Goal: Task Accomplishment & Management: Use online tool/utility

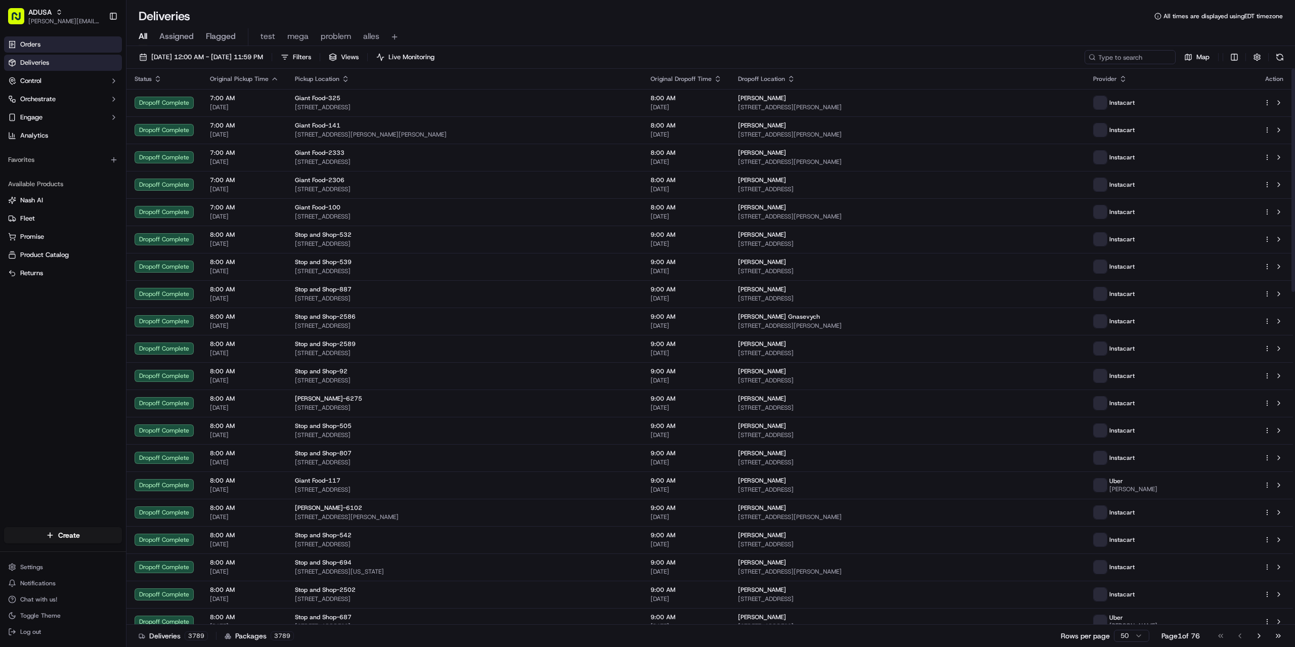
click at [38, 40] on span "Orders" at bounding box center [30, 44] width 20 height 9
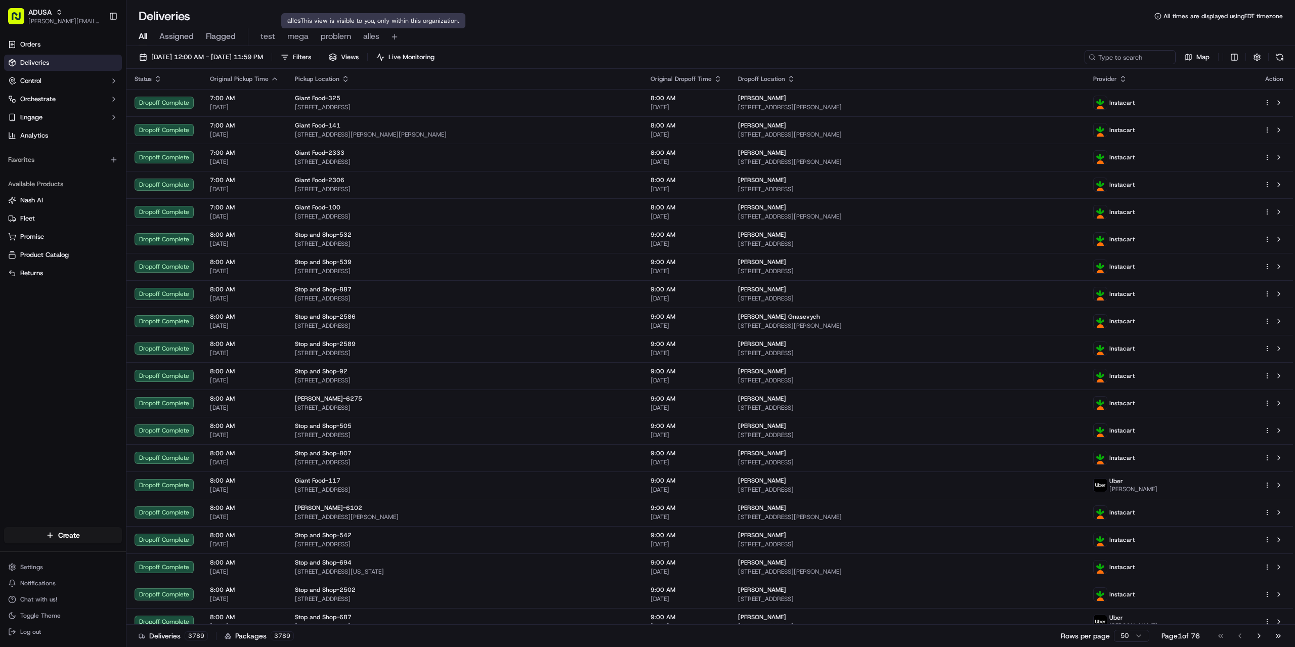
click at [366, 37] on span "alles" at bounding box center [371, 36] width 16 height 12
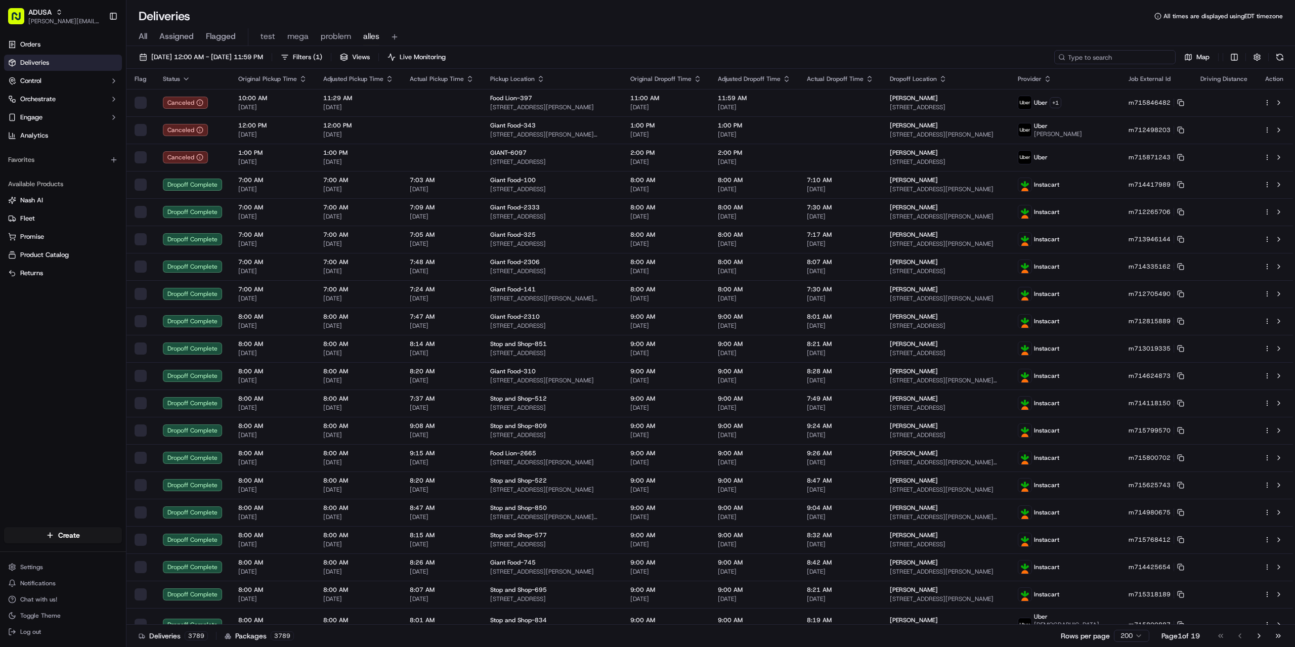
paste input "m715522314"
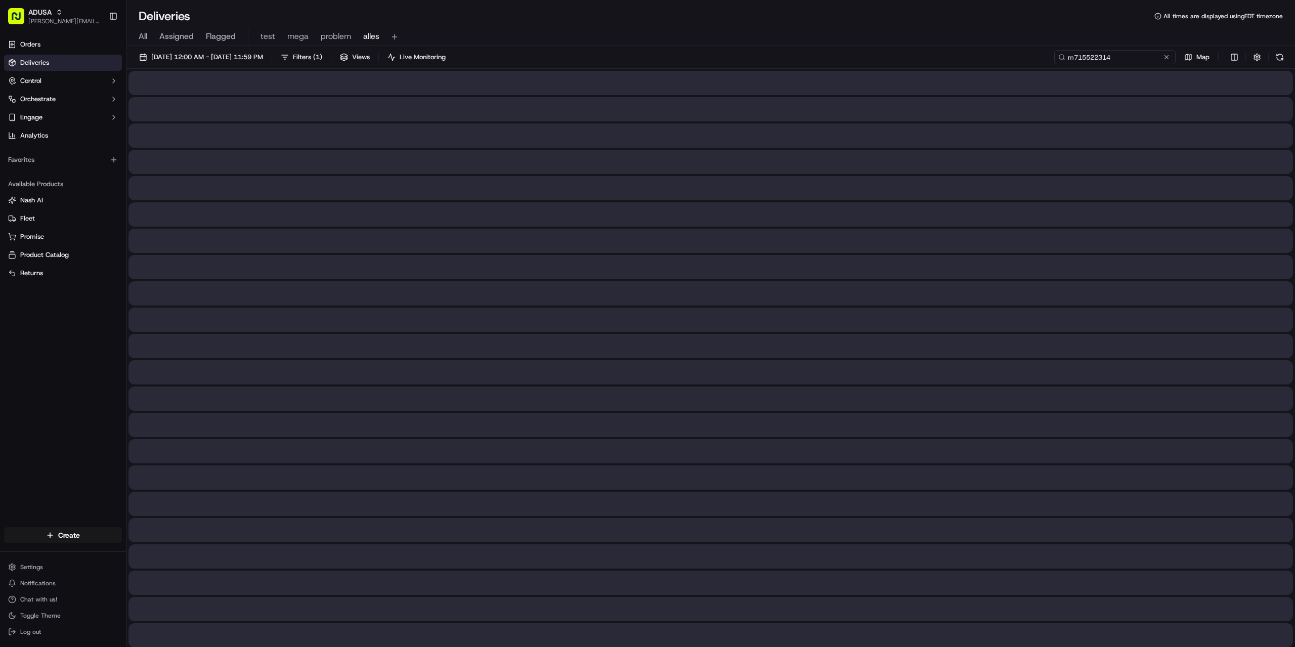
type input "m715522314"
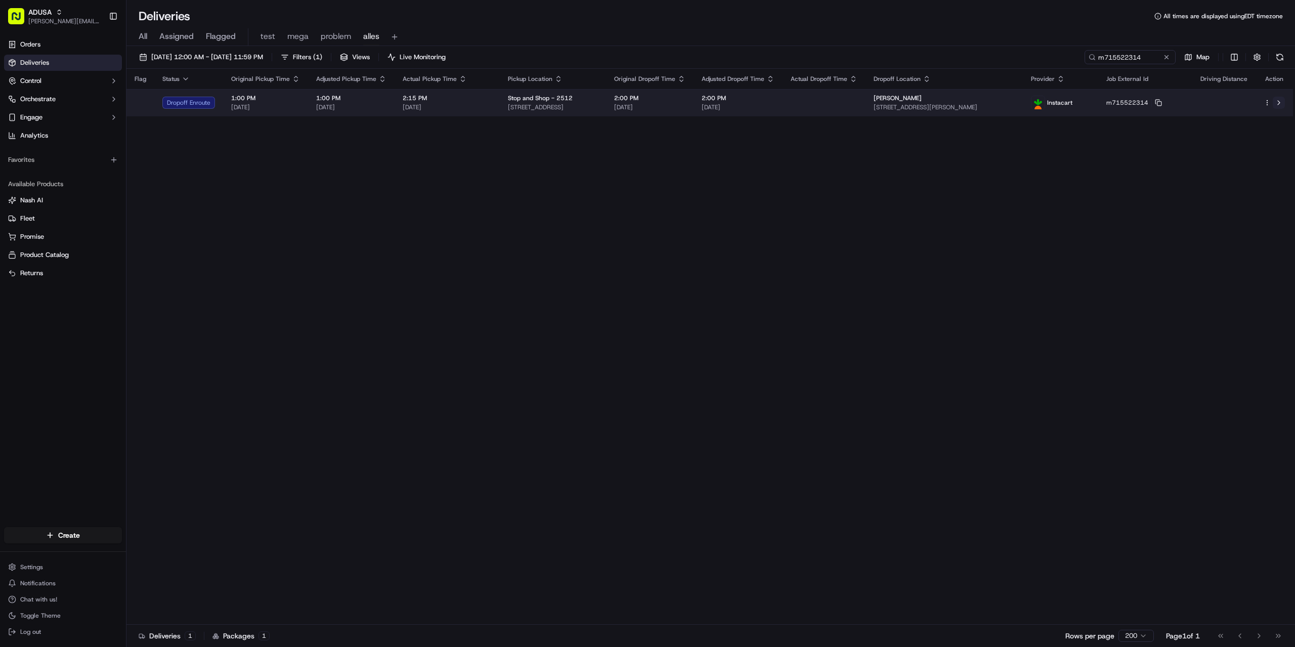
click at [1281, 102] on button at bounding box center [1279, 103] width 12 height 12
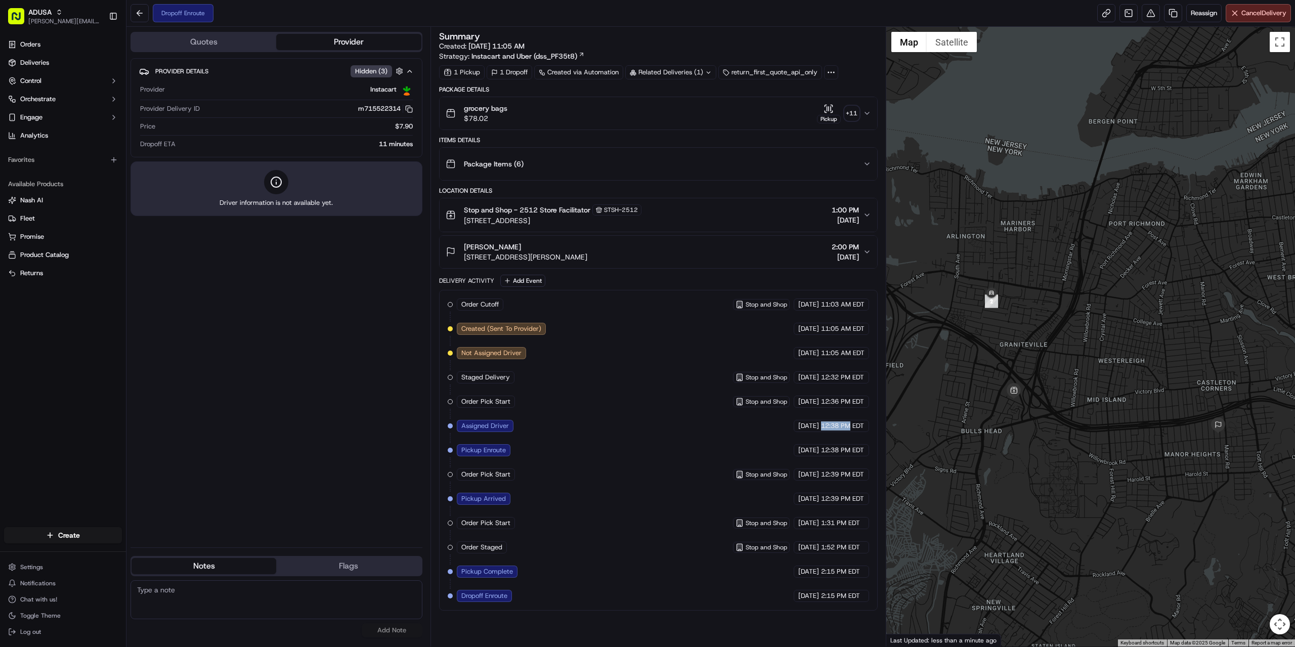
drag, startPoint x: 821, startPoint y: 428, endPoint x: 848, endPoint y: 425, distance: 27.5
click at [848, 425] on span "12:38 PM EDT" at bounding box center [842, 425] width 43 height 9
drag, startPoint x: 820, startPoint y: 570, endPoint x: 863, endPoint y: 565, distance: 43.4
click at [863, 565] on div "Order Cutoff Stop and Shop 09/16/2025 11:03 AM EDT Created (Sent To Provider) I…" at bounding box center [658, 450] width 421 height 304
click at [955, 563] on div at bounding box center [1090, 337] width 409 height 620
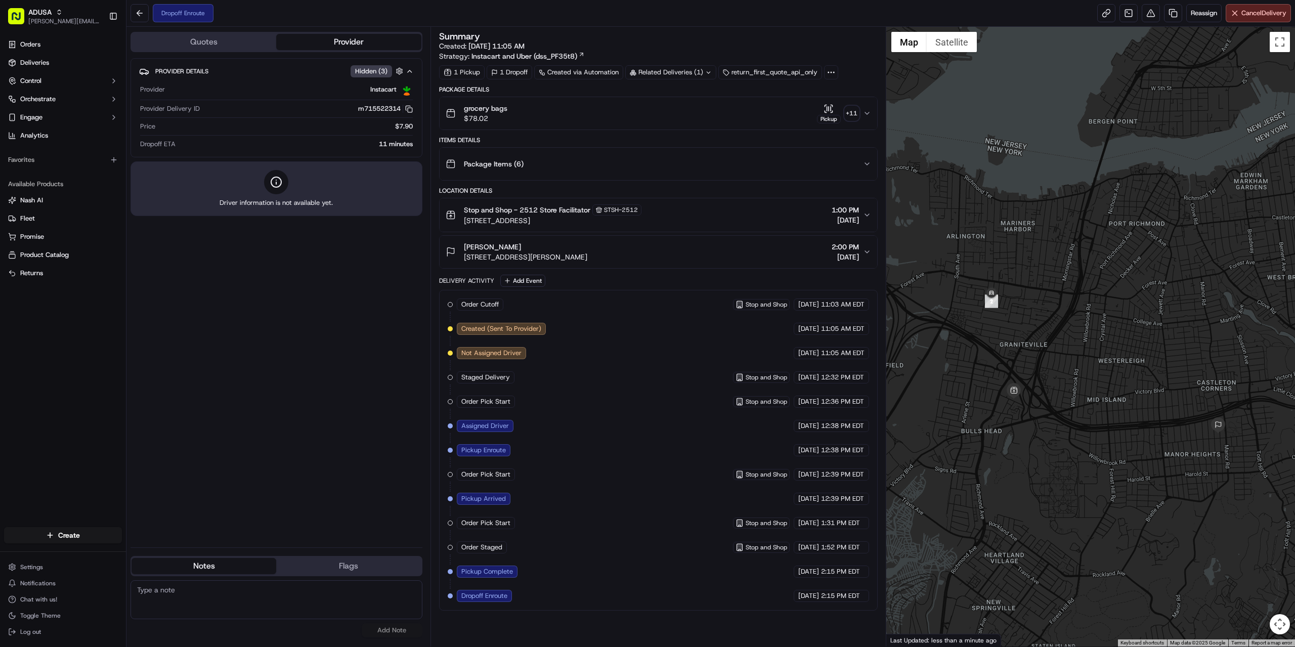
click at [763, 600] on div "Order Cutoff Stop and Shop 09/16/2025 11:03 AM EDT Created (Sent To Provider) I…" at bounding box center [658, 450] width 421 height 304
drag, startPoint x: 820, startPoint y: 570, endPoint x: 839, endPoint y: 593, distance: 29.5
click at [839, 593] on div "Order Cutoff Stop and Shop 09/16/2025 11:03 AM EDT Created (Sent To Provider) I…" at bounding box center [658, 450] width 421 height 304
click at [839, 610] on div "Order Cutoff Stop and Shop 09/16/2025 11:03 AM EDT Created (Sent To Provider) I…" at bounding box center [658, 450] width 439 height 321
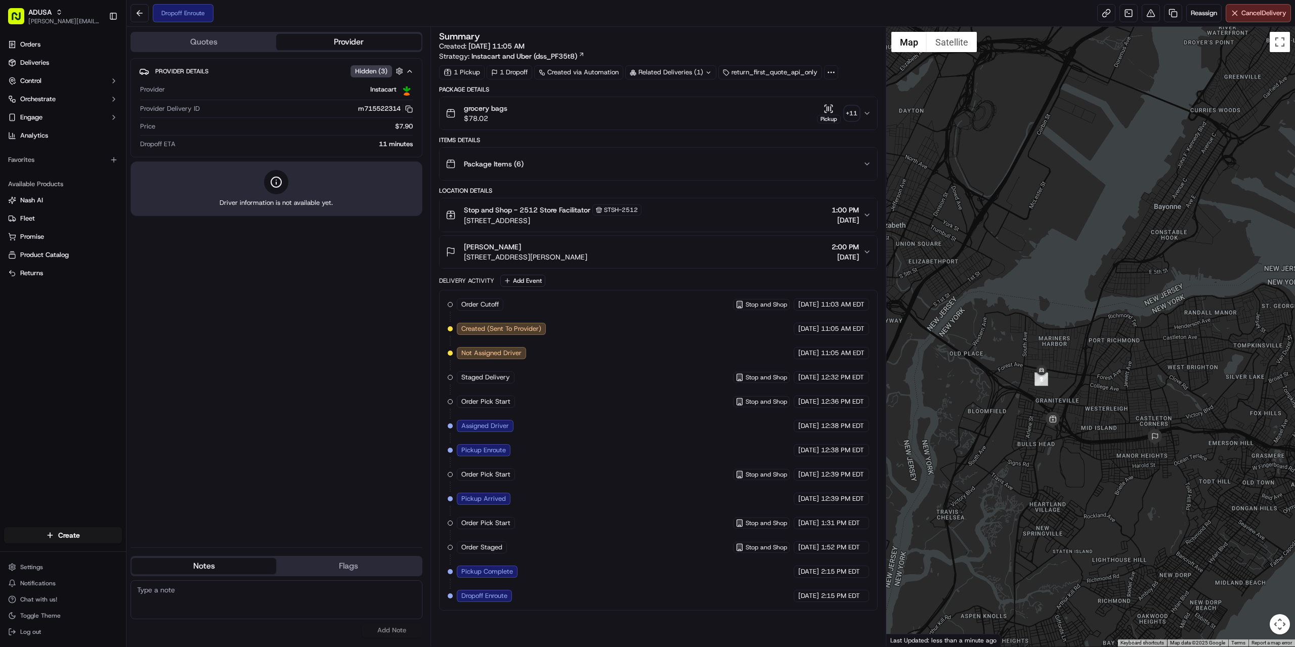
drag, startPoint x: 1160, startPoint y: 480, endPoint x: 1137, endPoint y: 477, distance: 23.5
click at [1137, 477] on div at bounding box center [1090, 337] width 409 height 620
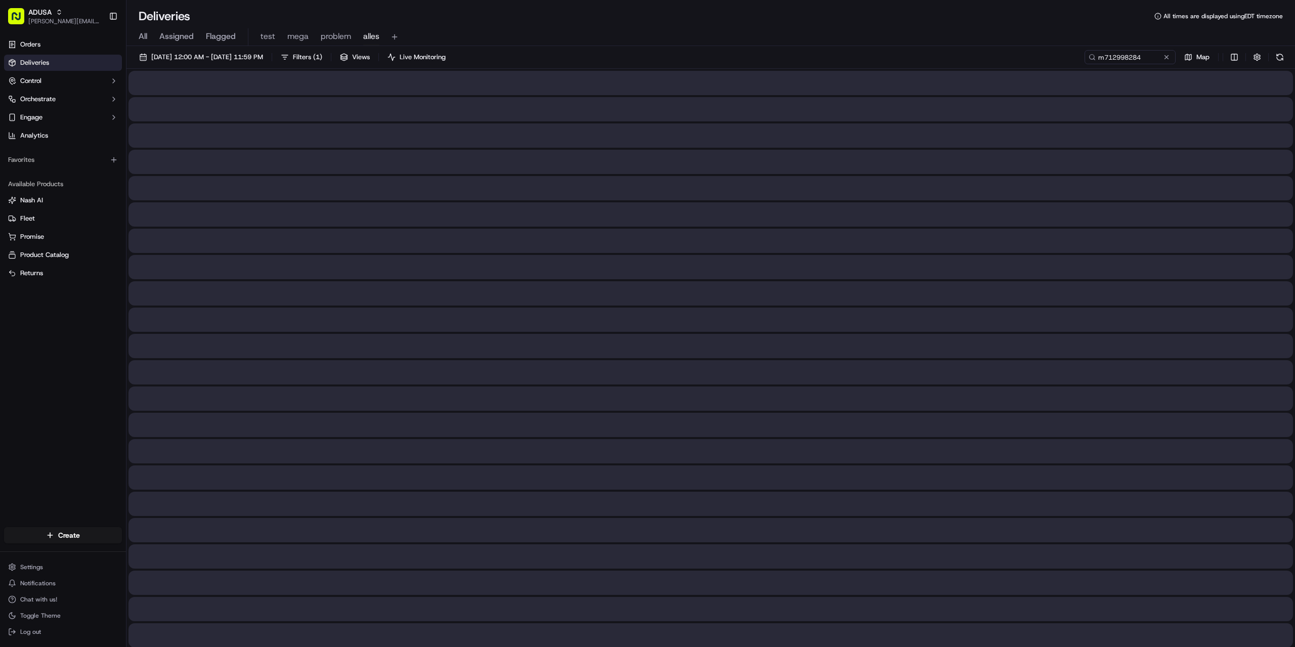
type input "m712998284"
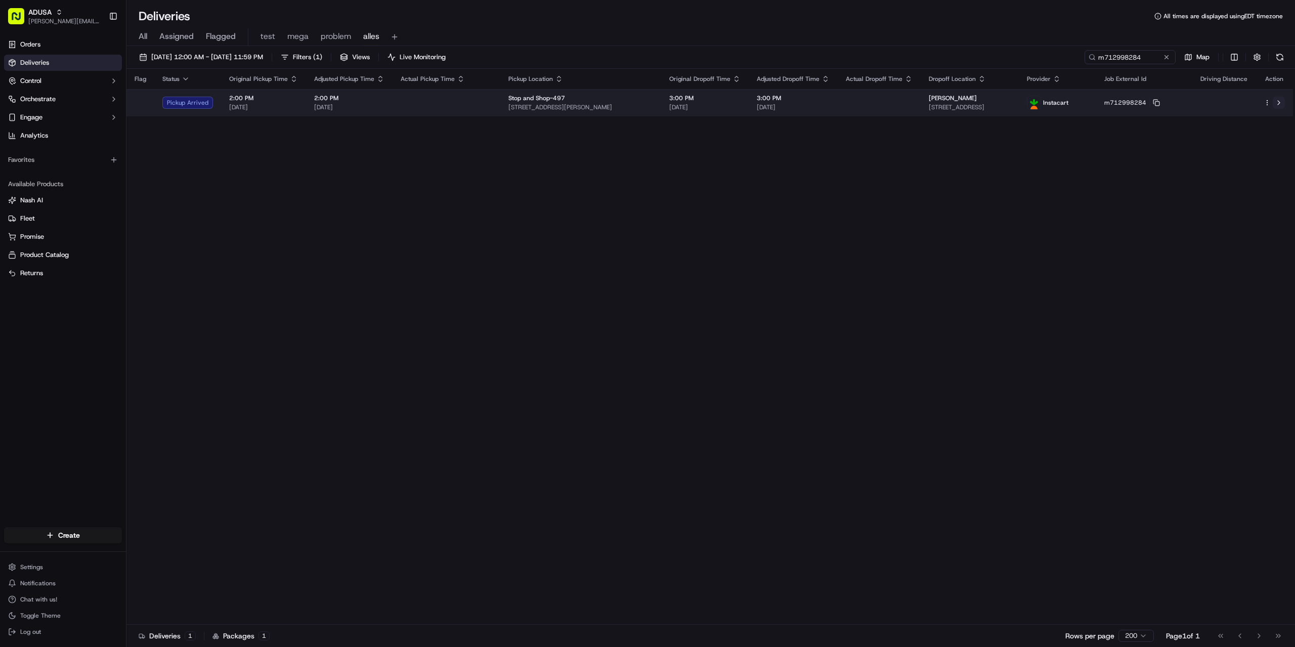
click at [1278, 101] on button at bounding box center [1279, 103] width 12 height 12
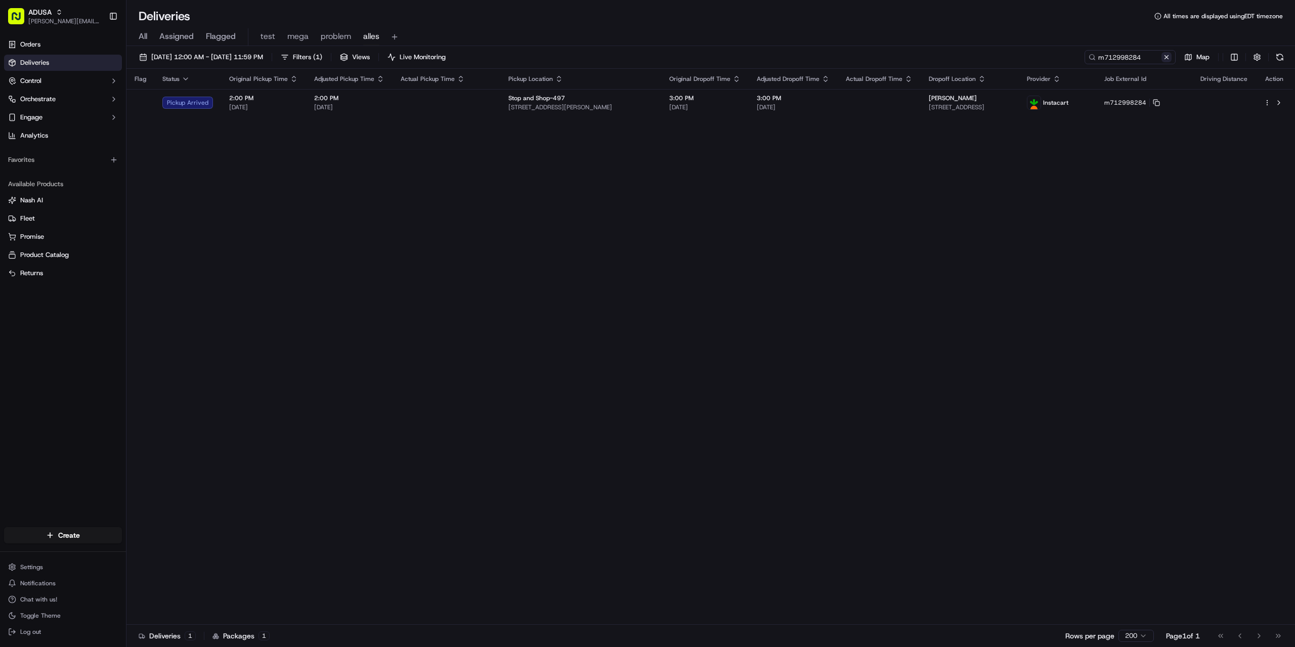
click at [1166, 55] on button at bounding box center [1166, 57] width 10 height 10
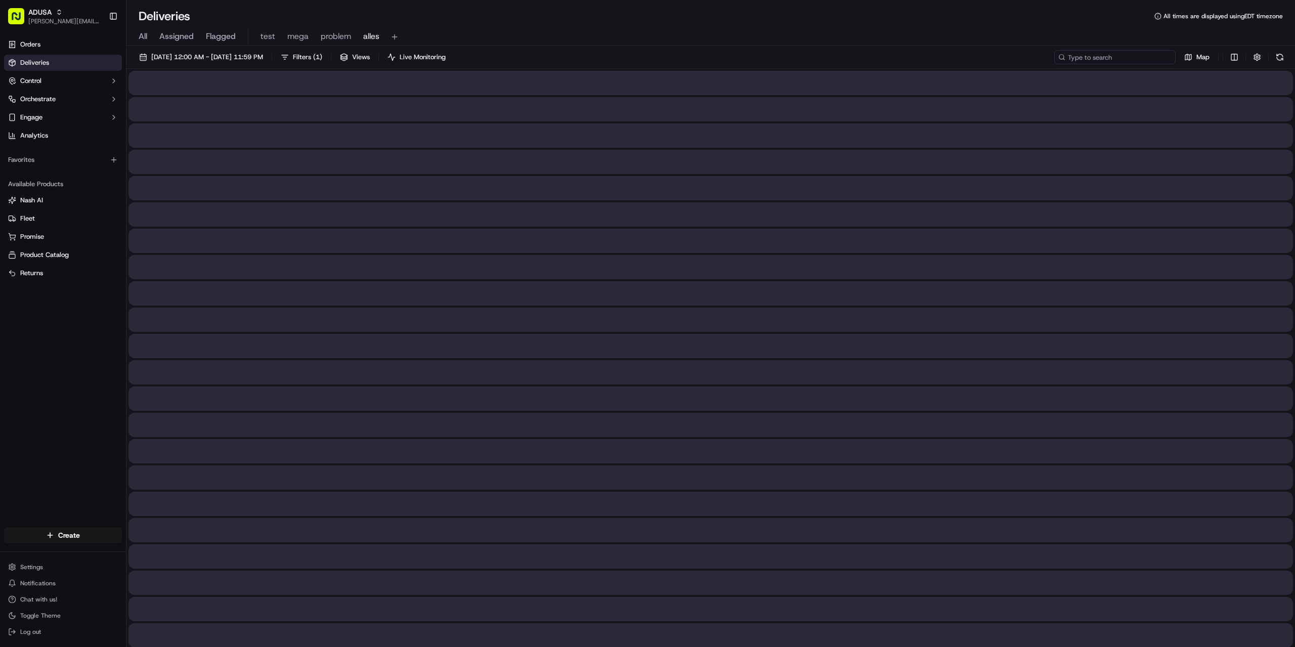
paste input "m710000560"
type input "m710000560"
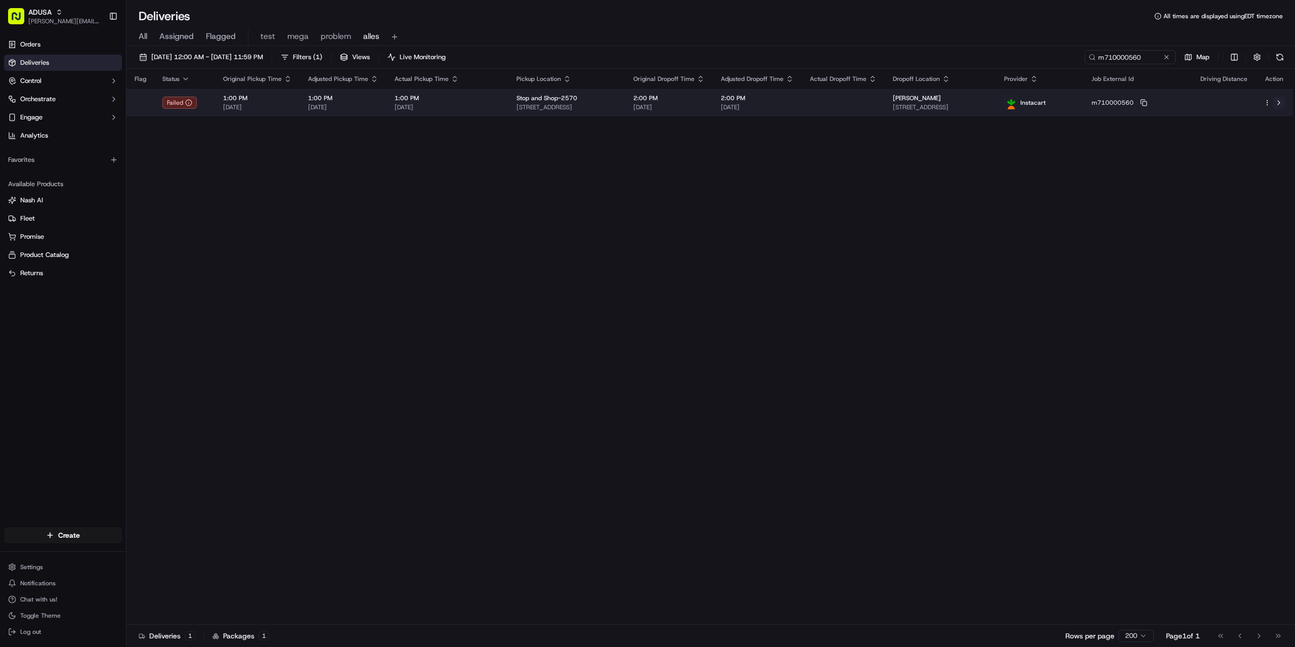
click at [1280, 104] on button at bounding box center [1279, 103] width 12 height 12
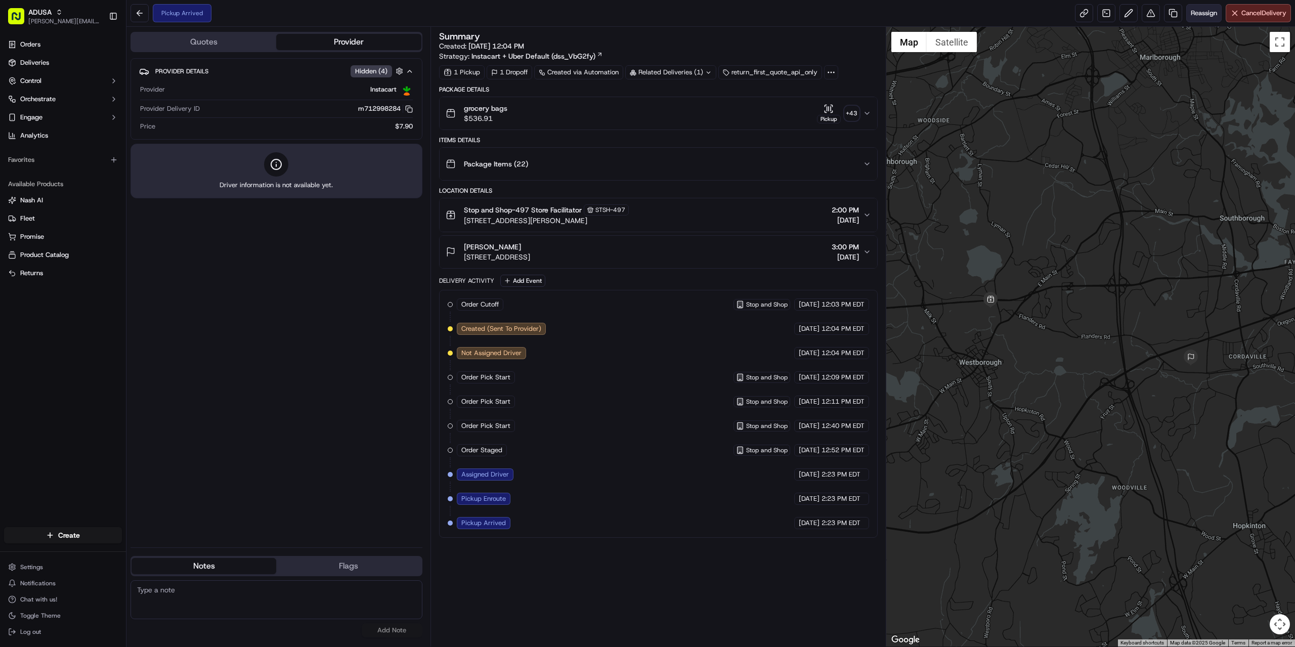
click at [1191, 14] on span "Reassign" at bounding box center [1204, 13] width 26 height 9
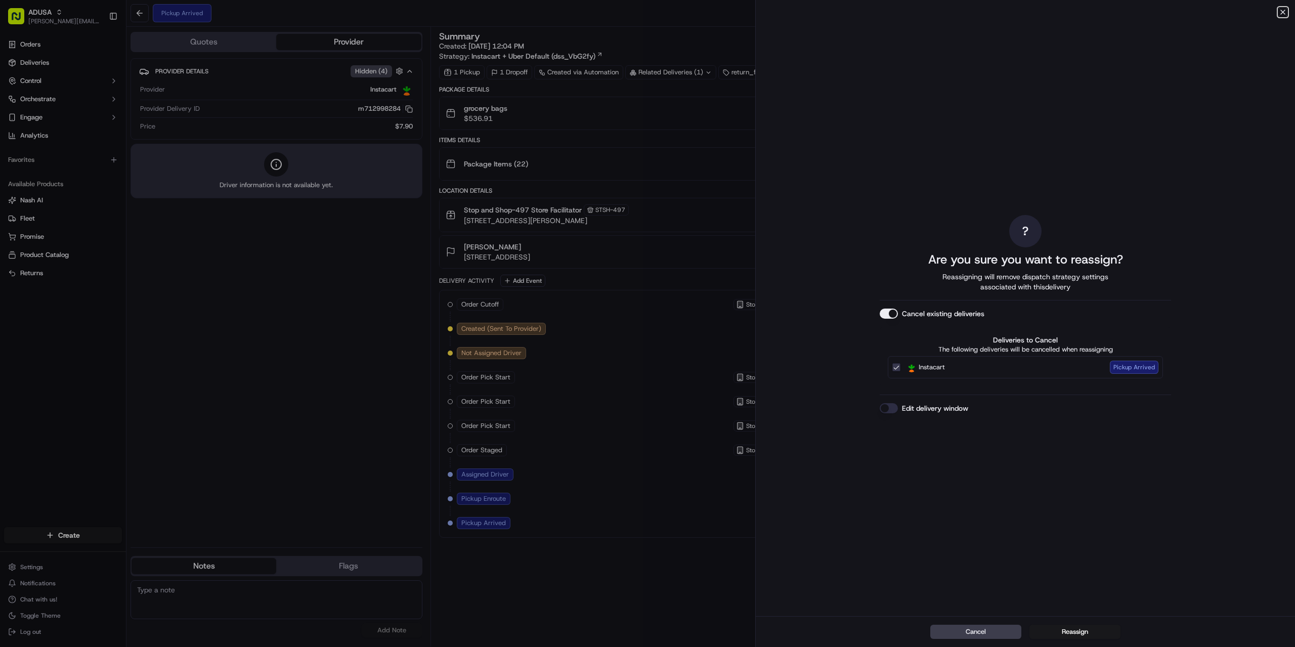
click at [1282, 12] on icon "button" at bounding box center [1283, 12] width 8 height 8
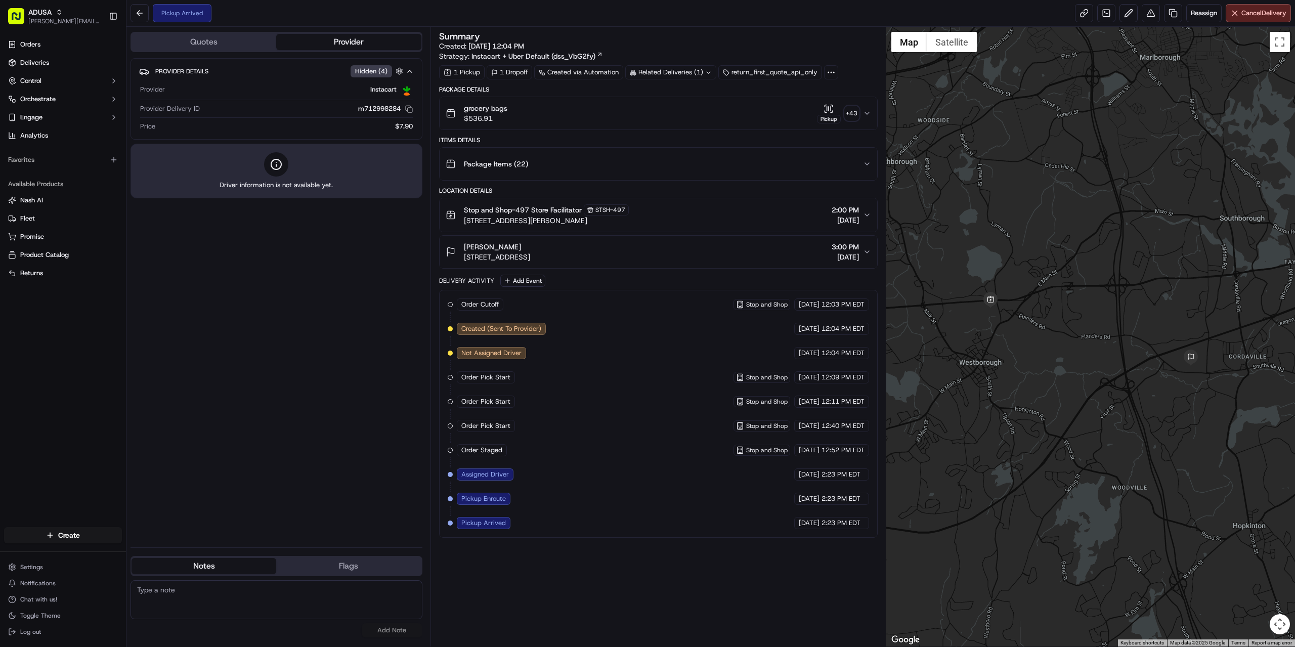
click at [864, 254] on icon "button" at bounding box center [867, 252] width 8 height 8
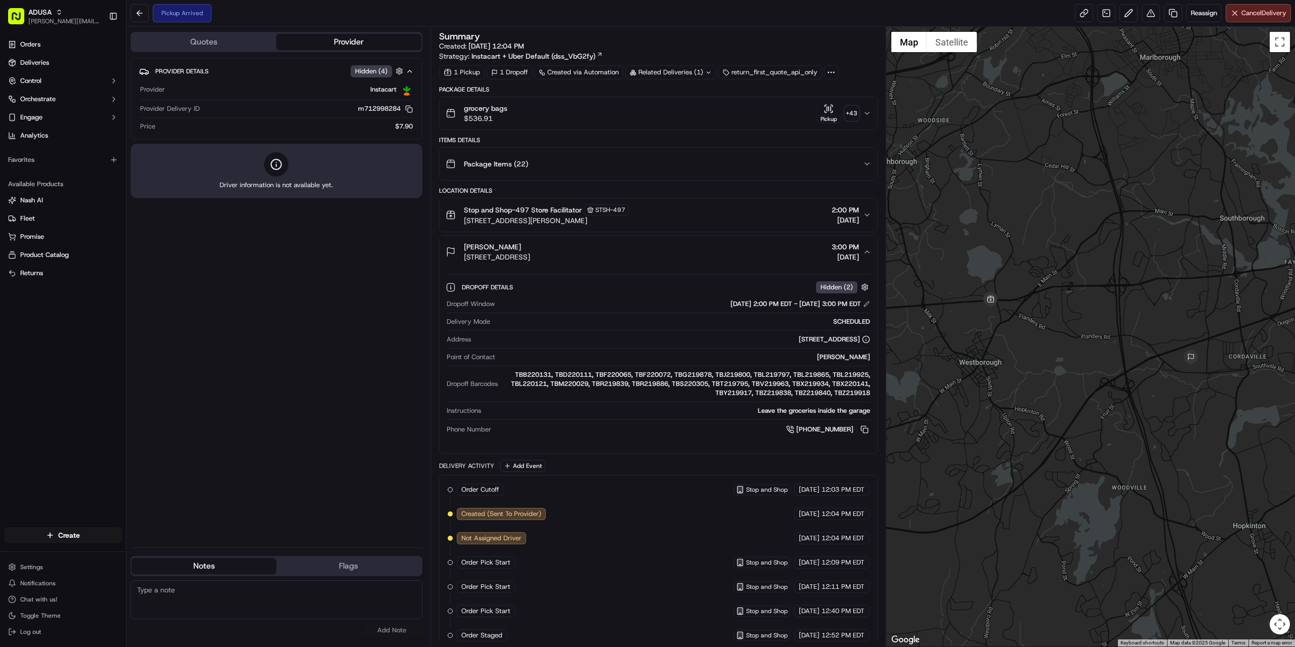
click at [855, 210] on span "2:00 PM" at bounding box center [845, 210] width 27 height 10
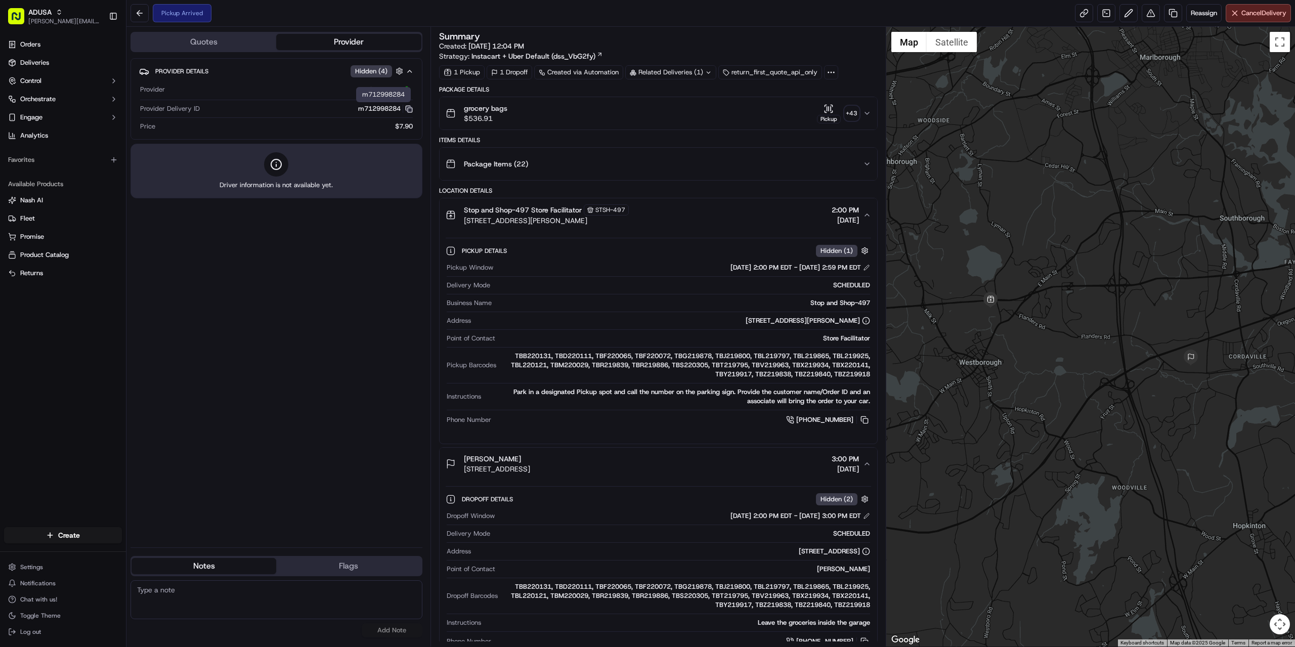
click at [411, 109] on icon "button" at bounding box center [409, 109] width 8 height 8
paste textarea "per store driver returned order, unsure why. per store cust may not want order,…"
type textarea "per store driver returned order, unsure why. per store cust may not want order,…"
click at [394, 628] on button "Add Note" at bounding box center [392, 630] width 61 height 14
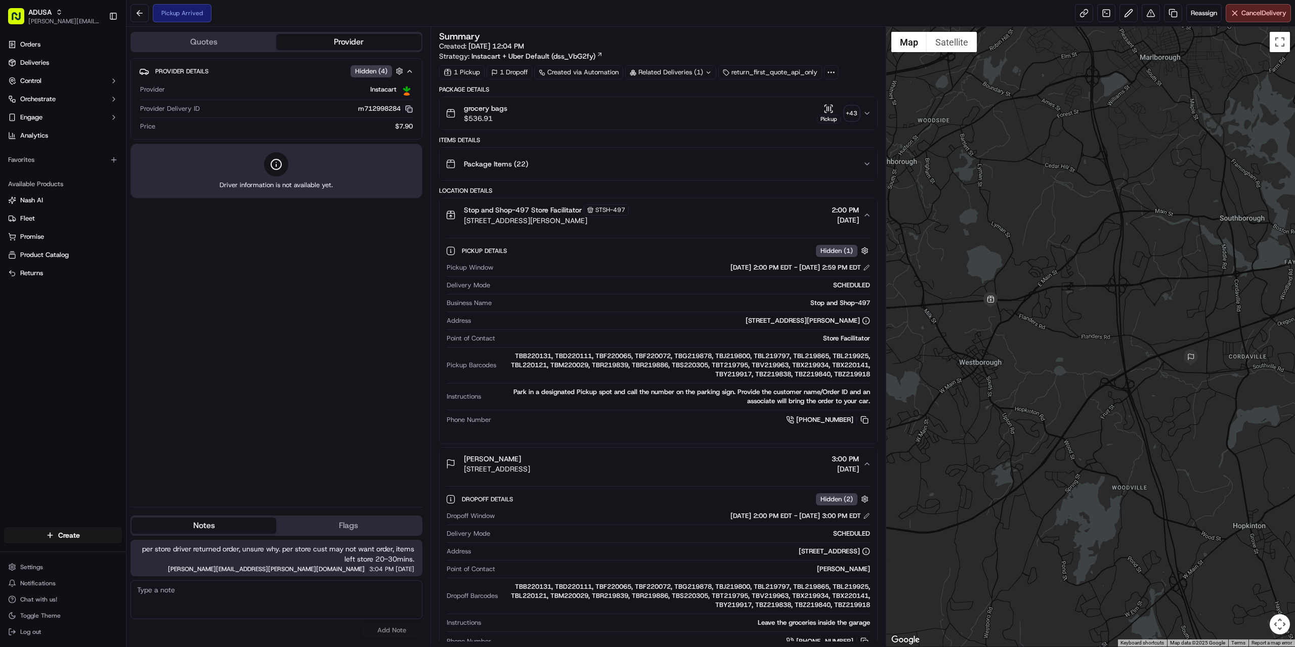
click at [319, 449] on div "Provider Details Hidden ( 4 ) Provider Instacart Provider Delivery ID m71299828…" at bounding box center [277, 278] width 292 height 441
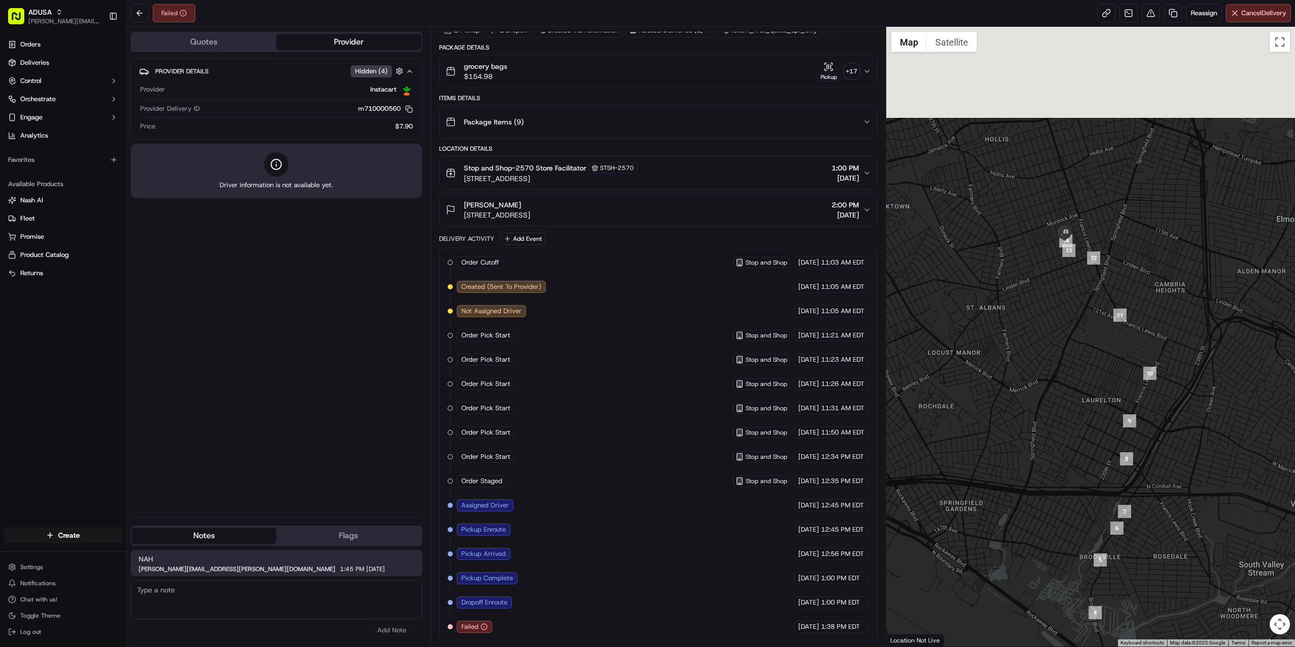
drag, startPoint x: 1055, startPoint y: 175, endPoint x: 1063, endPoint y: 312, distance: 136.9
click at [1063, 312] on div at bounding box center [1090, 337] width 409 height 620
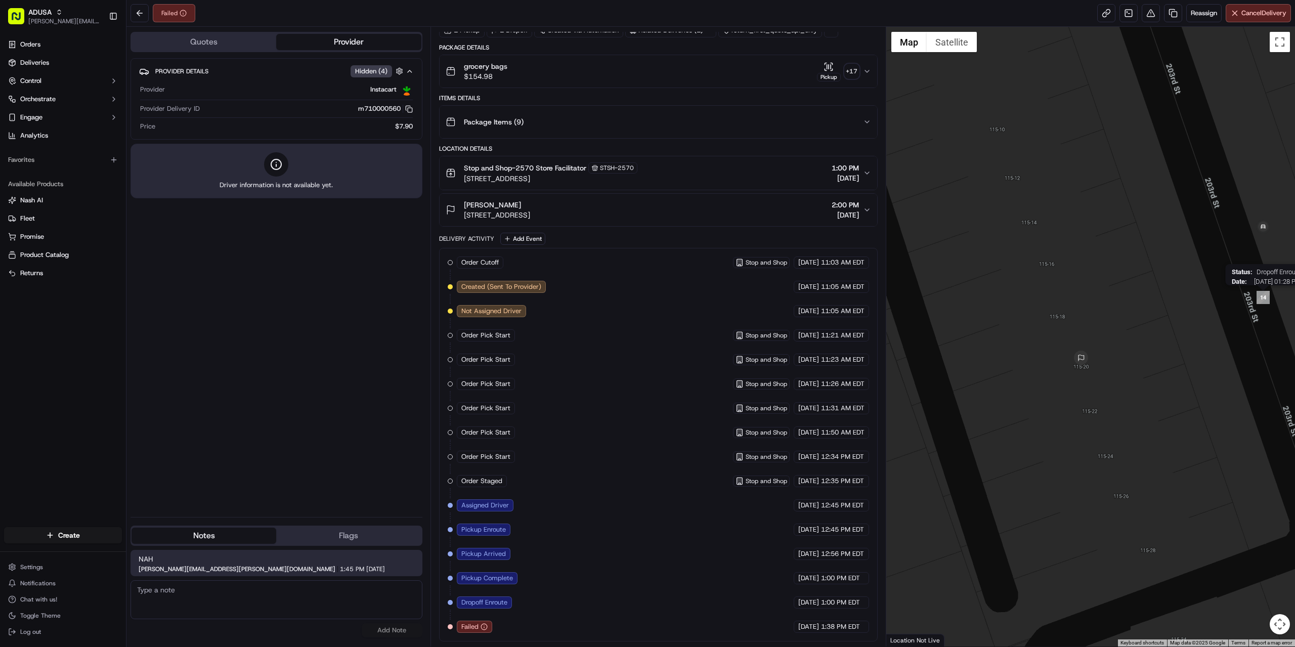
click at [1264, 296] on img "14" at bounding box center [1263, 297] width 13 height 13
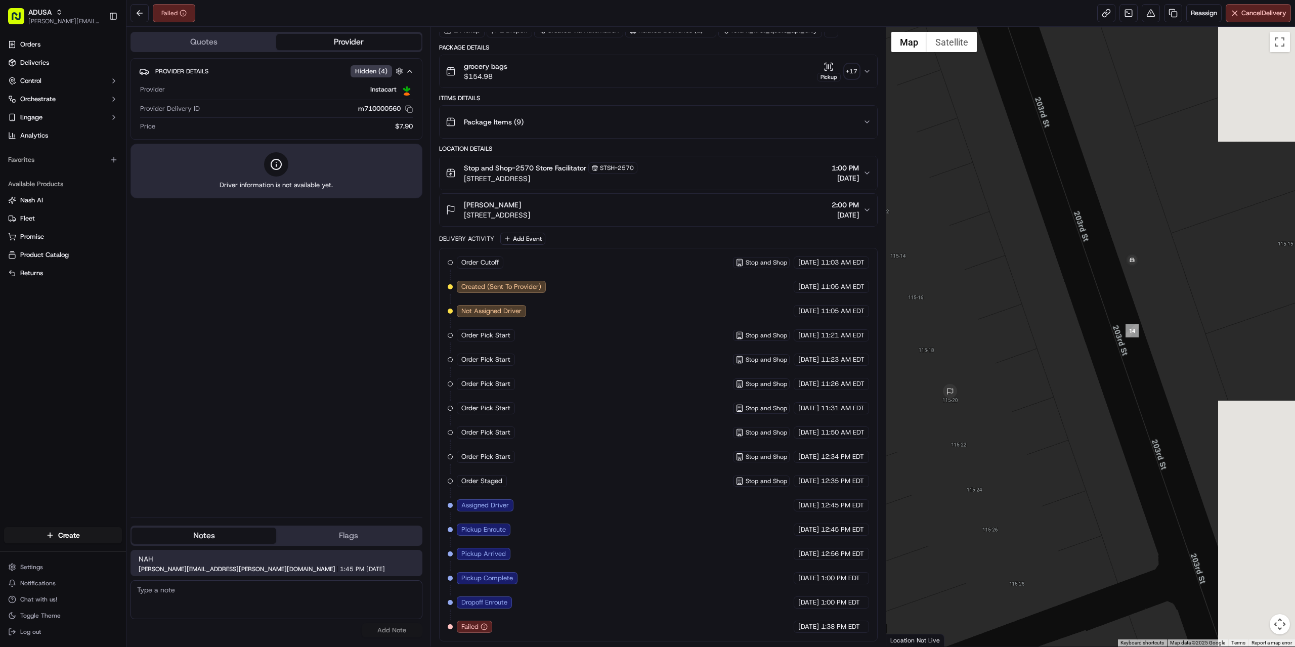
drag, startPoint x: 1219, startPoint y: 351, endPoint x: 1086, endPoint y: 384, distance: 137.3
click at [1086, 384] on div at bounding box center [1090, 337] width 409 height 620
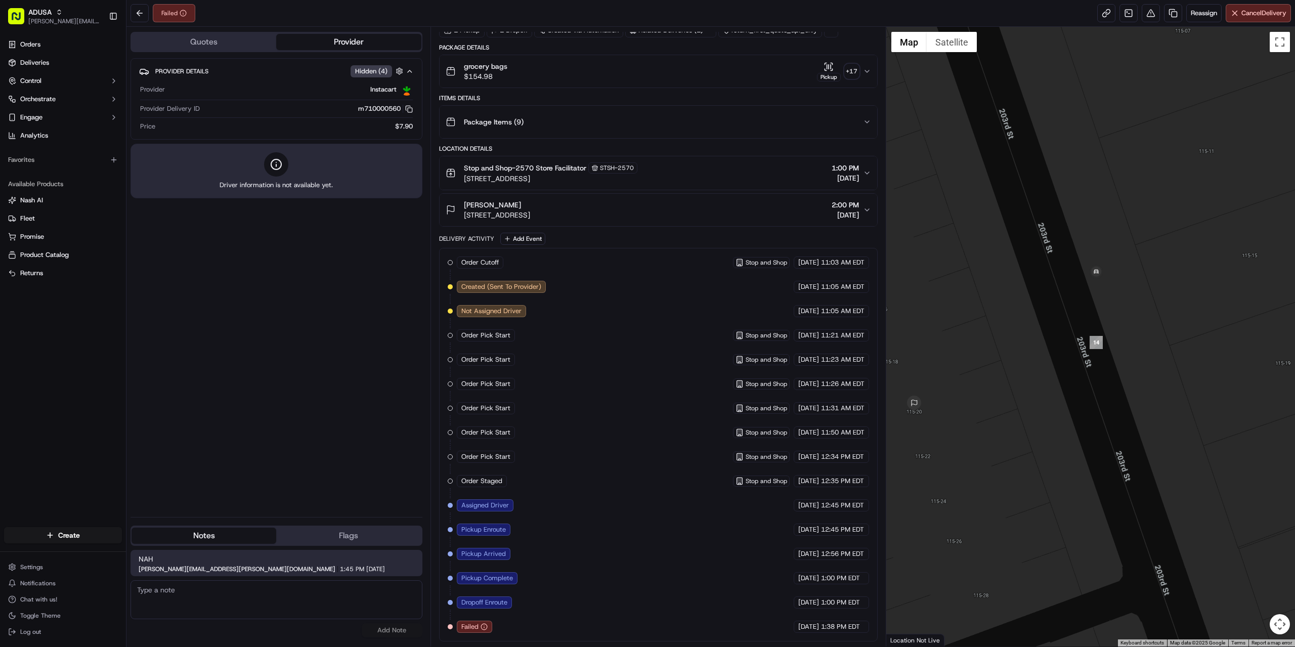
click at [1085, 344] on div at bounding box center [1090, 337] width 409 height 620
click at [1092, 344] on img "14" at bounding box center [1096, 342] width 13 height 13
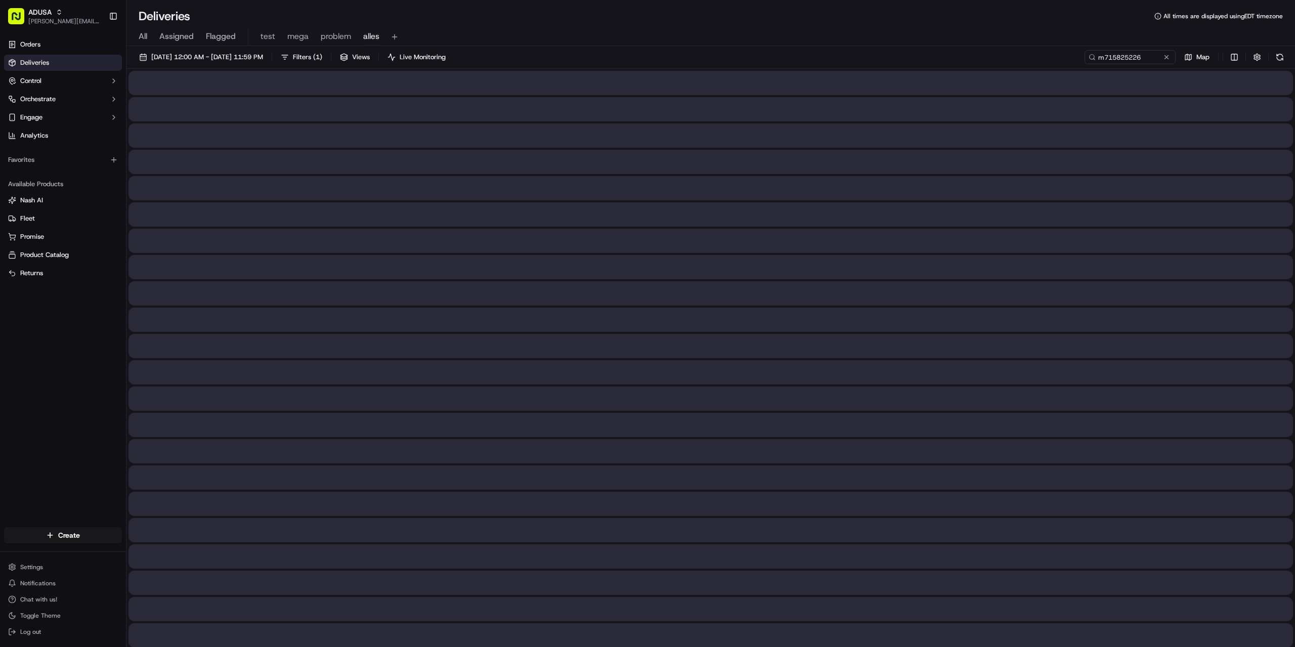
type input "m715825226"
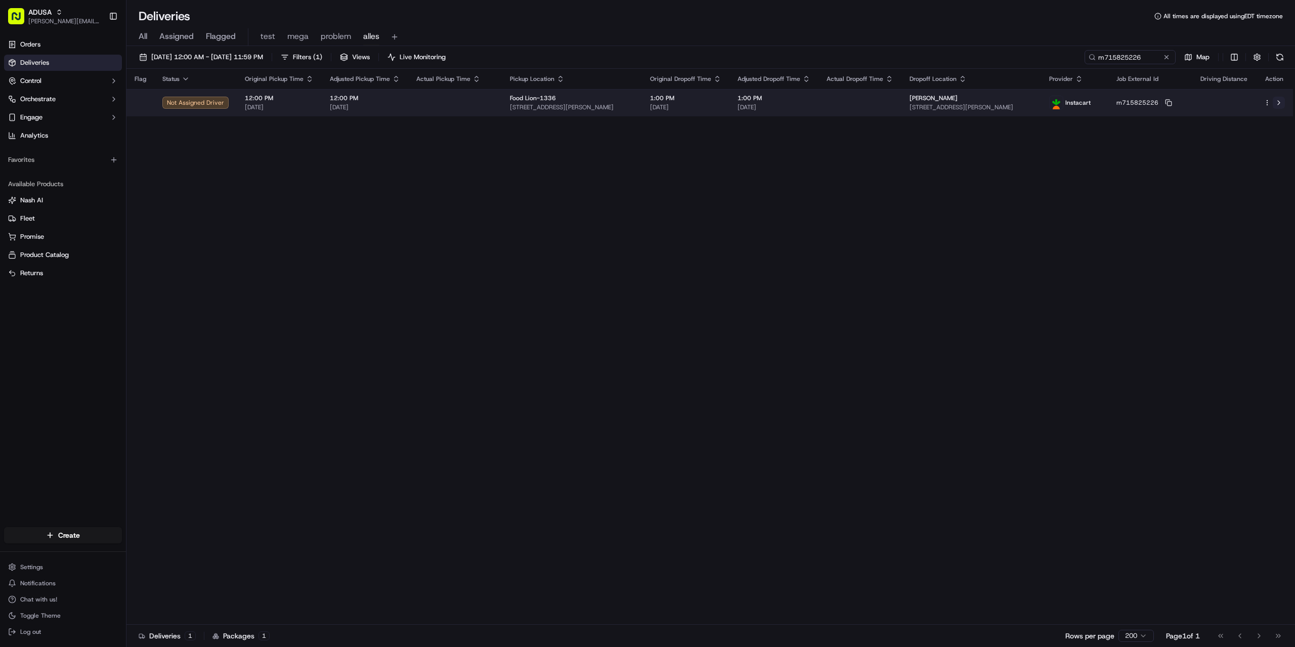
click at [1278, 102] on button at bounding box center [1279, 103] width 12 height 12
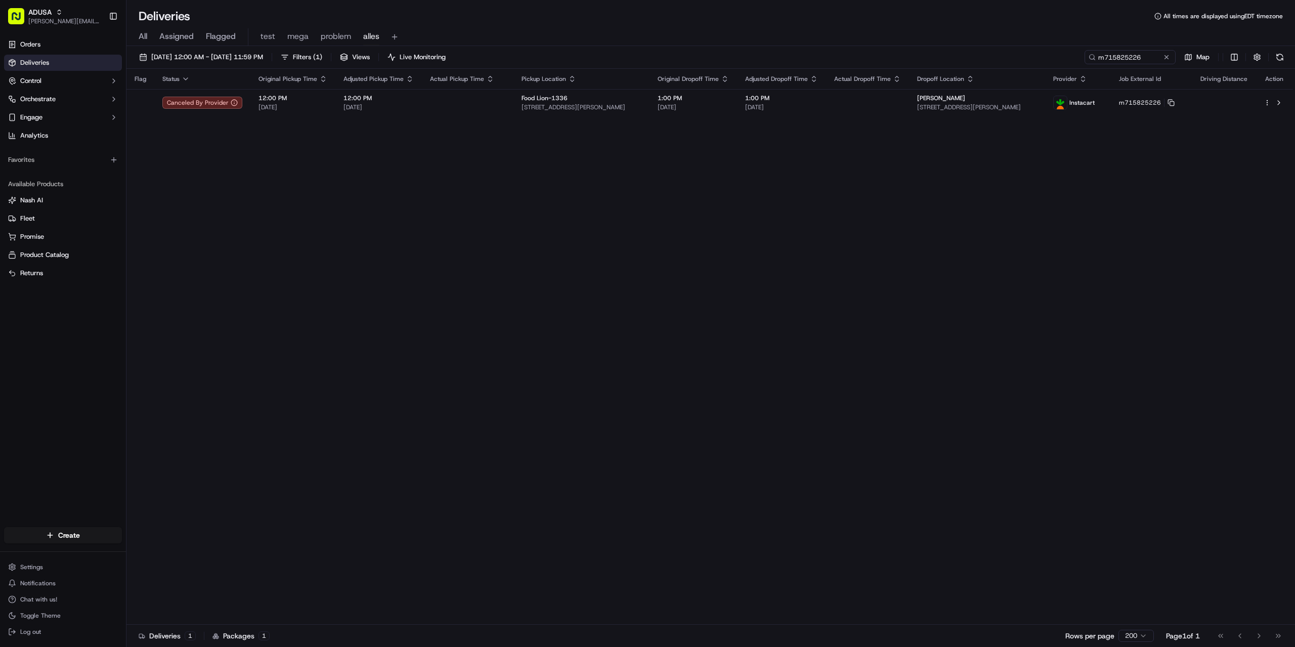
click at [1176, 56] on div "m715825226 Map" at bounding box center [1186, 57] width 202 height 14
click at [1168, 56] on button at bounding box center [1166, 57] width 10 height 10
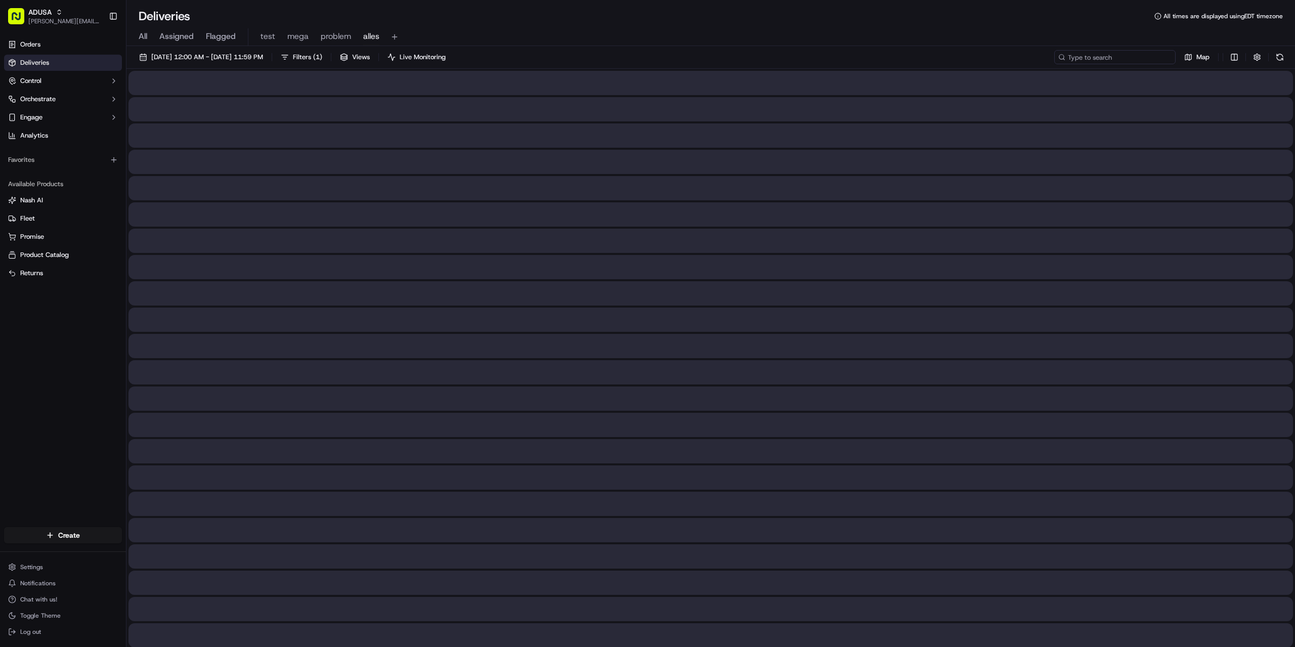
paste input "m715808897"
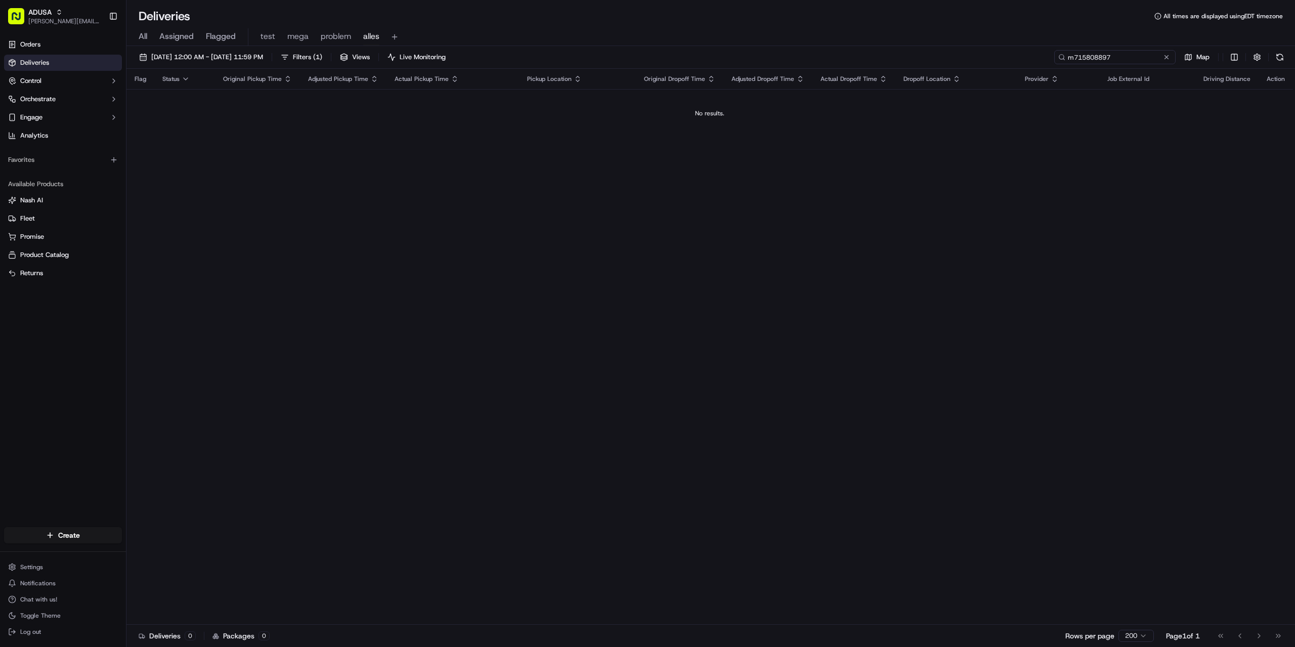
drag, startPoint x: 1076, startPoint y: 60, endPoint x: 1070, endPoint y: 60, distance: 6.1
click at [1070, 60] on input "m715808897" at bounding box center [1114, 57] width 121 height 14
type input "m715808897"
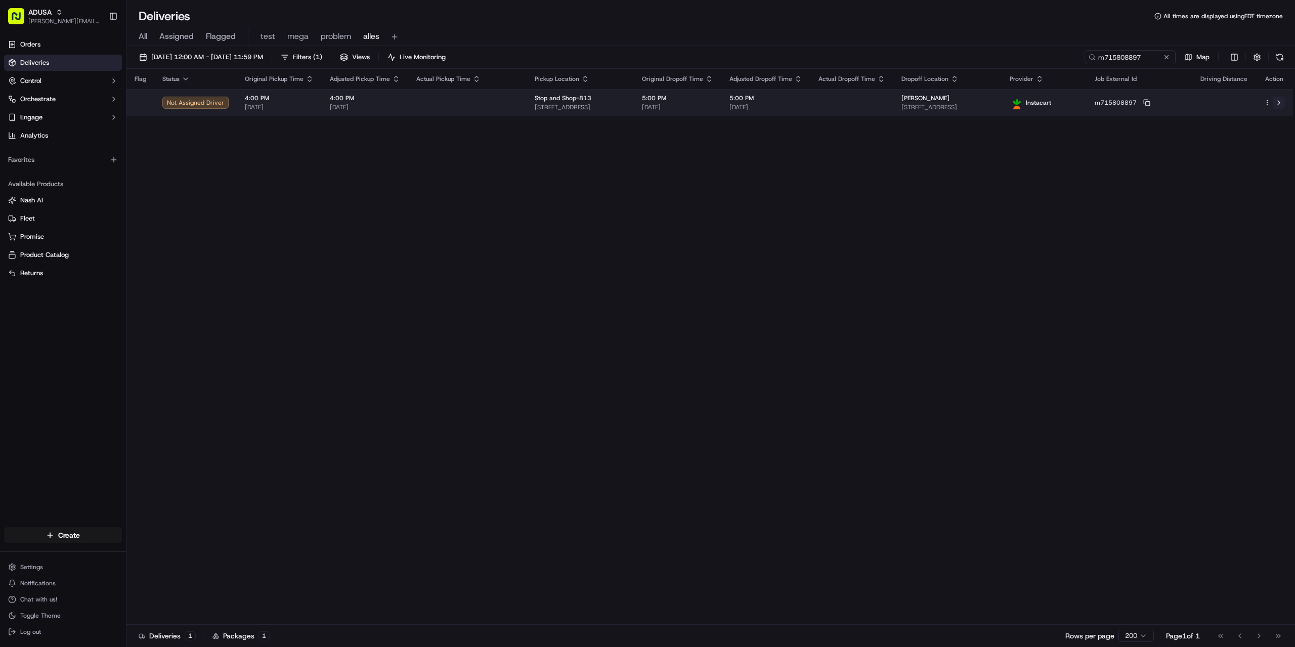
click at [1280, 104] on button at bounding box center [1279, 103] width 12 height 12
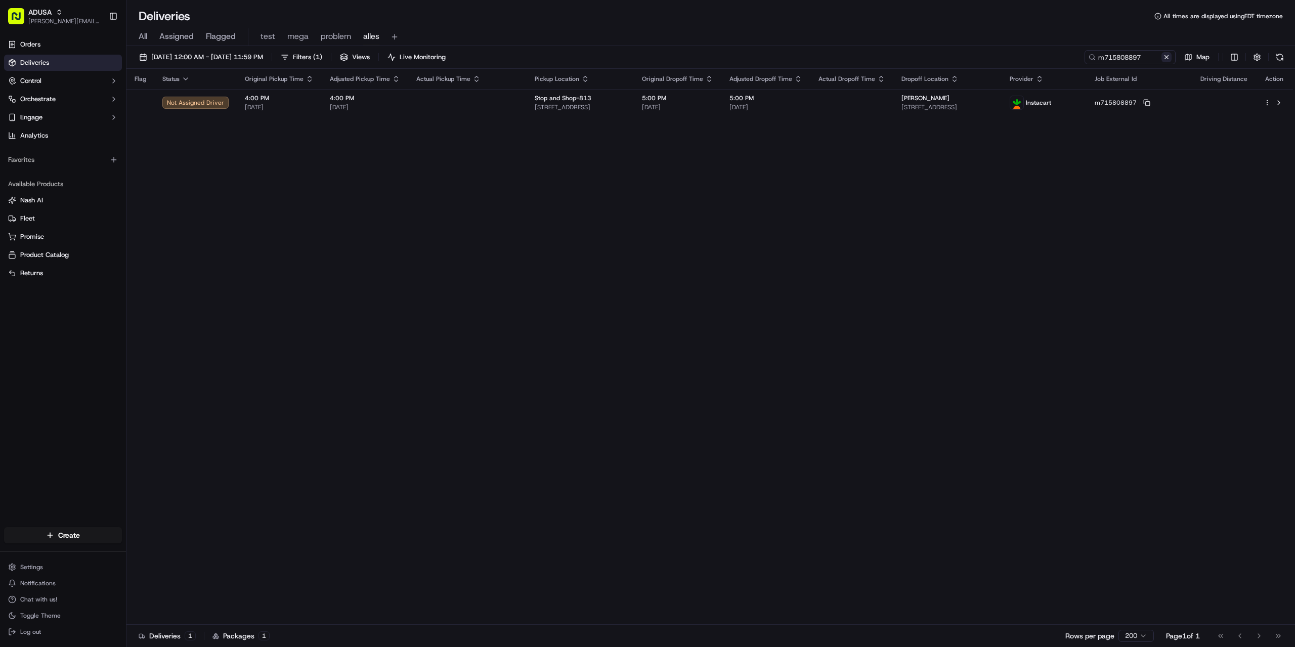
click at [1161, 60] on button at bounding box center [1166, 57] width 10 height 10
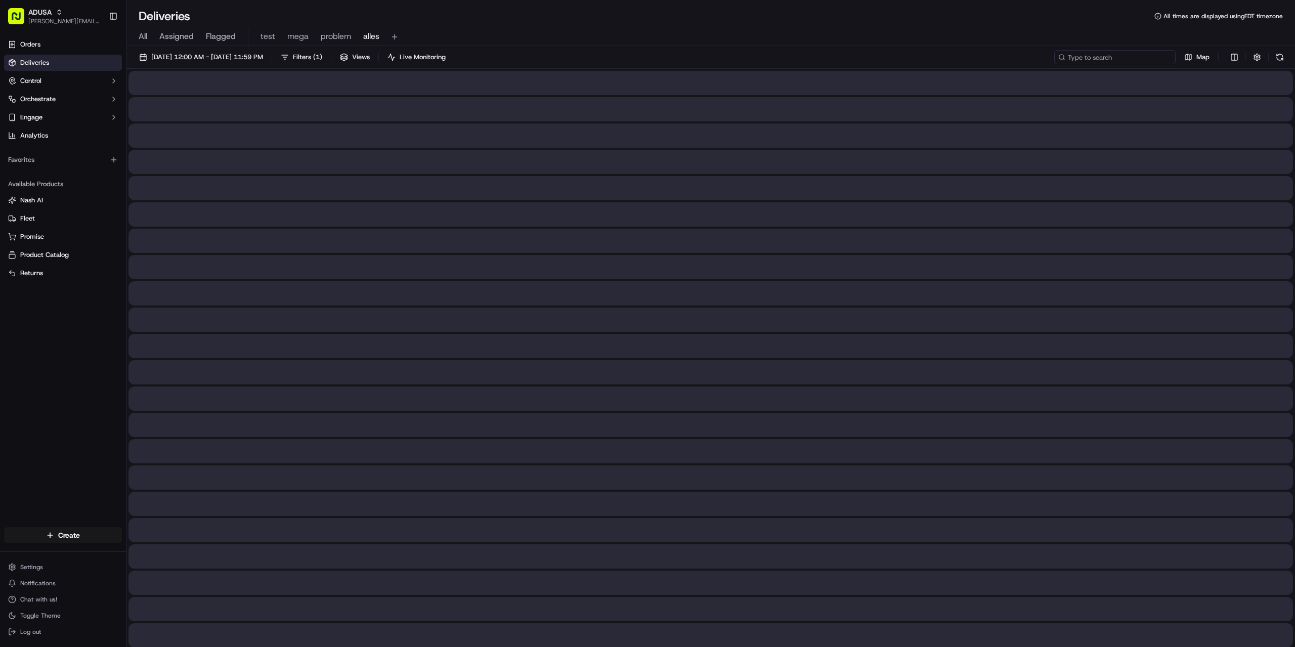
paste input "m715931132"
type input "m715931132"
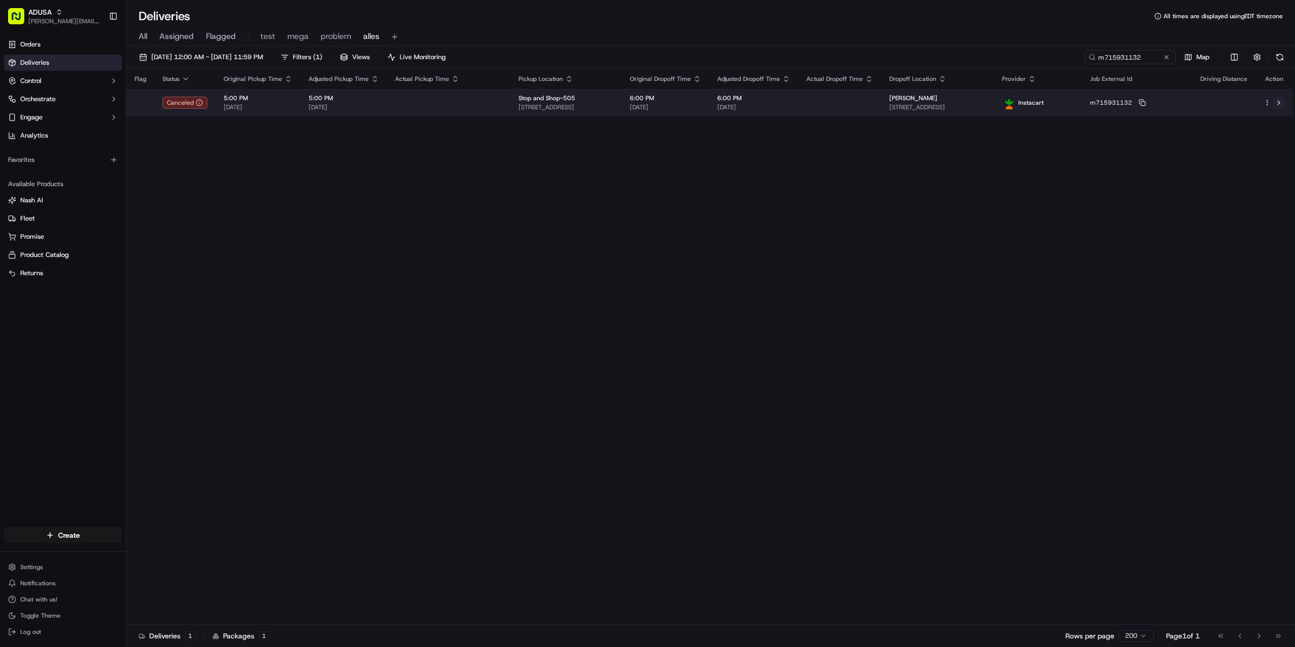
click at [1277, 101] on button at bounding box center [1279, 103] width 12 height 12
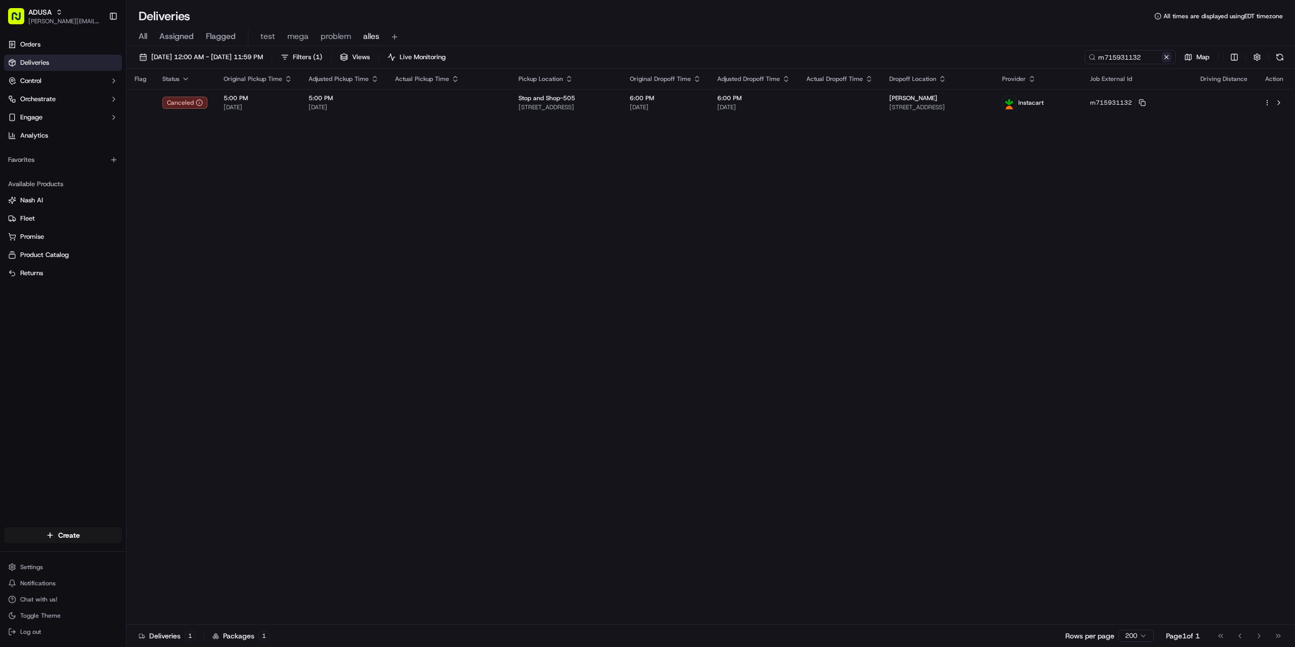
click at [1169, 58] on button at bounding box center [1166, 57] width 10 height 10
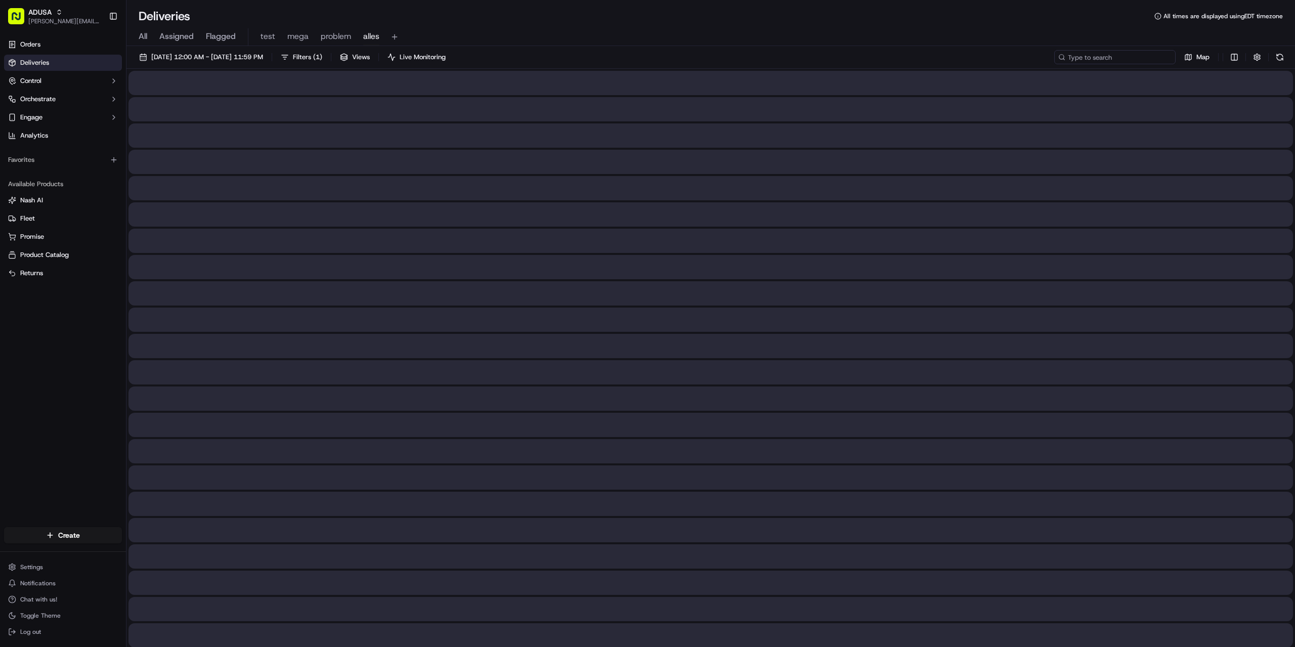
paste input "m710003519"
type input "m710003519"
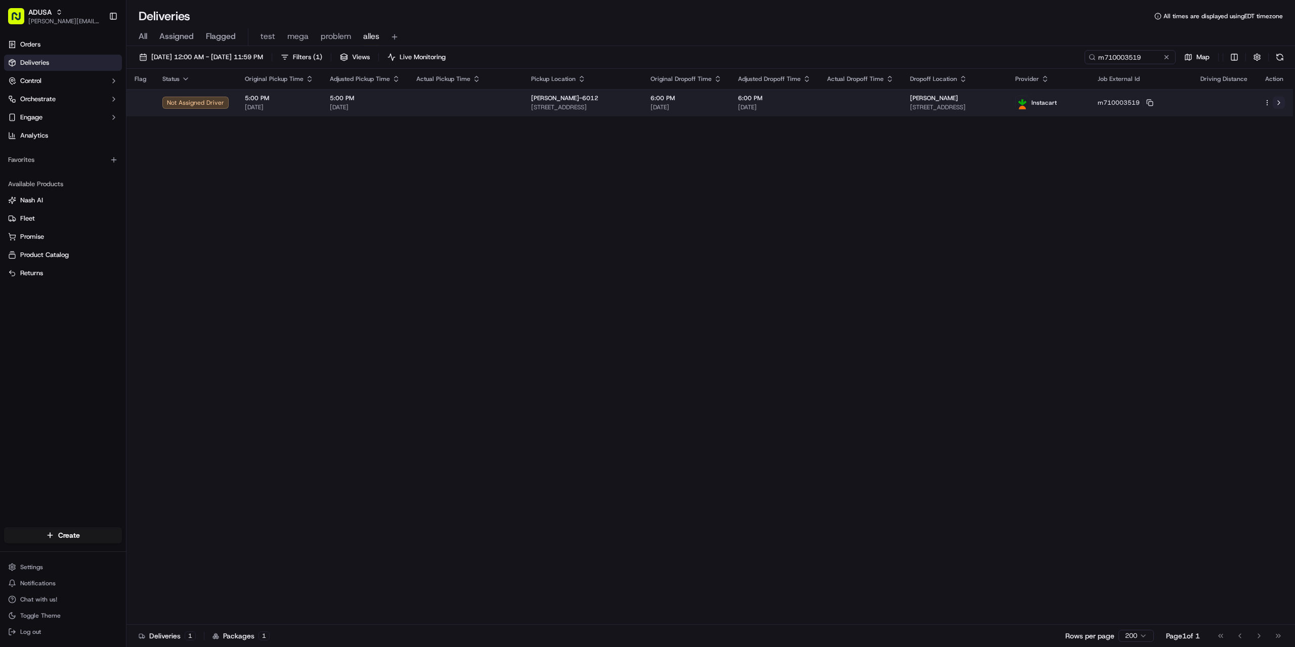
click at [1278, 104] on button at bounding box center [1279, 103] width 12 height 12
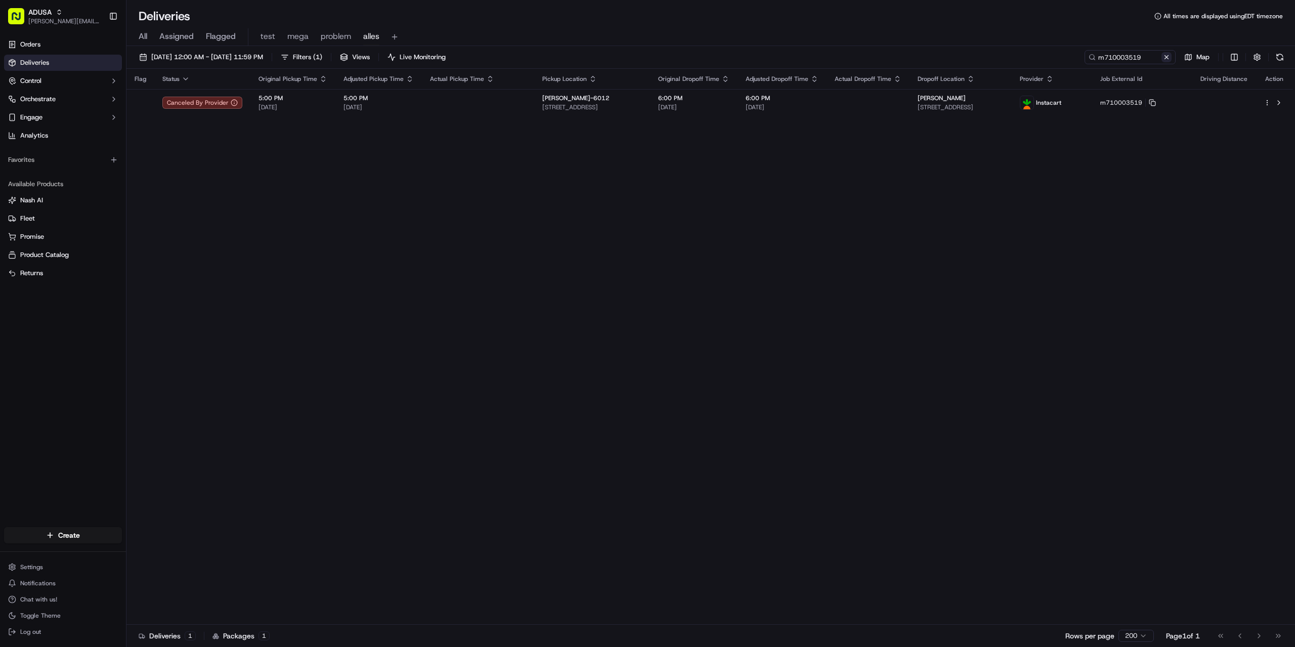
click at [1166, 53] on button at bounding box center [1166, 57] width 10 height 10
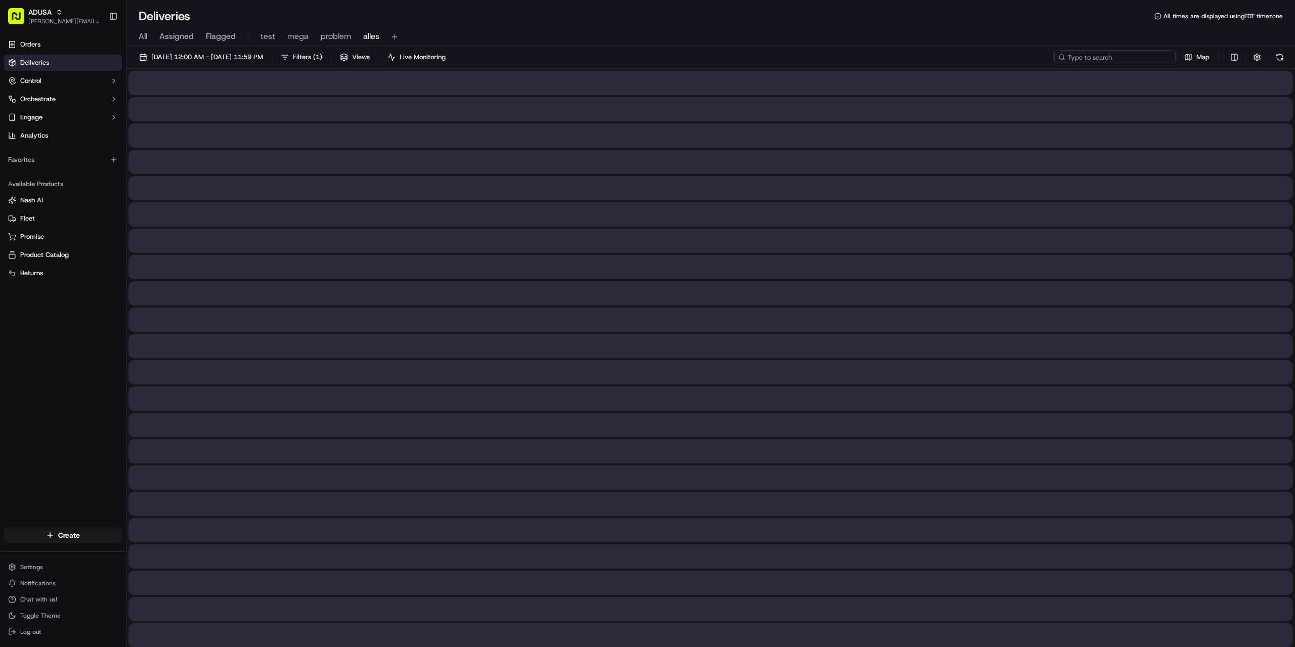
paste input "m715919015"
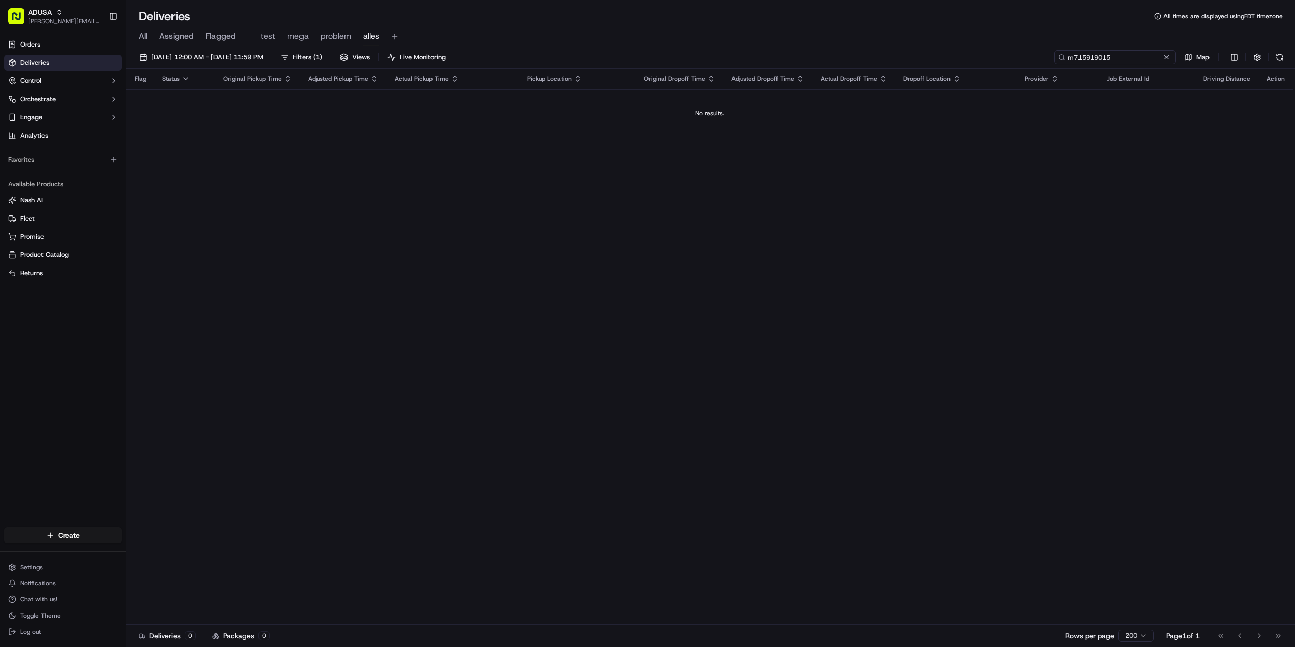
drag, startPoint x: 1078, startPoint y: 56, endPoint x: 1066, endPoint y: 56, distance: 12.2
click at [1066, 56] on input "m715919015" at bounding box center [1114, 57] width 121 height 14
type input "m715919015"
click at [973, 270] on div "Flag Status Original Pickup Time Adjusted Pickup Time Actual Pickup Time Pickup…" at bounding box center [709, 347] width 1167 height 556
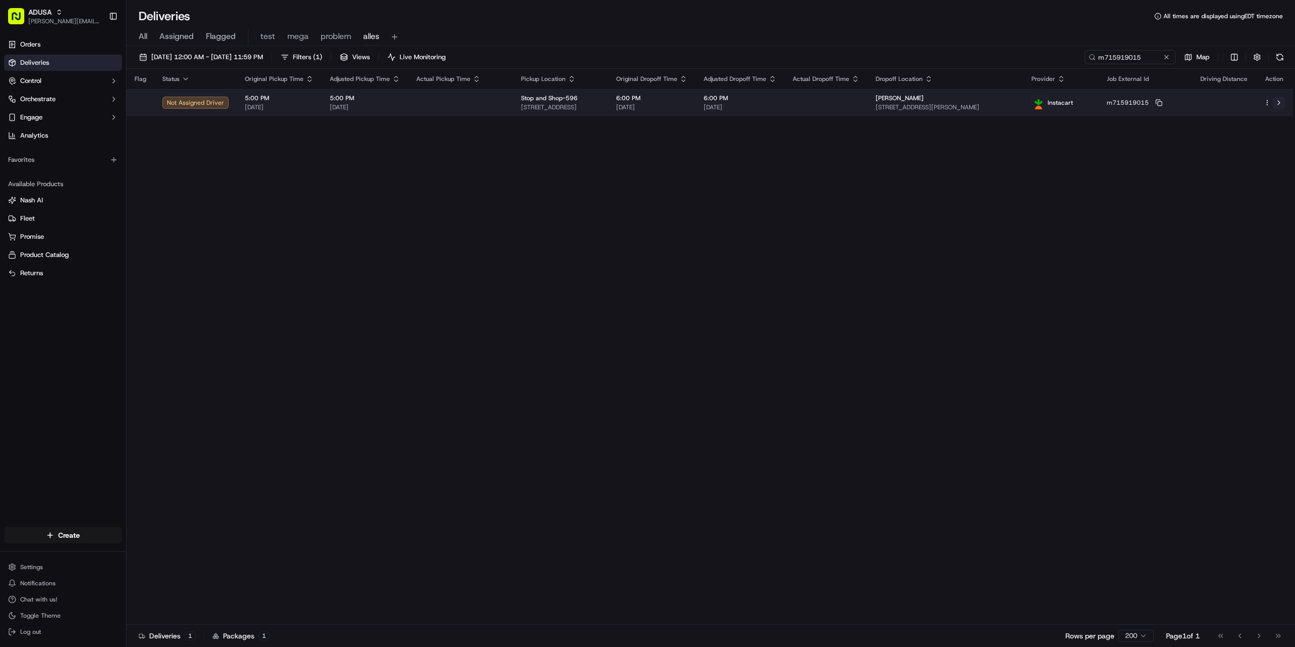
click at [1276, 100] on button at bounding box center [1279, 103] width 12 height 12
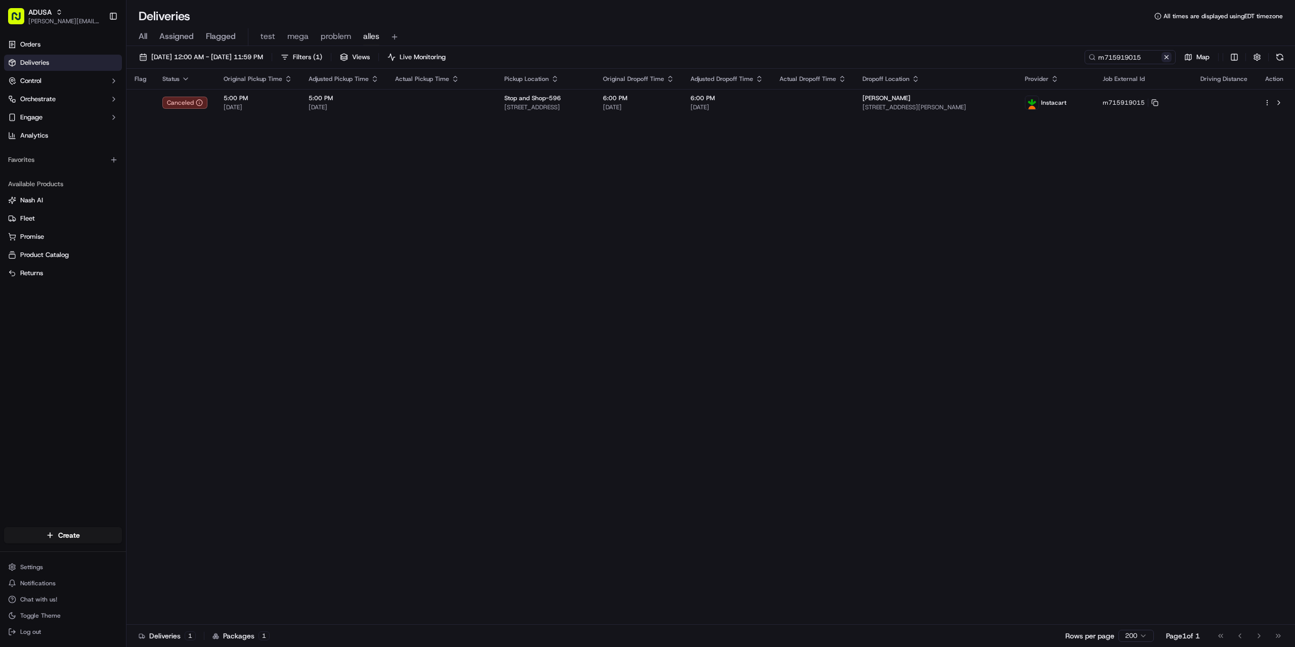
click at [1165, 58] on button at bounding box center [1166, 57] width 10 height 10
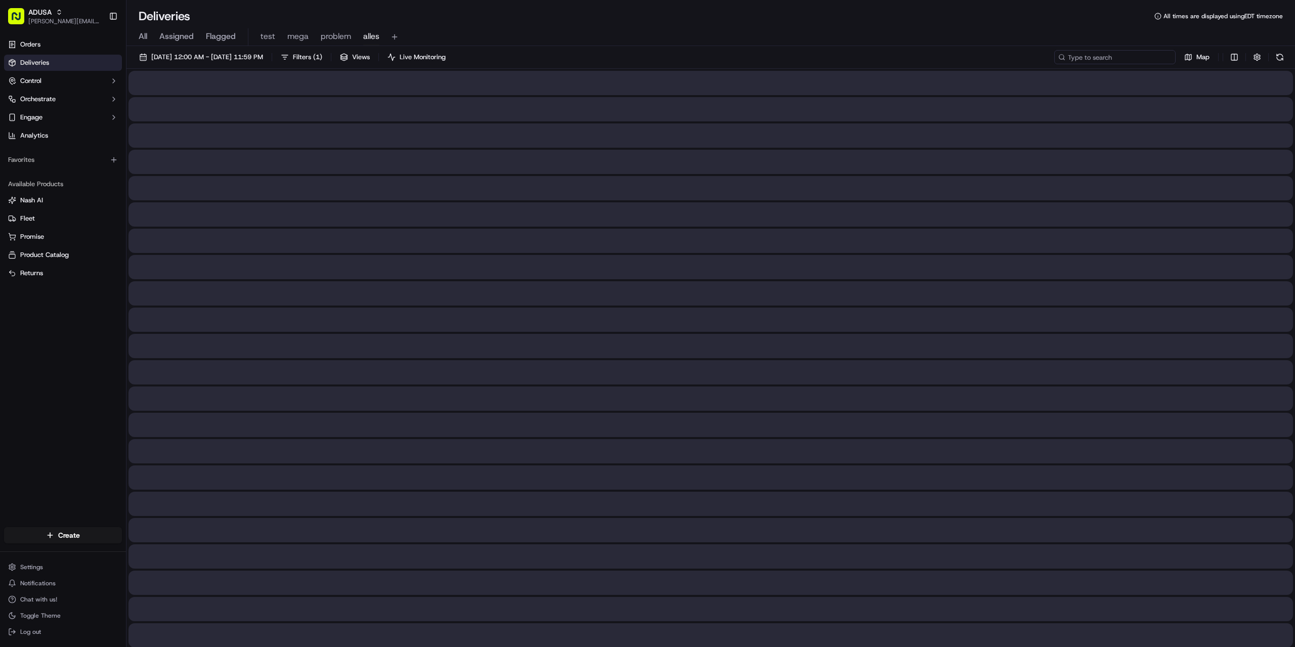
paste input "m712675071"
type input "m712675071"
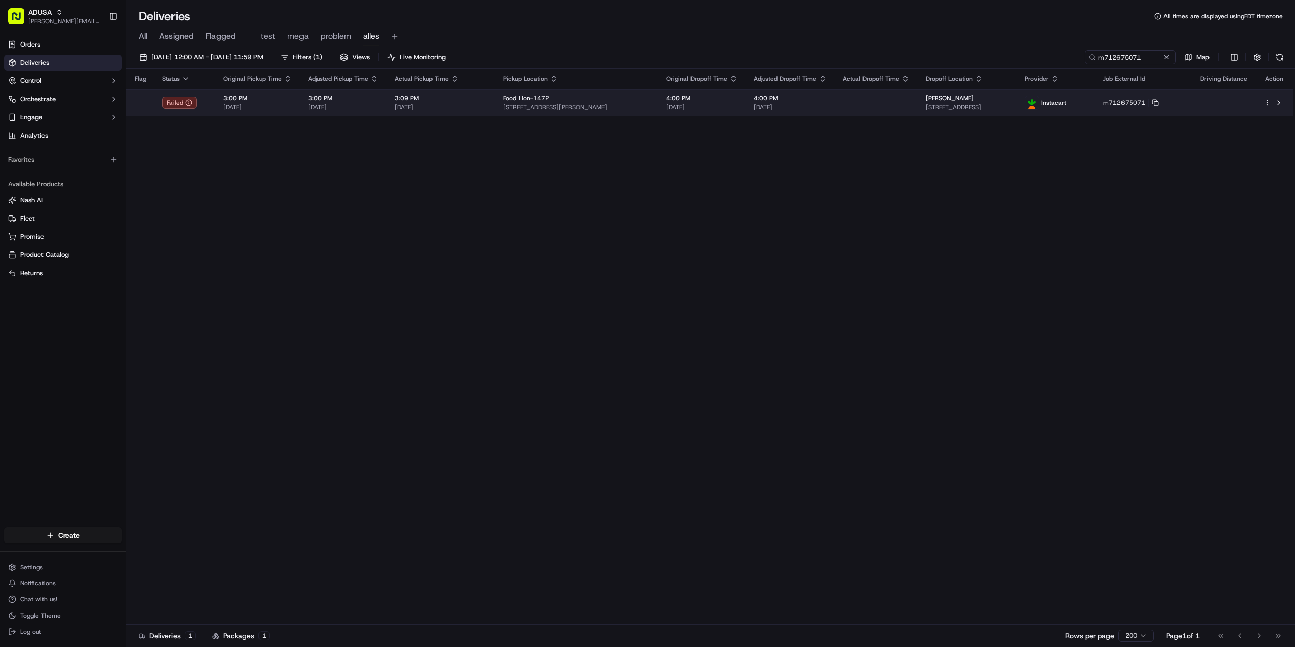
click at [1285, 100] on td at bounding box center [1274, 102] width 37 height 27
click at [1277, 100] on button at bounding box center [1279, 103] width 12 height 12
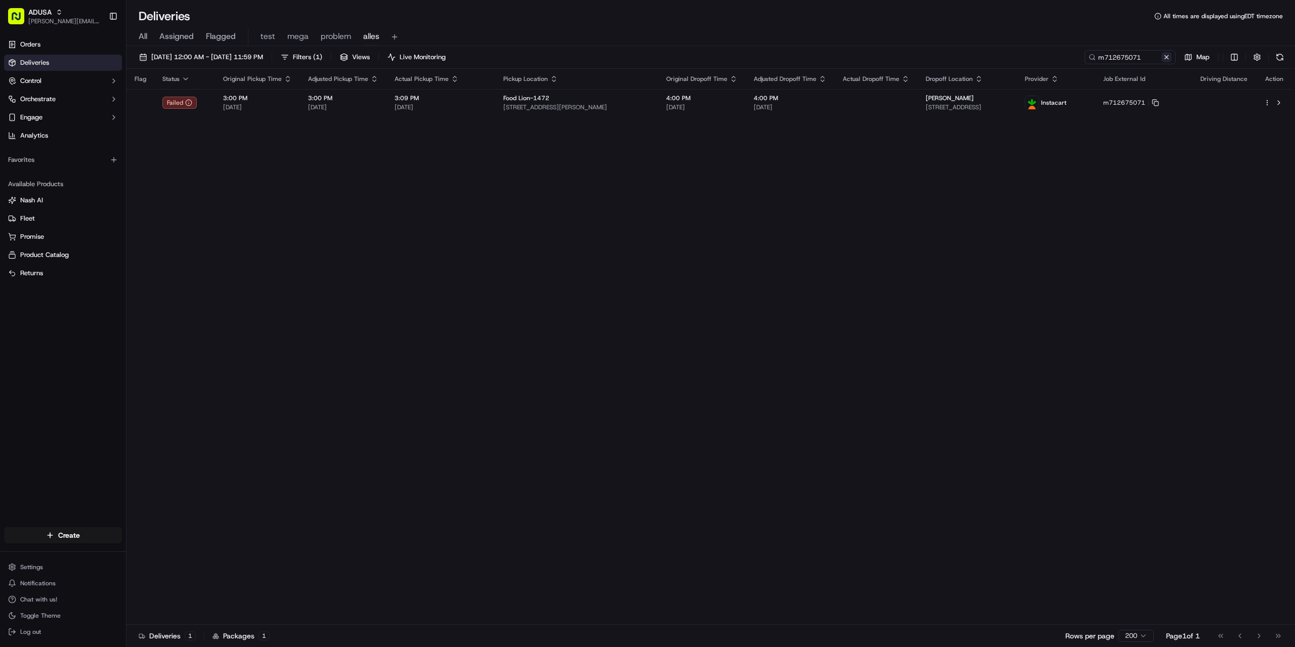
click at [1169, 55] on button at bounding box center [1166, 57] width 10 height 10
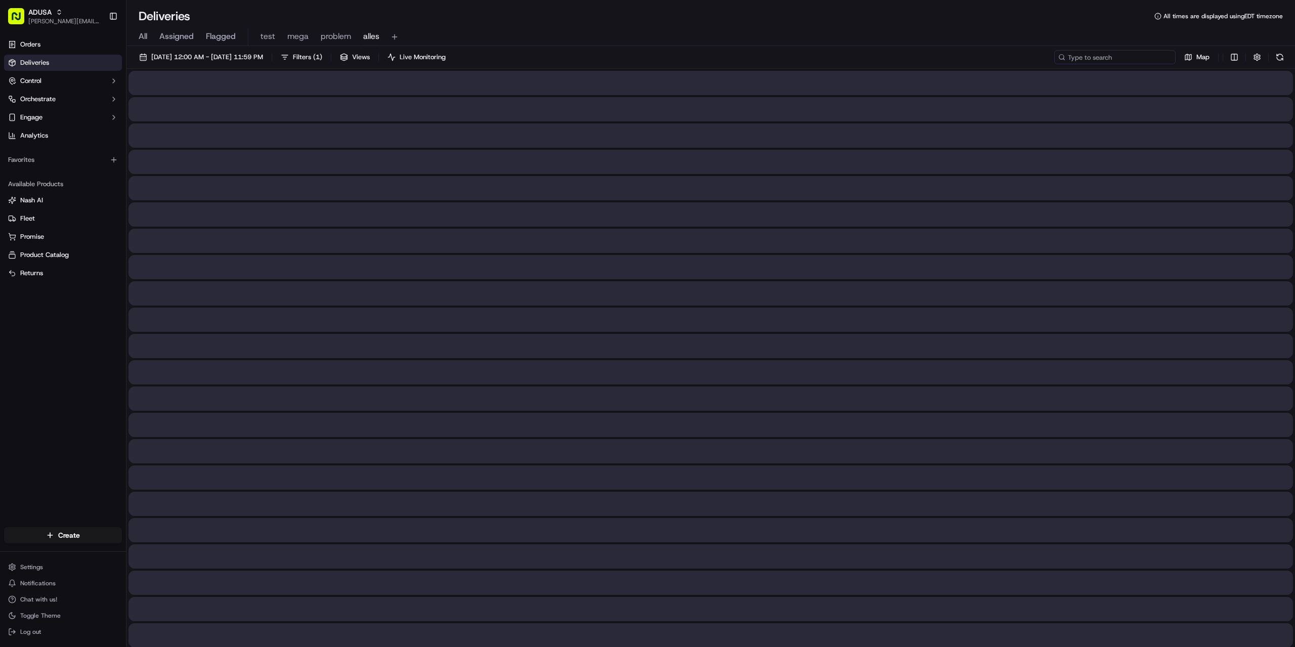
paste input "m715314883"
type input "m715314883"
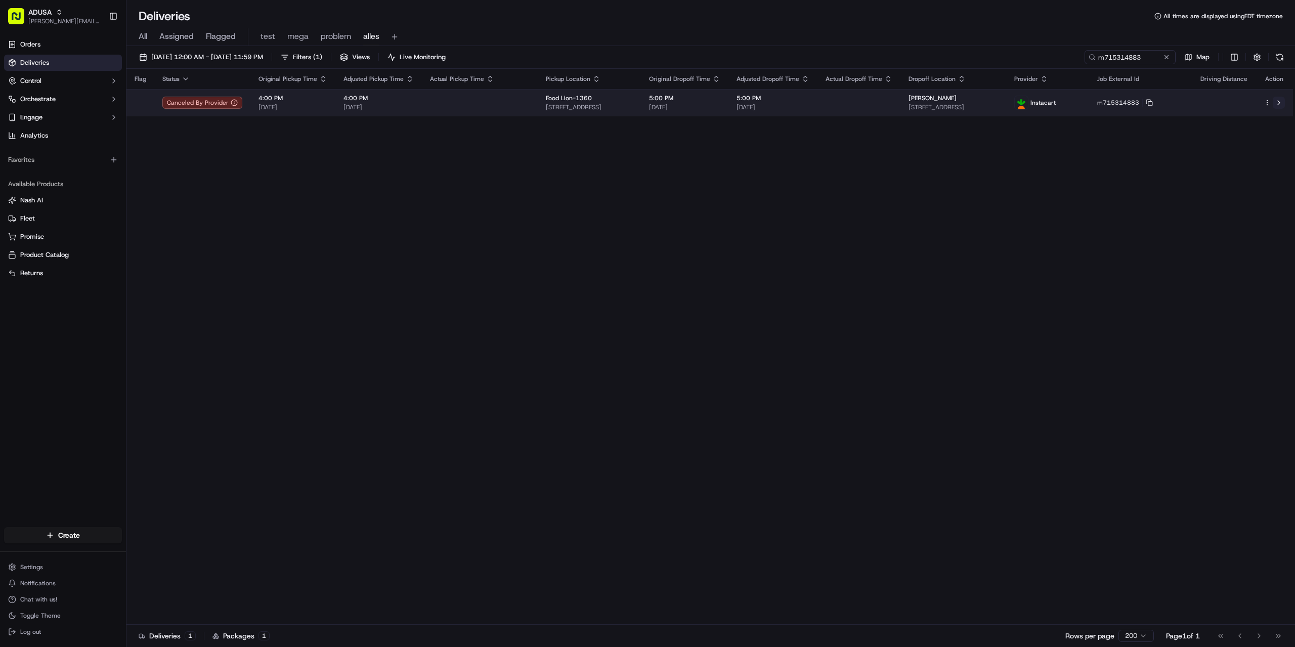
click at [1279, 101] on button at bounding box center [1279, 103] width 12 height 12
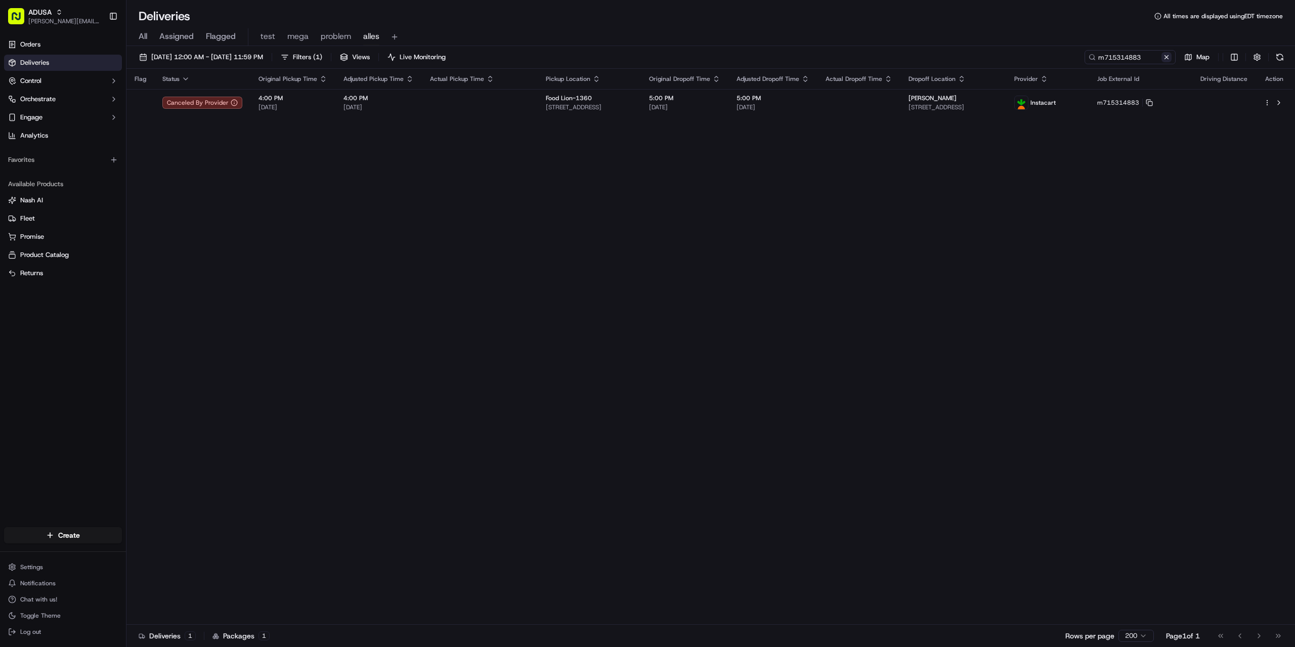
click at [1164, 59] on button at bounding box center [1166, 57] width 10 height 10
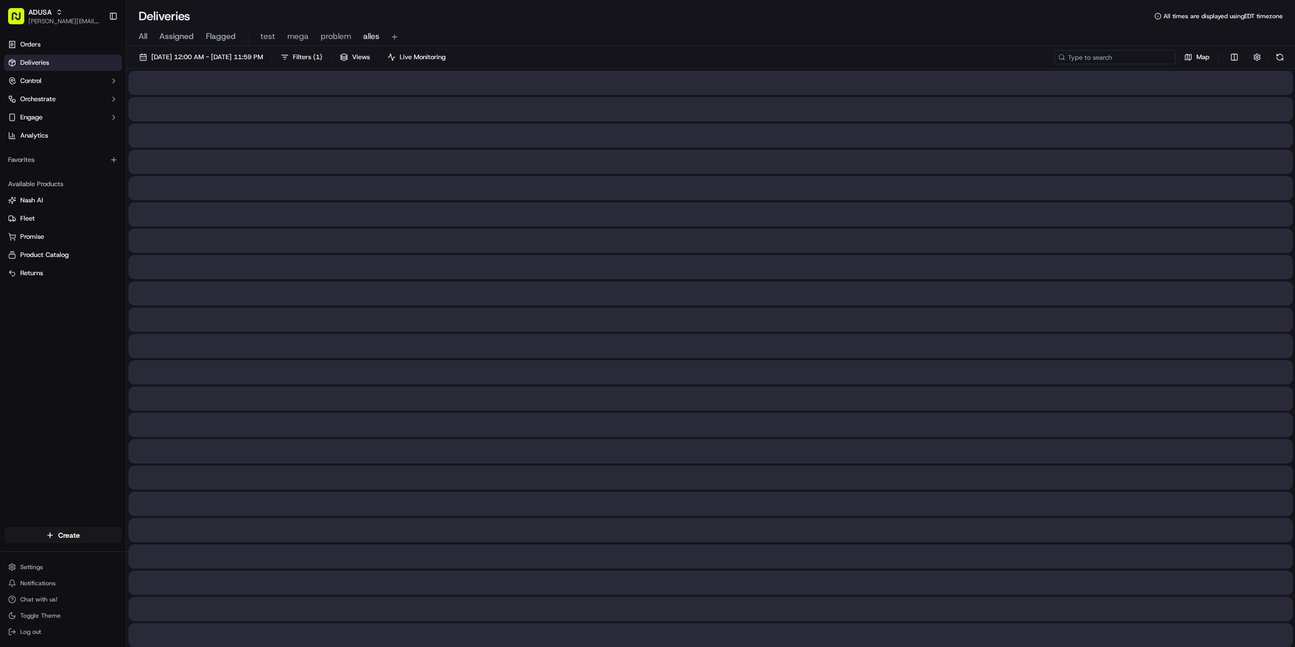
paste input "m715881352"
type input "m715881352"
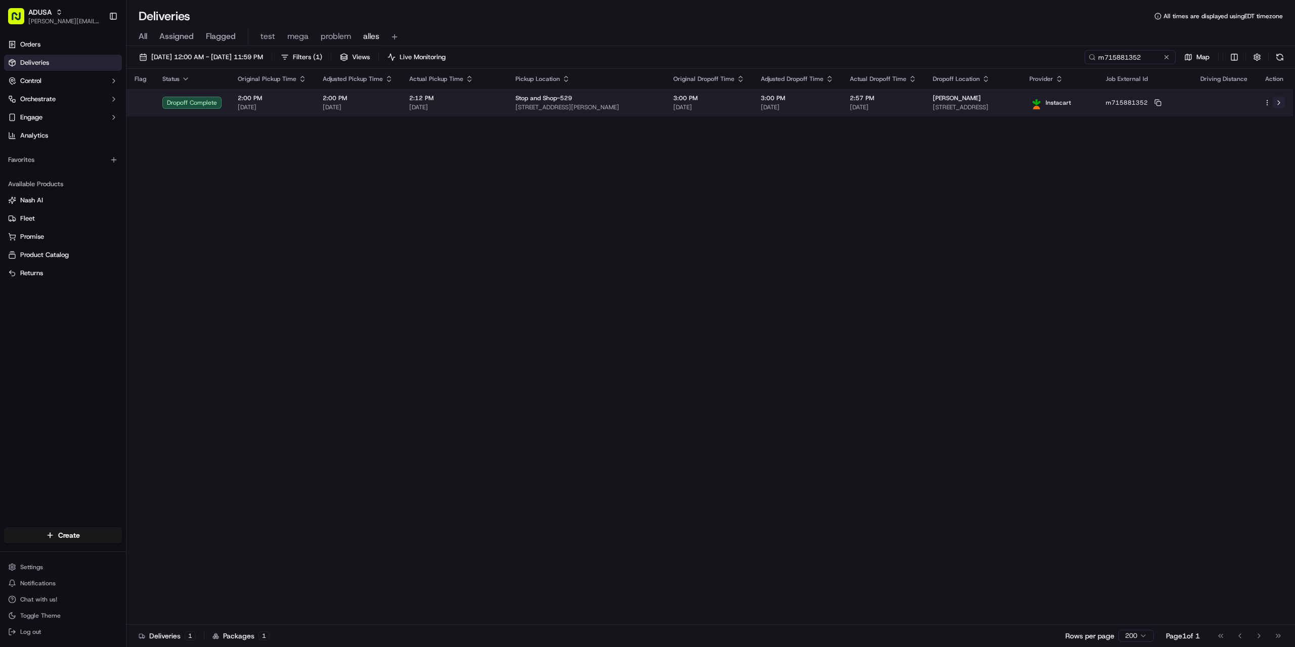
click at [1277, 103] on button at bounding box center [1279, 103] width 12 height 12
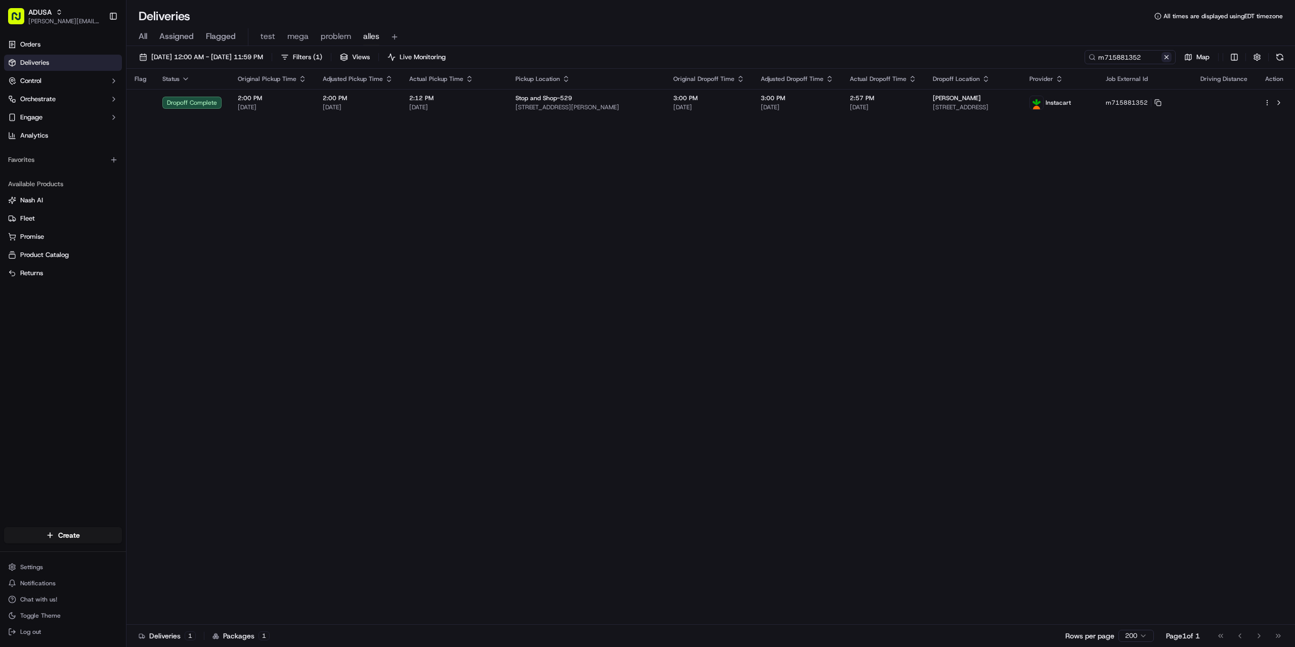
click at [1168, 55] on button at bounding box center [1166, 57] width 10 height 10
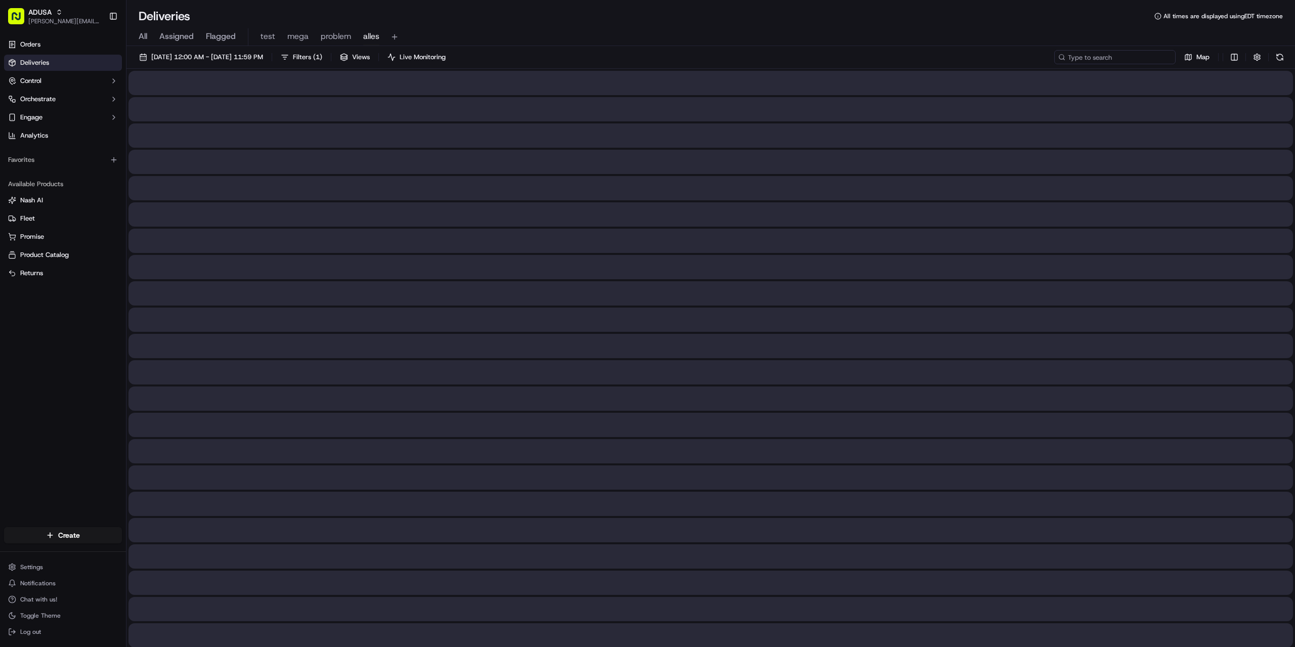
paste input "m715895828"
type input "m715895828"
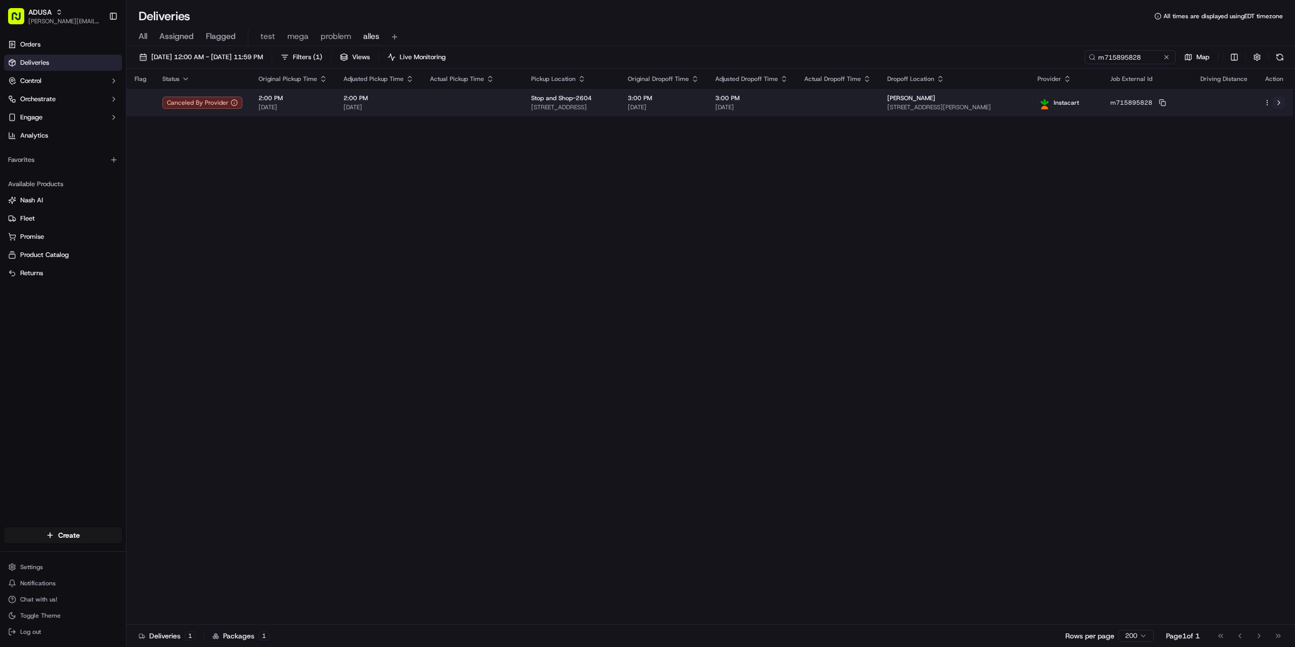
click at [1278, 101] on button at bounding box center [1279, 103] width 12 height 12
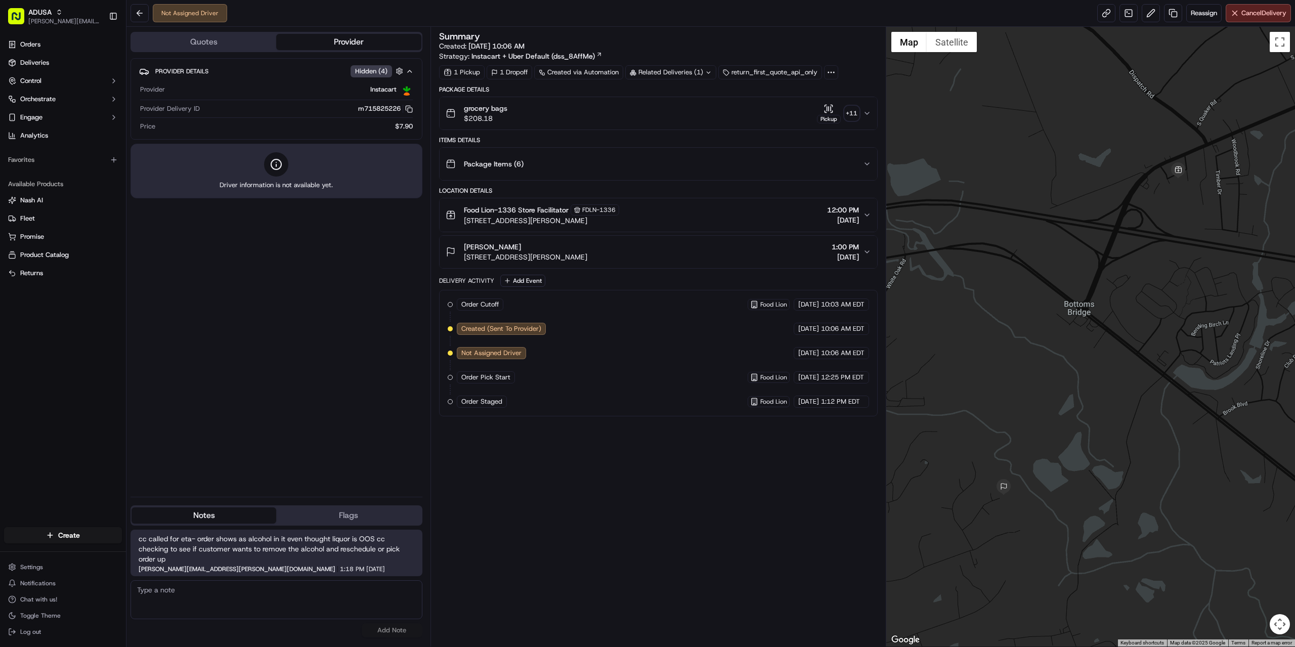
click at [184, 514] on button "Notes" at bounding box center [204, 515] width 145 height 16
click at [1265, 12] on span "Cancel Delivery" at bounding box center [1263, 13] width 45 height 9
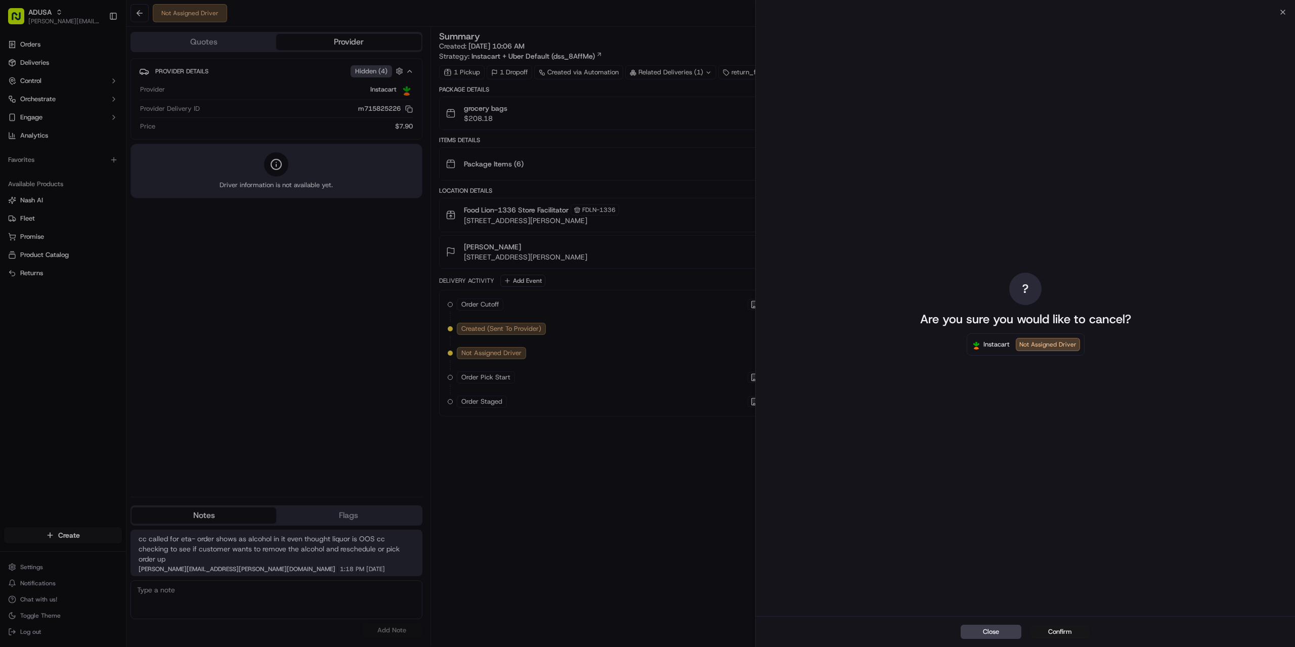
click at [1063, 630] on button "Confirm" at bounding box center [1059, 632] width 61 height 14
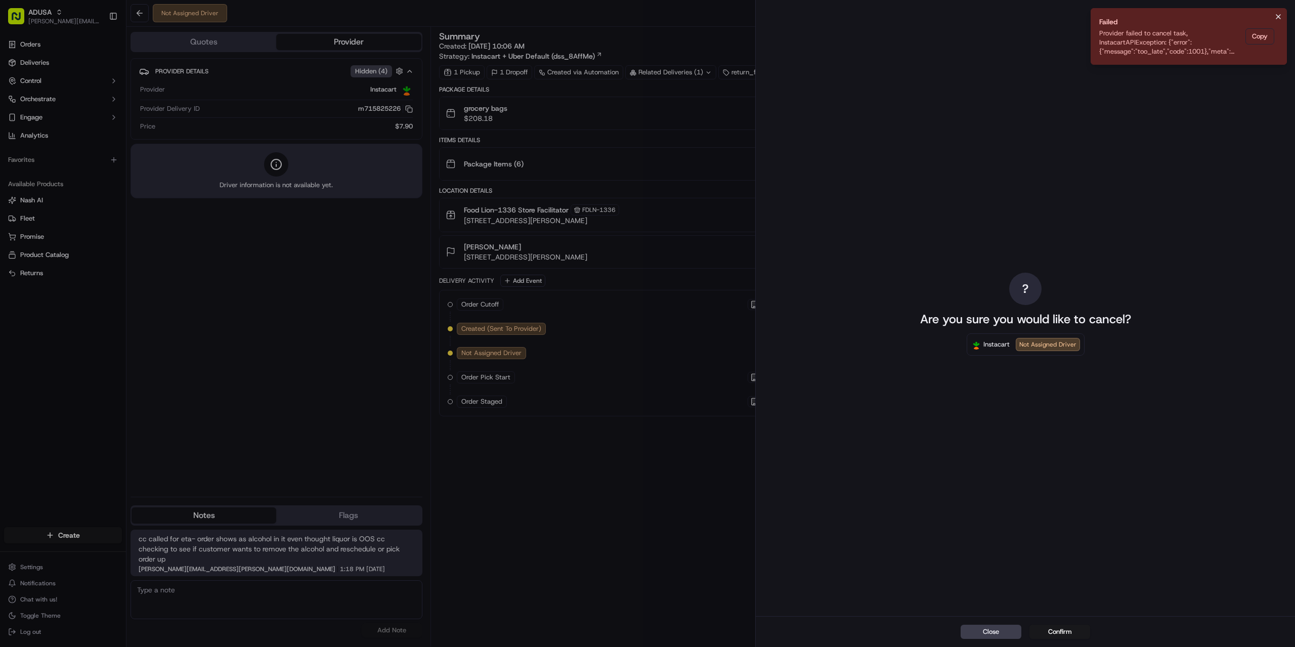
click at [1276, 17] on icon "Notifications (F8)" at bounding box center [1278, 17] width 8 height 8
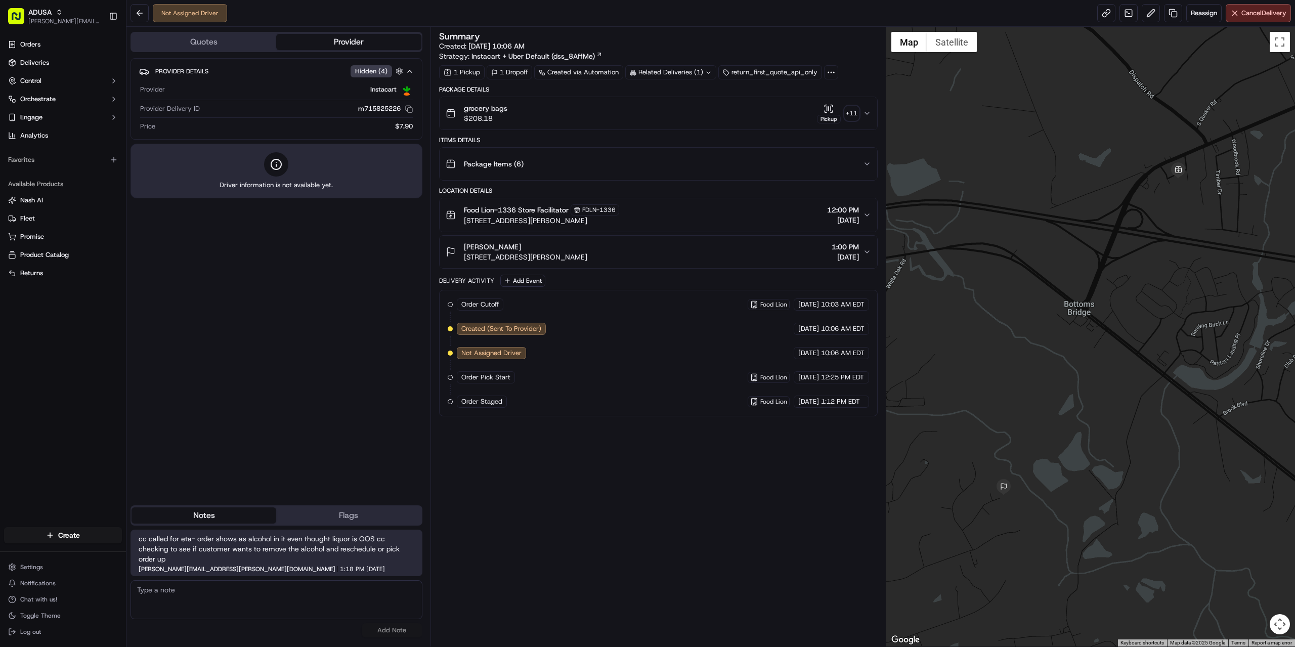
drag, startPoint x: 223, startPoint y: 603, endPoint x: 191, endPoint y: 583, distance: 37.5
paste textarea "store confirmed cancellation."
click at [406, 631] on button "Add Note" at bounding box center [392, 630] width 61 height 14
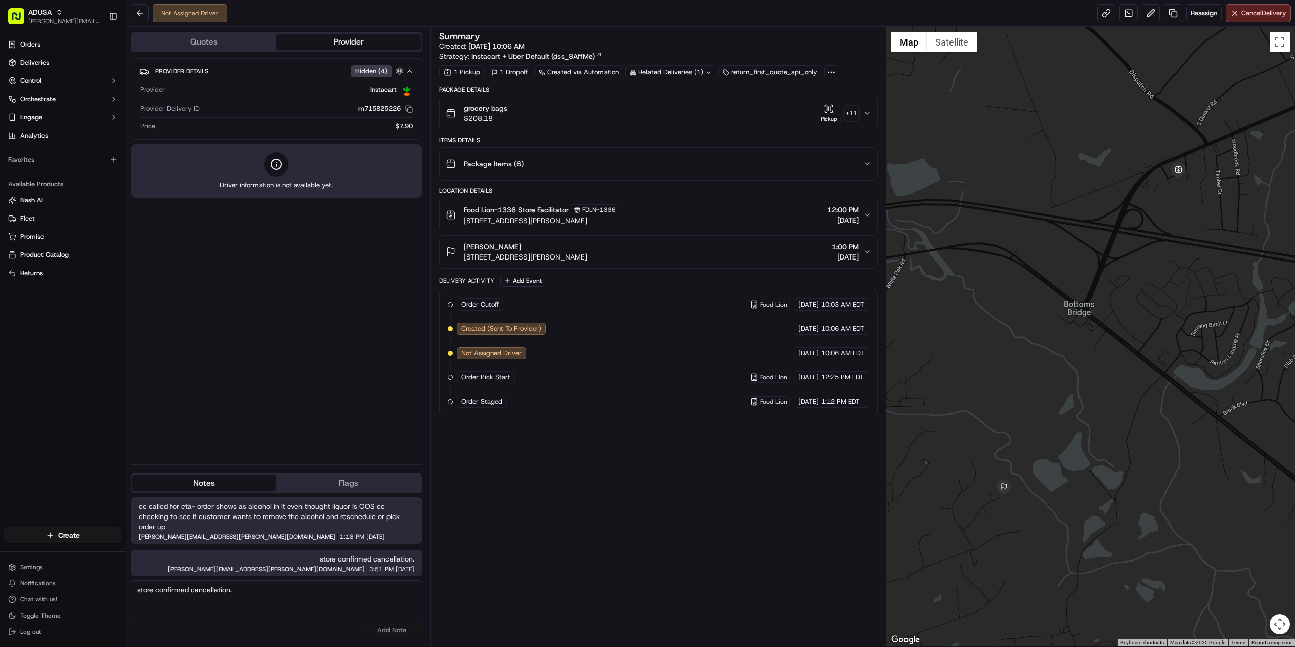
click at [320, 433] on div "Provider Details Hidden ( 4 ) Provider Instacart Provider Delivery ID m71582522…" at bounding box center [277, 257] width 292 height 398
click at [854, 254] on span "[DATE]" at bounding box center [845, 257] width 27 height 10
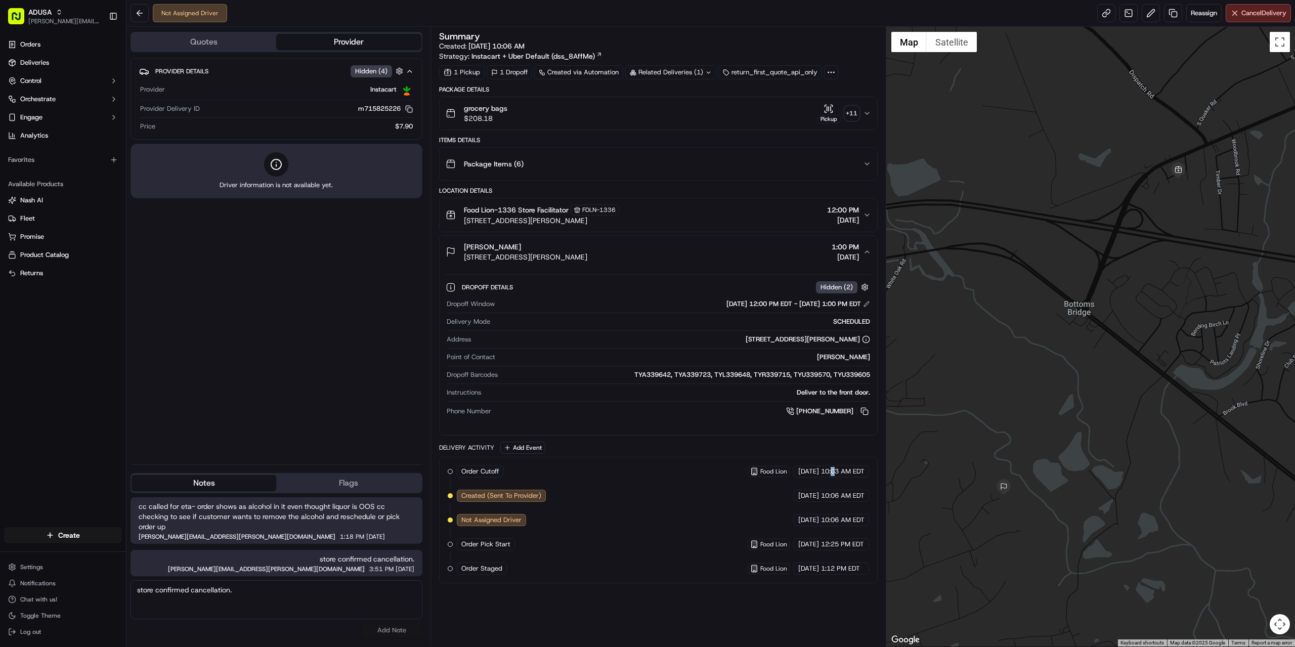
click at [834, 474] on div "Order Cutoff Food Lion 09/16/2025 10:03 AM EDT Created (Sent To Provider) Insta…" at bounding box center [658, 520] width 439 height 126
click at [230, 595] on textarea "store confirmed cancellation." at bounding box center [277, 599] width 292 height 39
paste textarea "4157120241"
type textarea "4157120241"
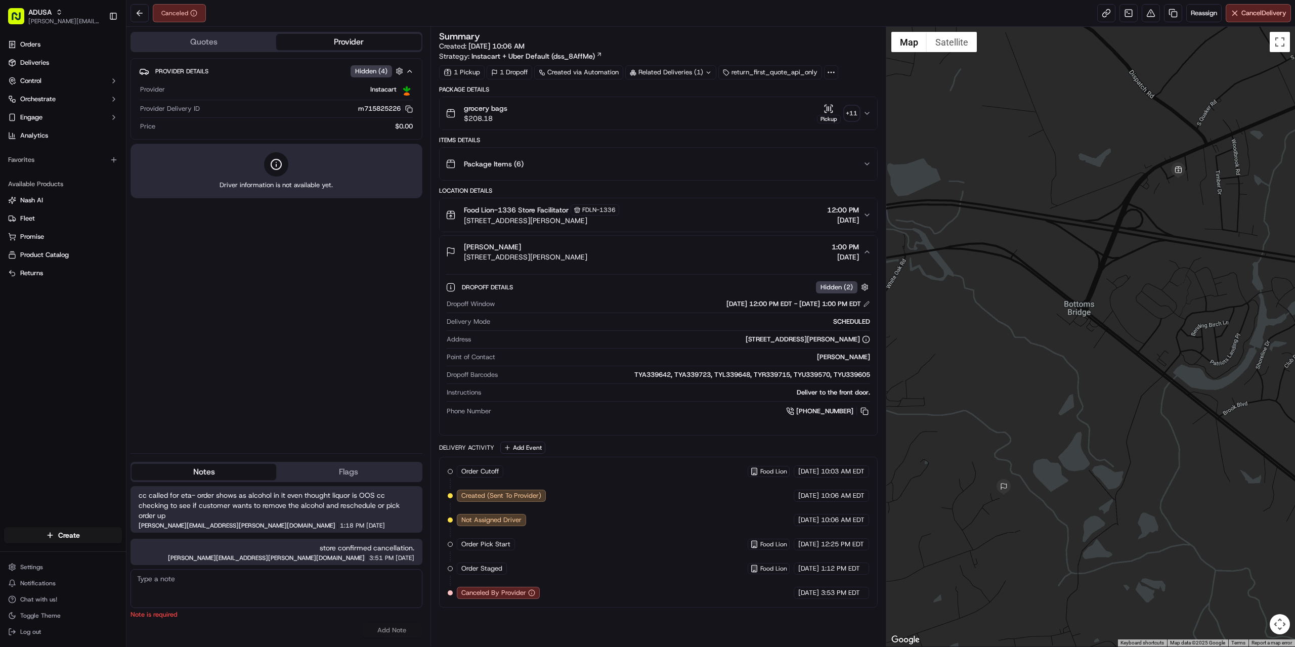
click at [164, 598] on textarea at bounding box center [277, 588] width 292 height 39
paste textarea "cancelled w/ic."
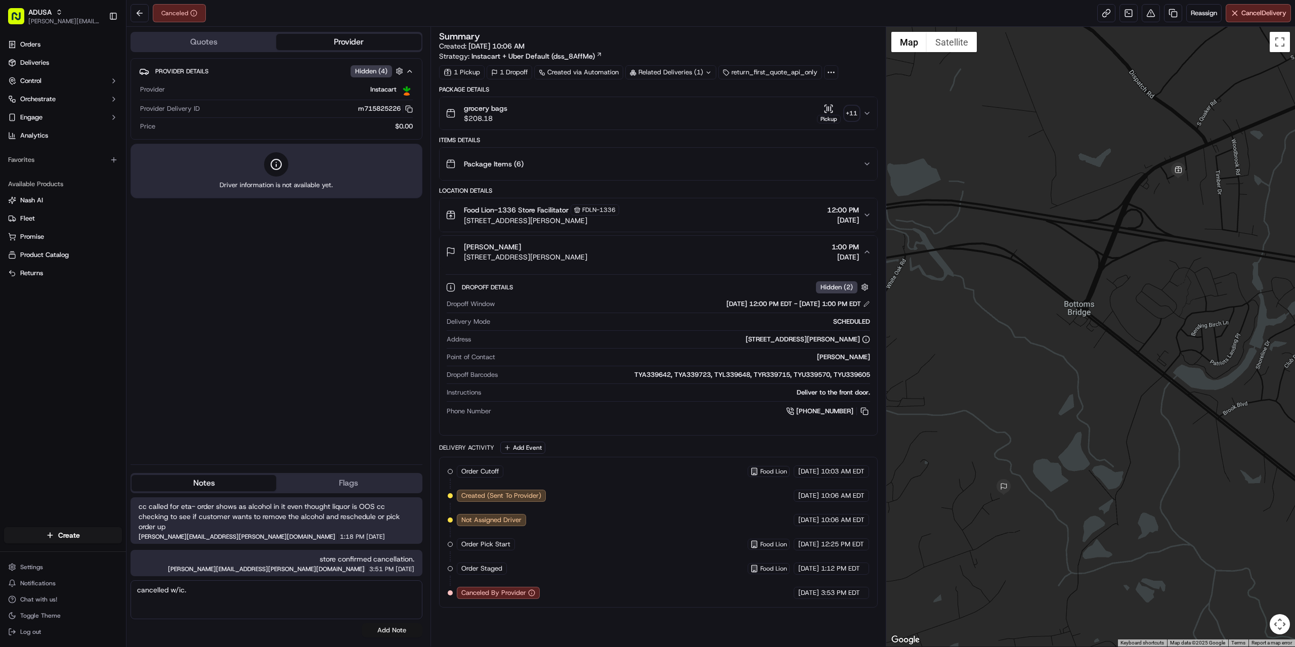
type textarea "cancelled w/ic."
click at [397, 628] on button "Add Note" at bounding box center [392, 630] width 61 height 14
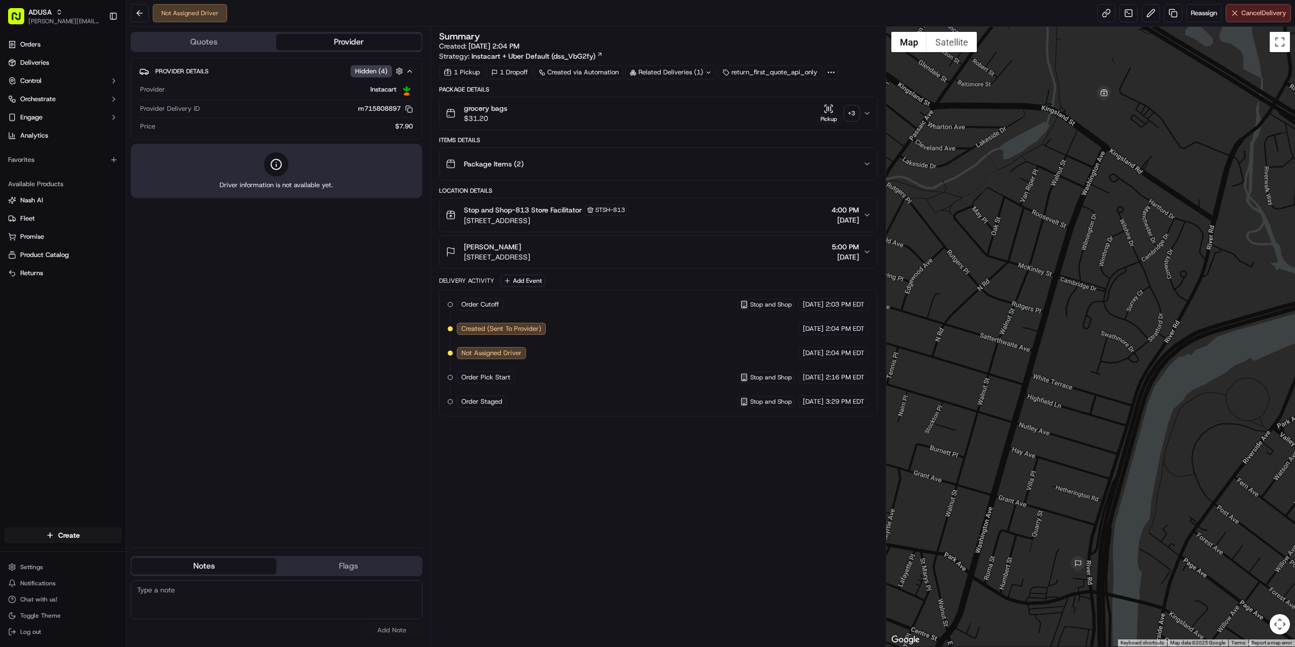
click at [1245, 18] on button "Cancel Delivery" at bounding box center [1258, 13] width 65 height 18
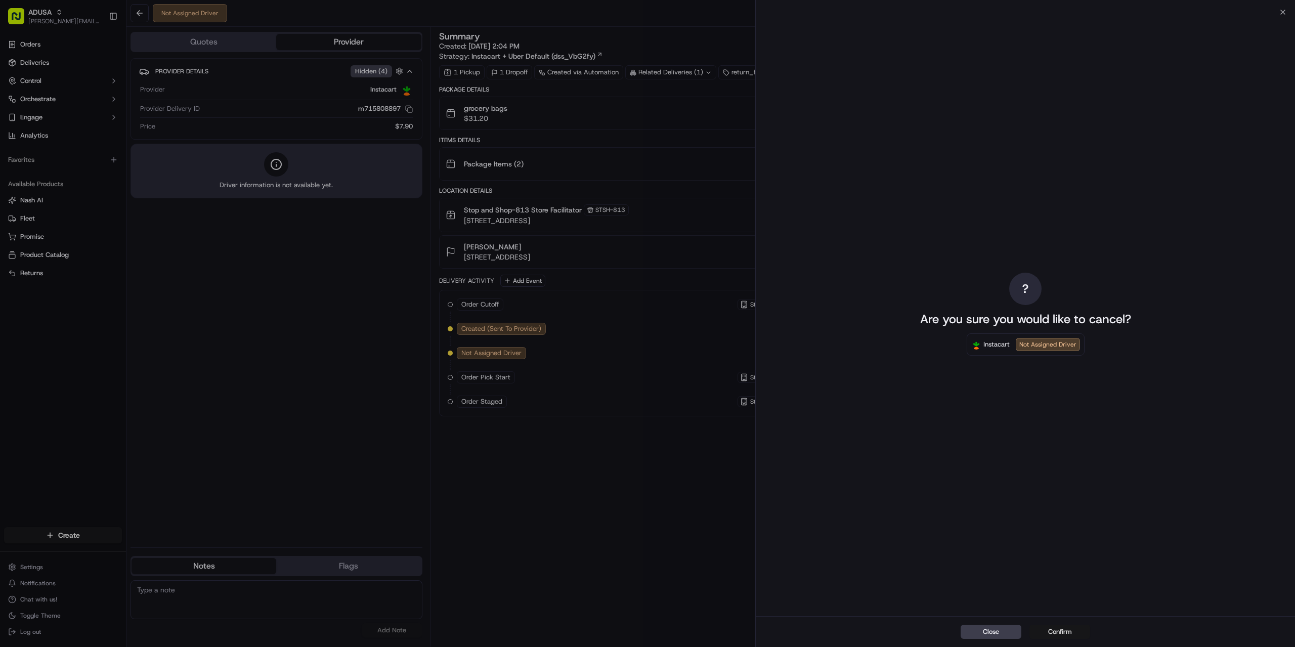
click at [1052, 629] on button "Confirm" at bounding box center [1059, 632] width 61 height 14
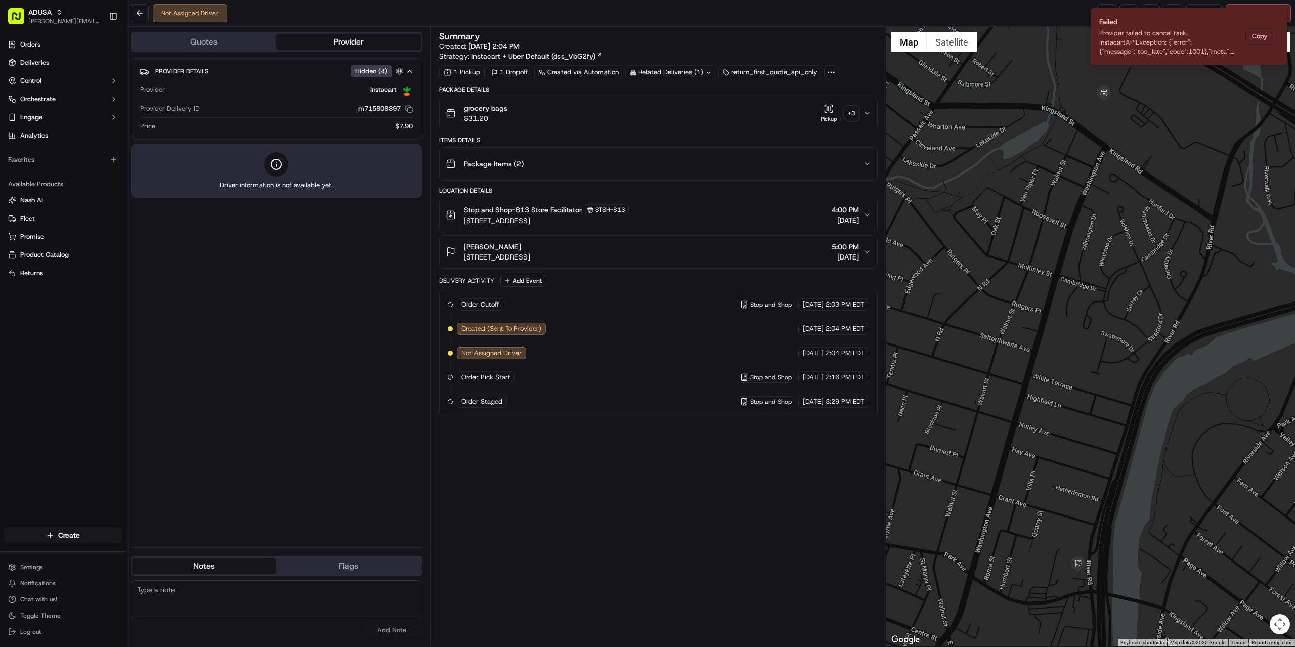
drag, startPoint x: 275, startPoint y: 600, endPoint x: 179, endPoint y: 602, distance: 96.6
paste textarea "nukmd3 emailed service record to pdl-zoneGMB.group@peapoddigitallabs.com, pdl-b…"
type textarea "nukmd3 emailed service record to pdl-zoneGMB.group@peapoddigitallabs.com, pdl-b…"
click at [382, 634] on button "Add Note" at bounding box center [392, 630] width 61 height 14
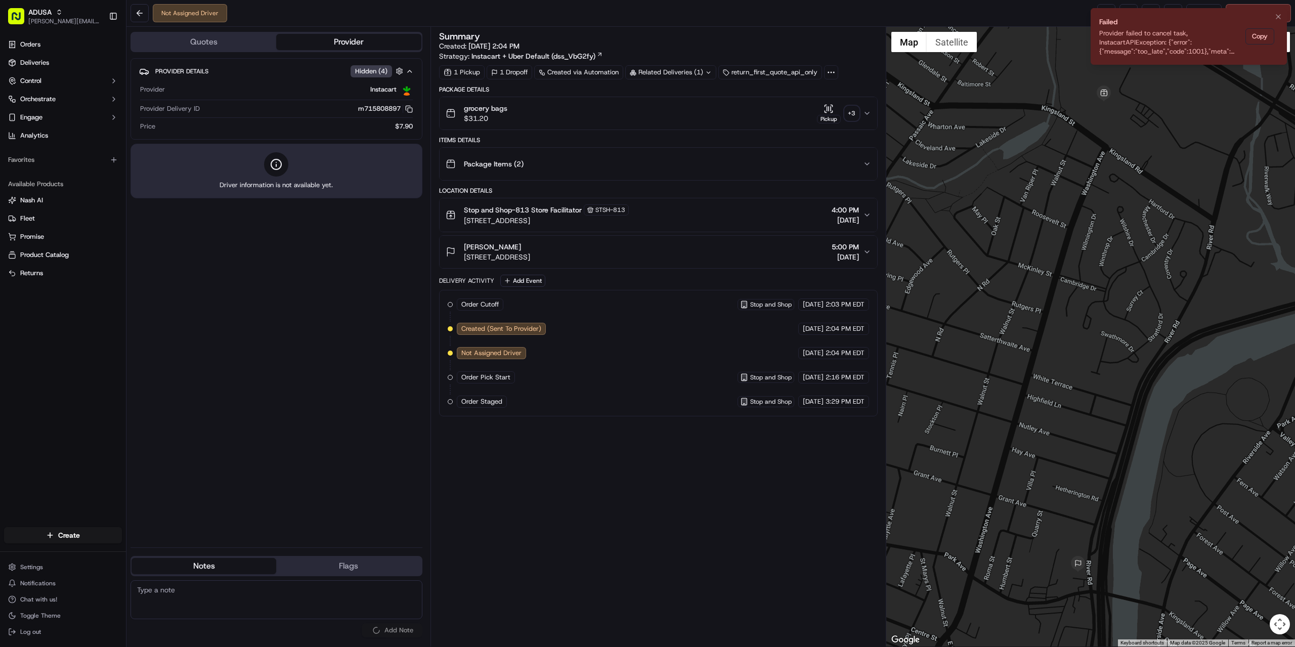
scroll to position [0, 0]
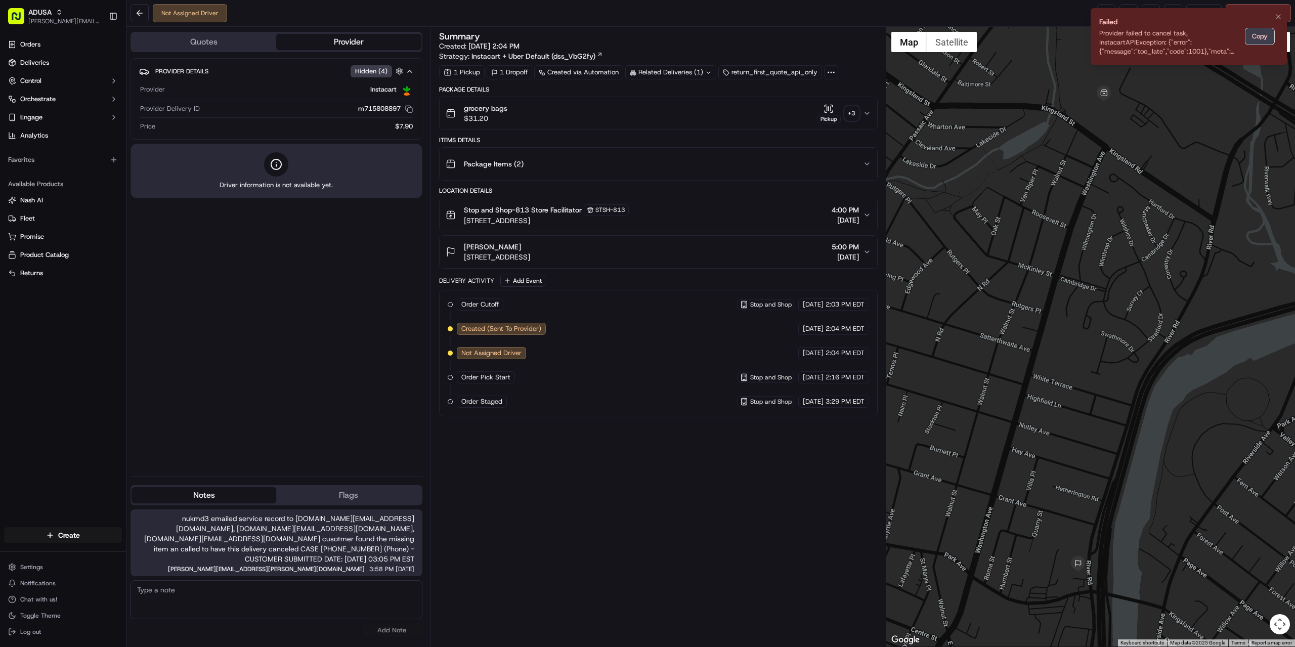
click at [1269, 34] on button "Copy" at bounding box center [1259, 36] width 29 height 16
paste textarea "Provider failed to cancel task, InstacartAPIException: {"error":{"message":"too…"
type textarea "Provider failed to cancel task, InstacartAPIException: {"error":{"message":"too…"
click at [379, 624] on button "Add Note" at bounding box center [392, 630] width 61 height 14
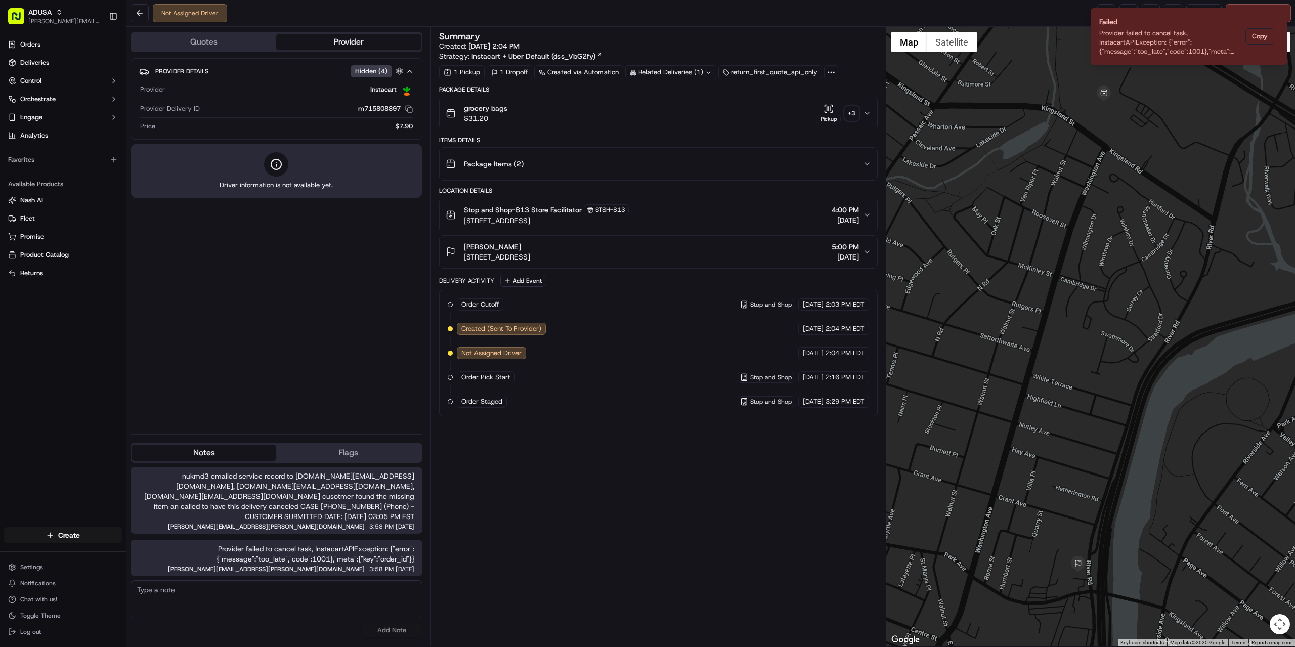
click at [1026, 451] on div at bounding box center [1090, 337] width 409 height 620
click at [1275, 17] on icon "Notifications (F8)" at bounding box center [1278, 17] width 8 height 8
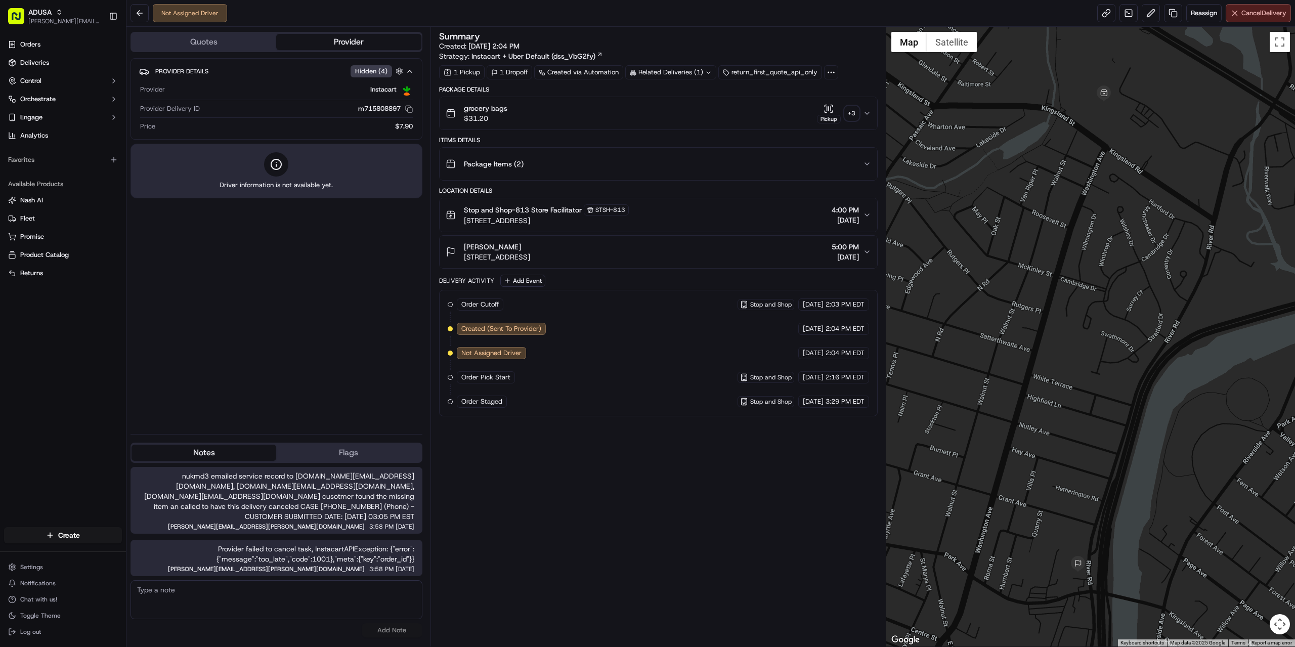
click at [1251, 16] on span "Cancel Delivery" at bounding box center [1263, 13] width 45 height 9
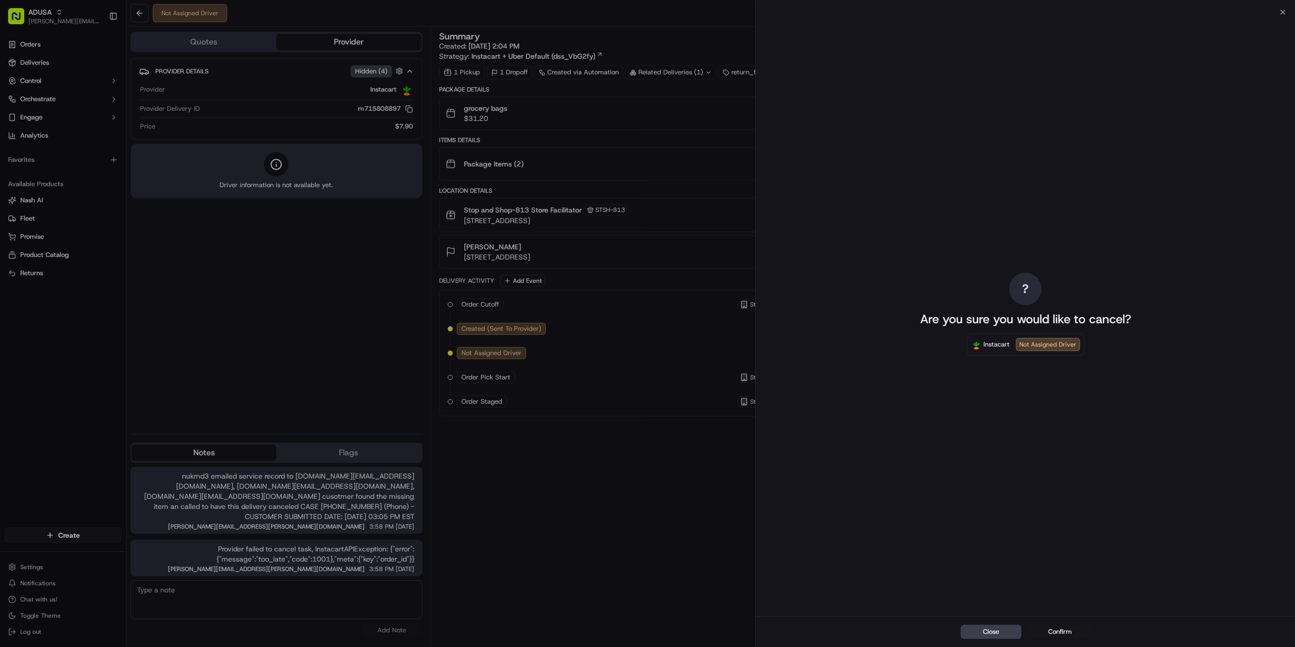
click at [1045, 633] on button "Confirm" at bounding box center [1059, 632] width 61 height 14
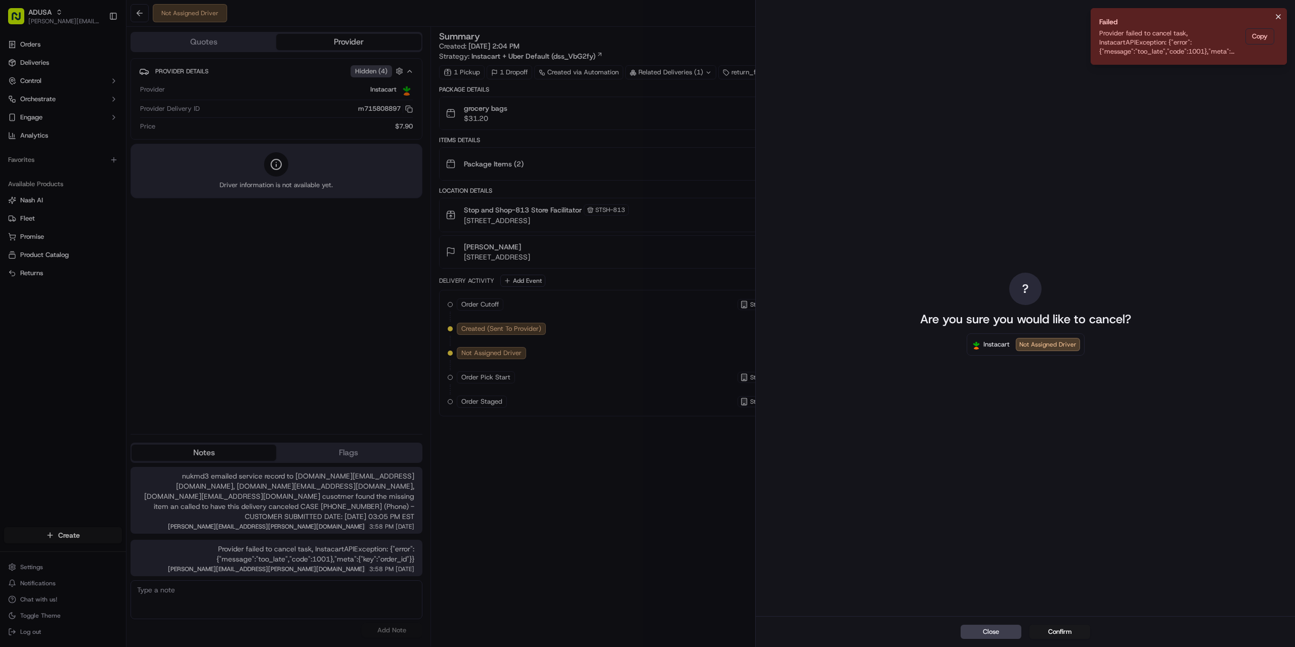
click at [1274, 16] on button "Notifications (F8)" at bounding box center [1278, 17] width 12 height 12
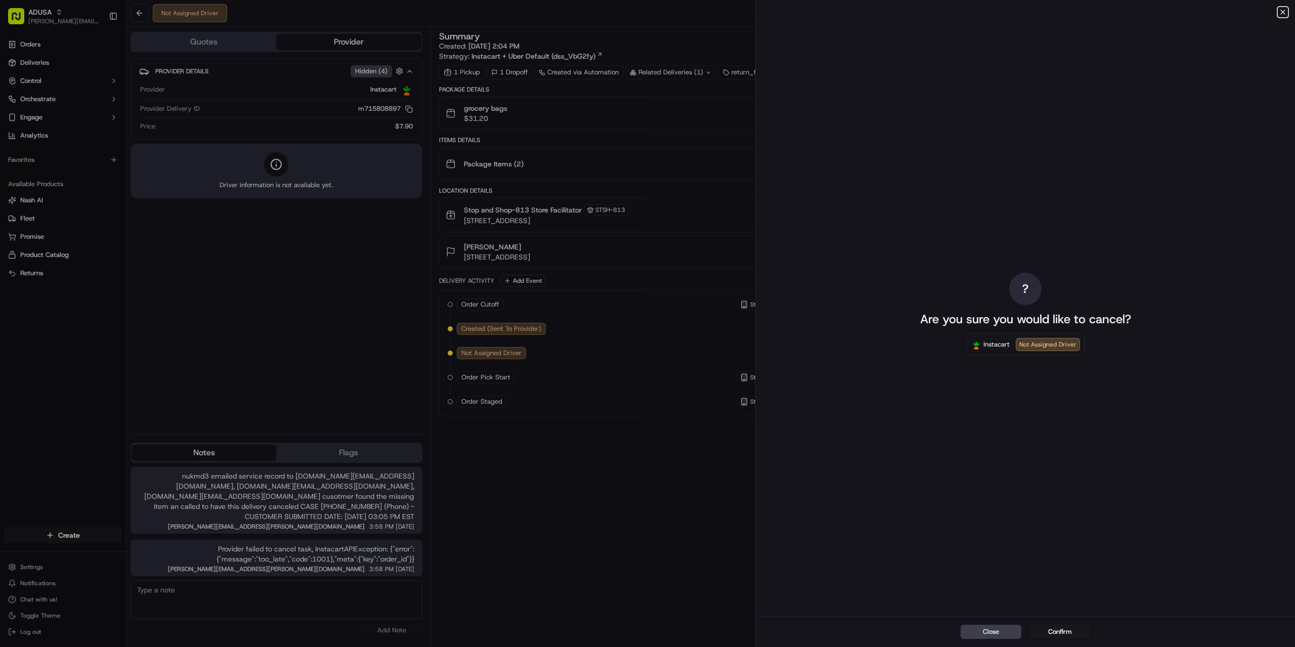
click at [1280, 11] on icon "button" at bounding box center [1283, 12] width 8 height 8
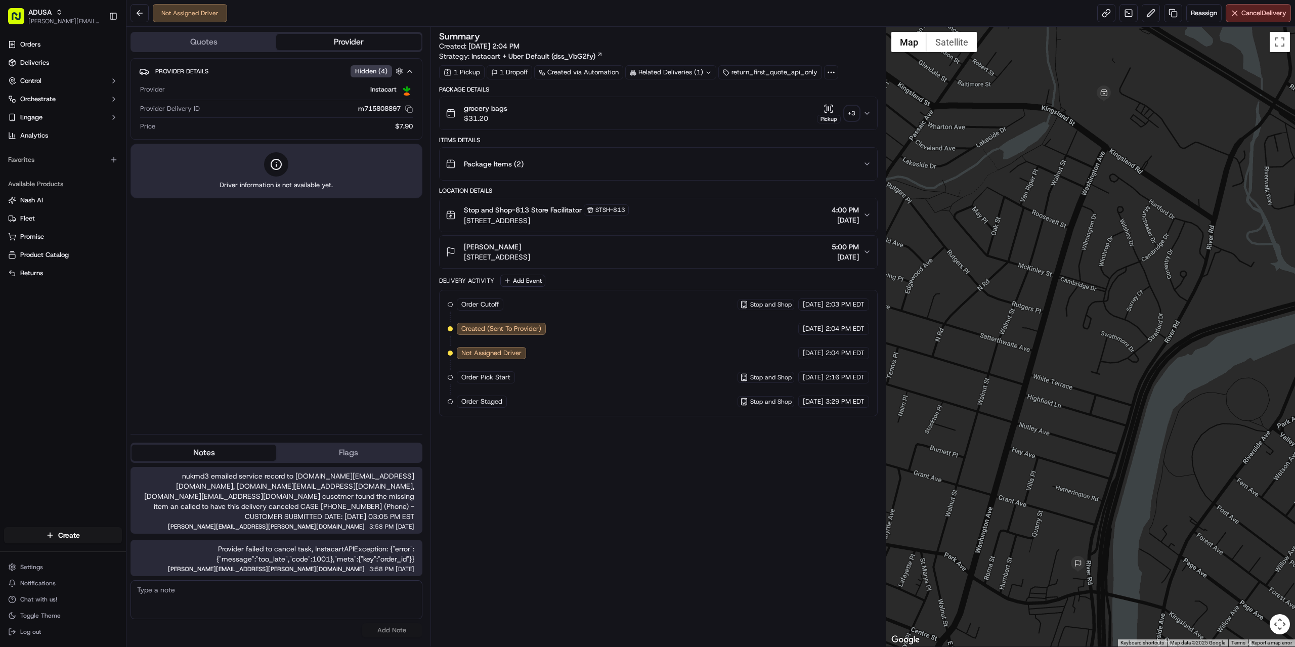
click at [308, 619] on div "No results found Add Note" at bounding box center [277, 608] width 292 height 57
click at [307, 606] on textarea at bounding box center [277, 599] width 292 height 39
type textarea "cancelled w/ic."
click at [402, 626] on button "Add Note" at bounding box center [392, 630] width 61 height 14
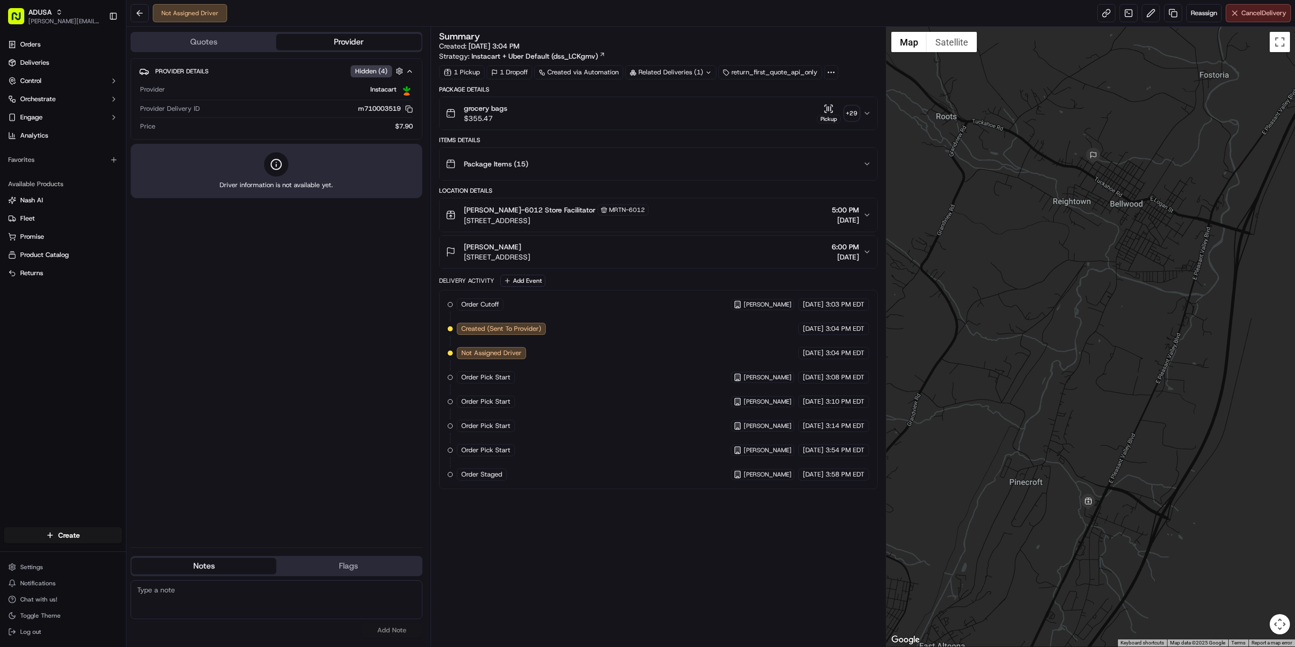
click at [1251, 17] on span "Cancel Delivery" at bounding box center [1263, 13] width 45 height 9
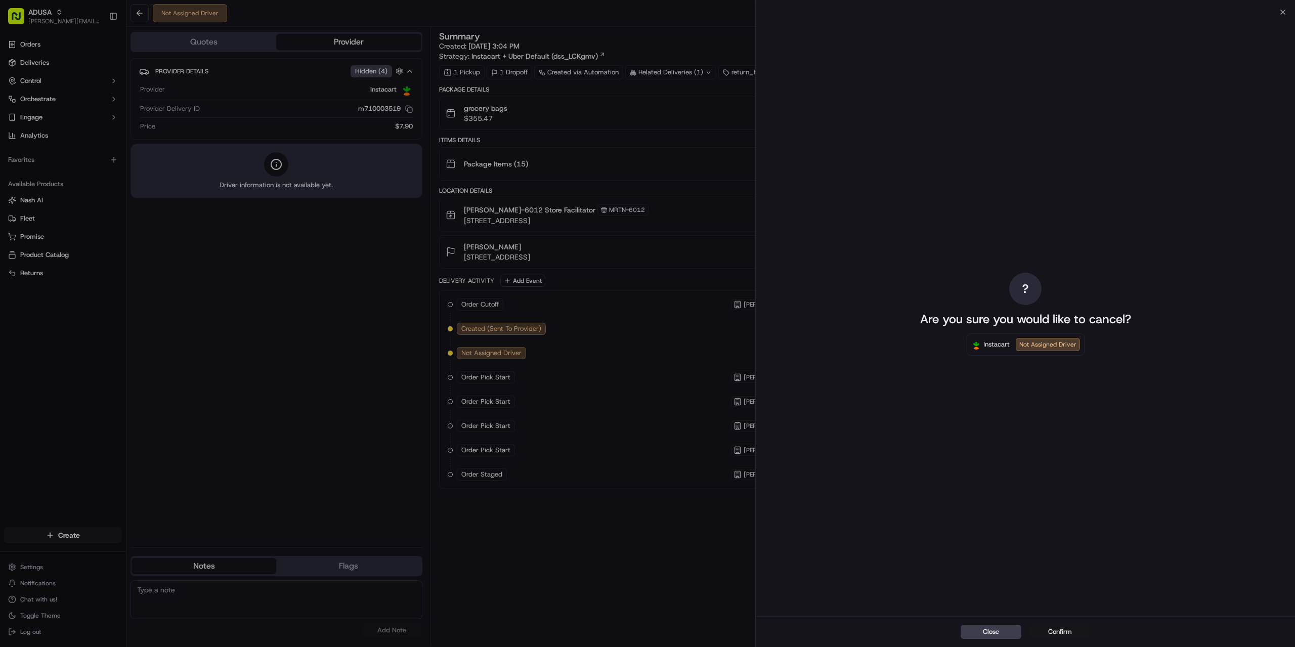
click at [1049, 629] on button "Confirm" at bounding box center [1059, 632] width 61 height 14
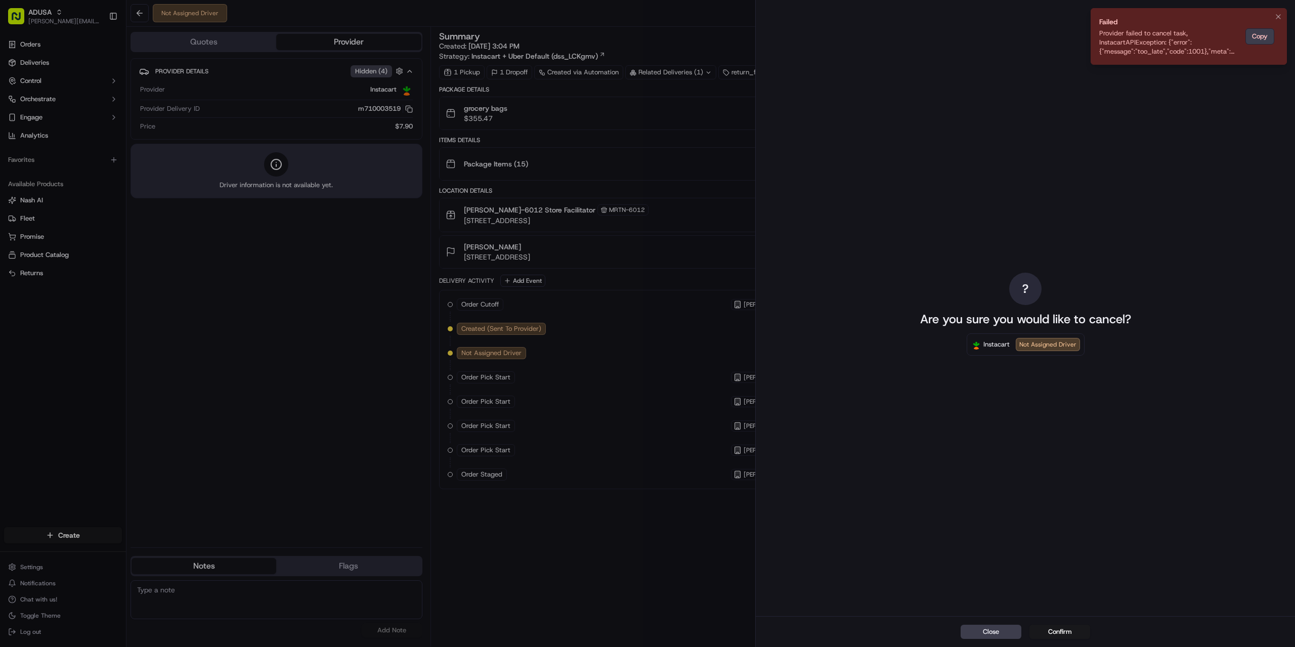
click at [1257, 35] on button "Copy" at bounding box center [1259, 36] width 29 height 16
drag, startPoint x: 150, startPoint y: 601, endPoint x: 328, endPoint y: 323, distance: 329.9
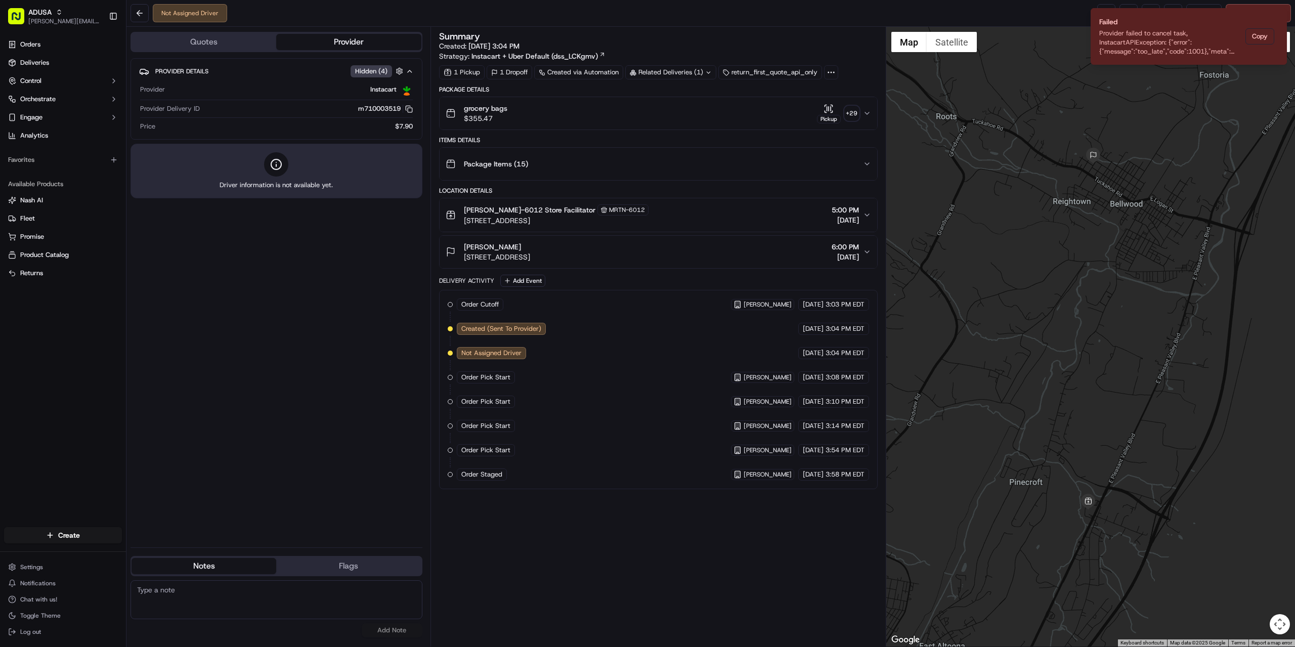
paste textarea "Provider failed to cancel task, InstacartAPIException: {"error":{"message":"too…"
type textarea "Provider failed to cancel task, InstacartAPIException: {"error":{"message":"too…"
click at [392, 629] on button "Add Note" at bounding box center [392, 630] width 61 height 14
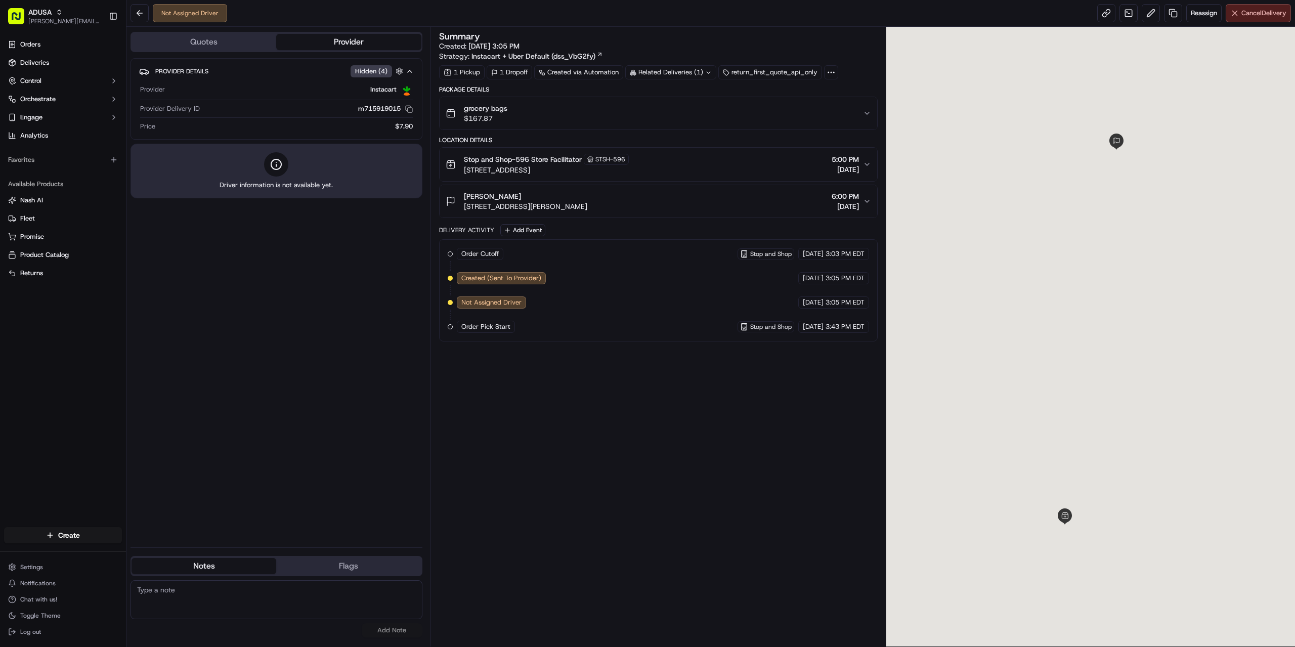
click at [1247, 13] on span "Cancel Delivery" at bounding box center [1263, 13] width 45 height 9
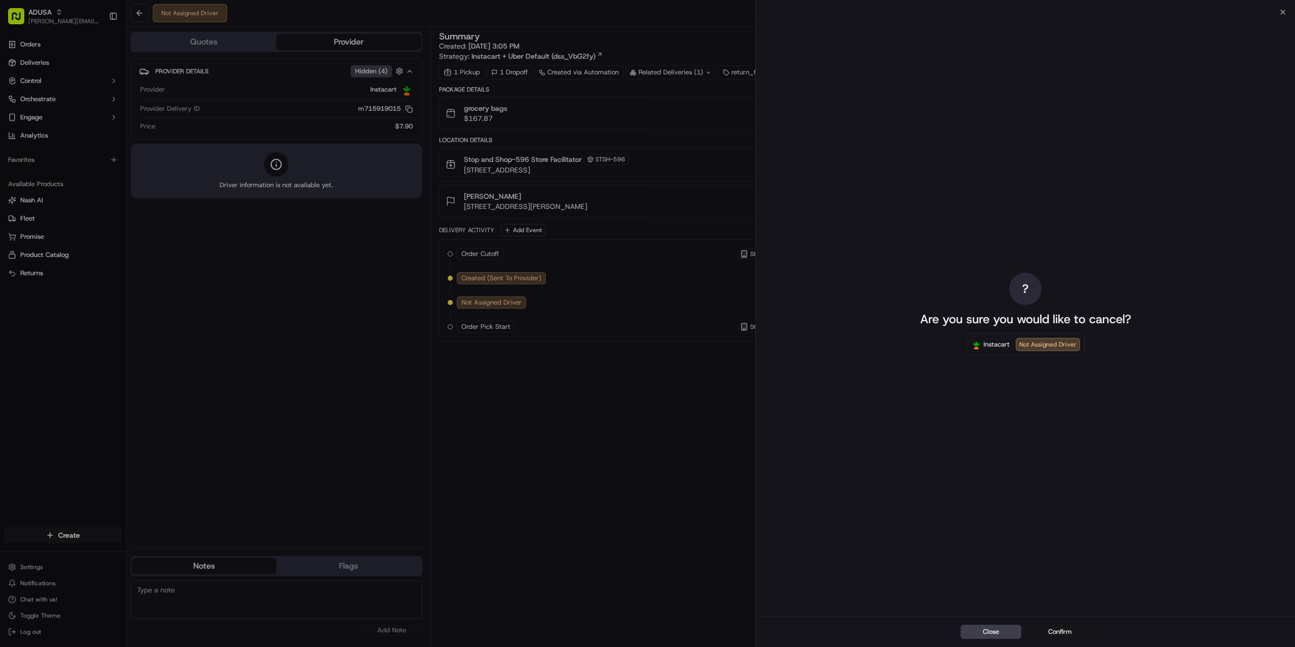
click at [1051, 634] on button "Confirm" at bounding box center [1059, 632] width 61 height 14
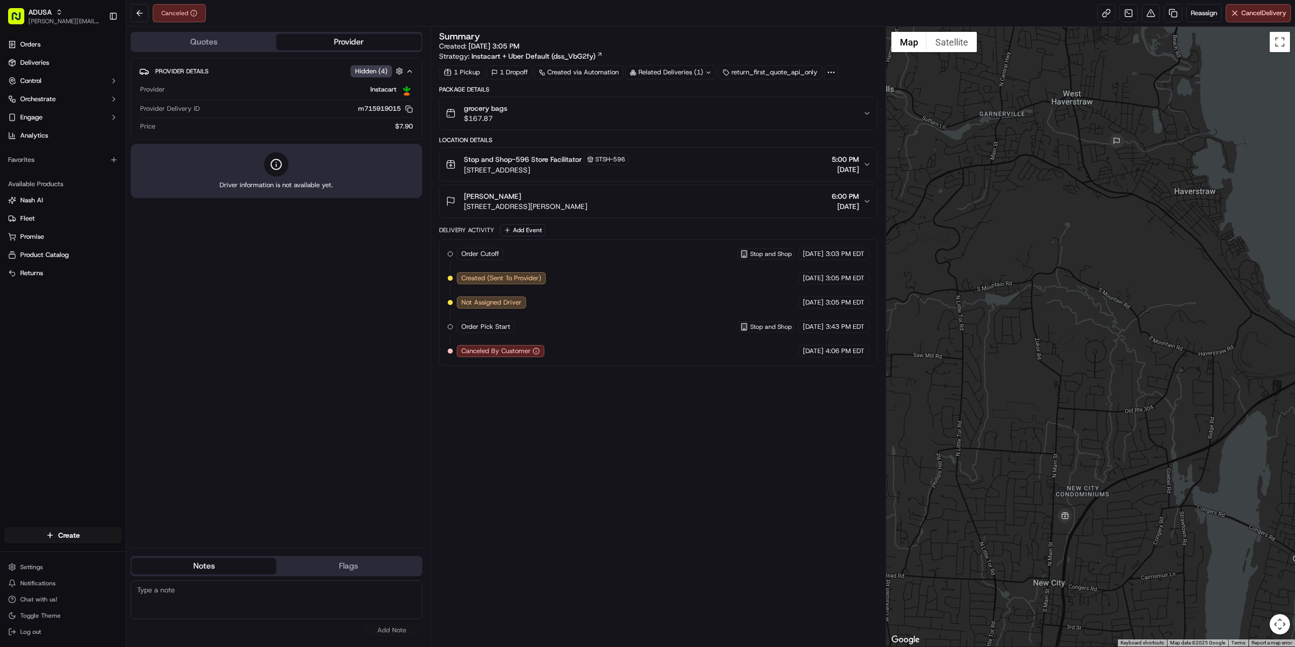
click at [213, 593] on textarea at bounding box center [277, 599] width 292 height 39
paste textarea "store confirmed cancellation."
type textarea "store confirmed cancellation."
click at [392, 635] on button "Add Note" at bounding box center [392, 630] width 61 height 14
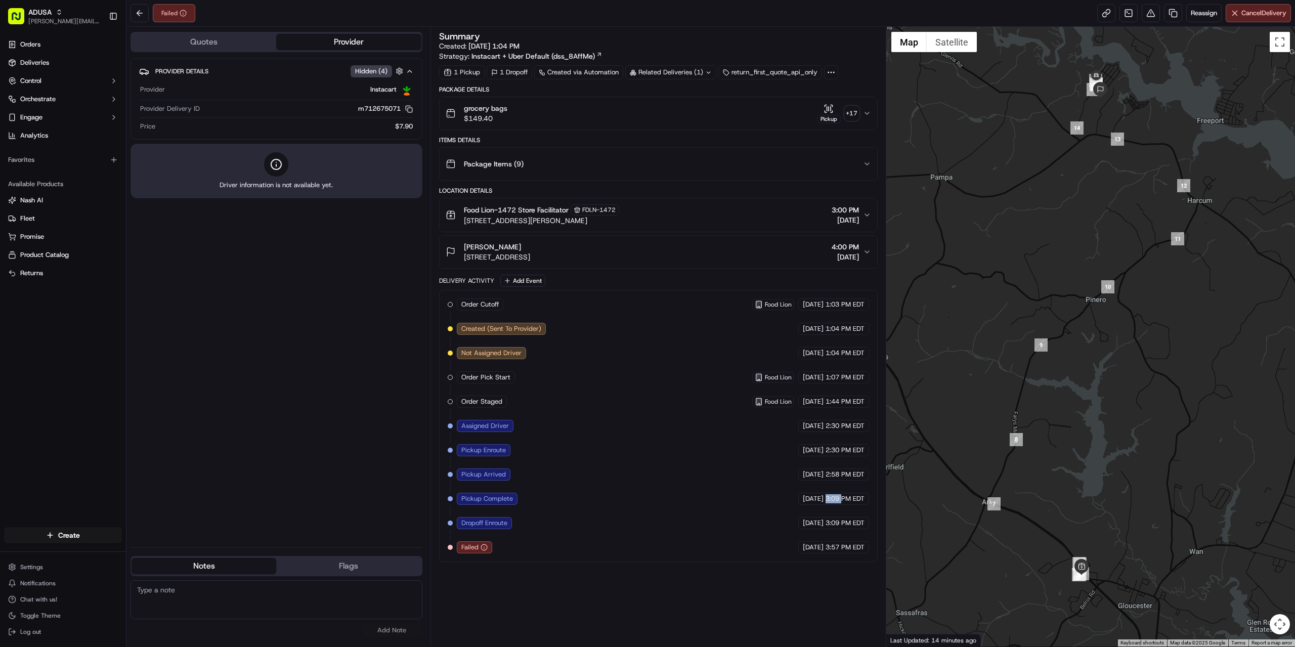
drag, startPoint x: 825, startPoint y: 497, endPoint x: 840, endPoint y: 497, distance: 15.2
click at [840, 497] on span "3:09 PM EDT" at bounding box center [845, 498] width 39 height 9
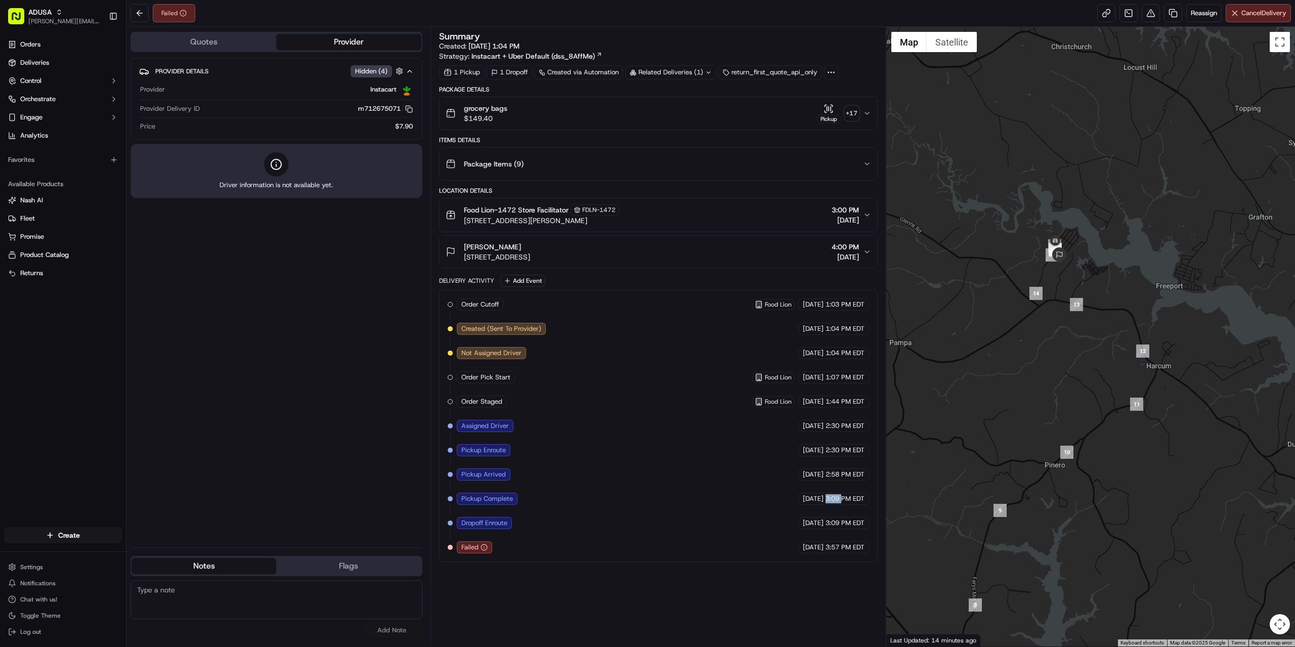
drag, startPoint x: 1171, startPoint y: 403, endPoint x: 1129, endPoint y: 569, distance: 171.2
click at [1129, 569] on div at bounding box center [1090, 337] width 409 height 620
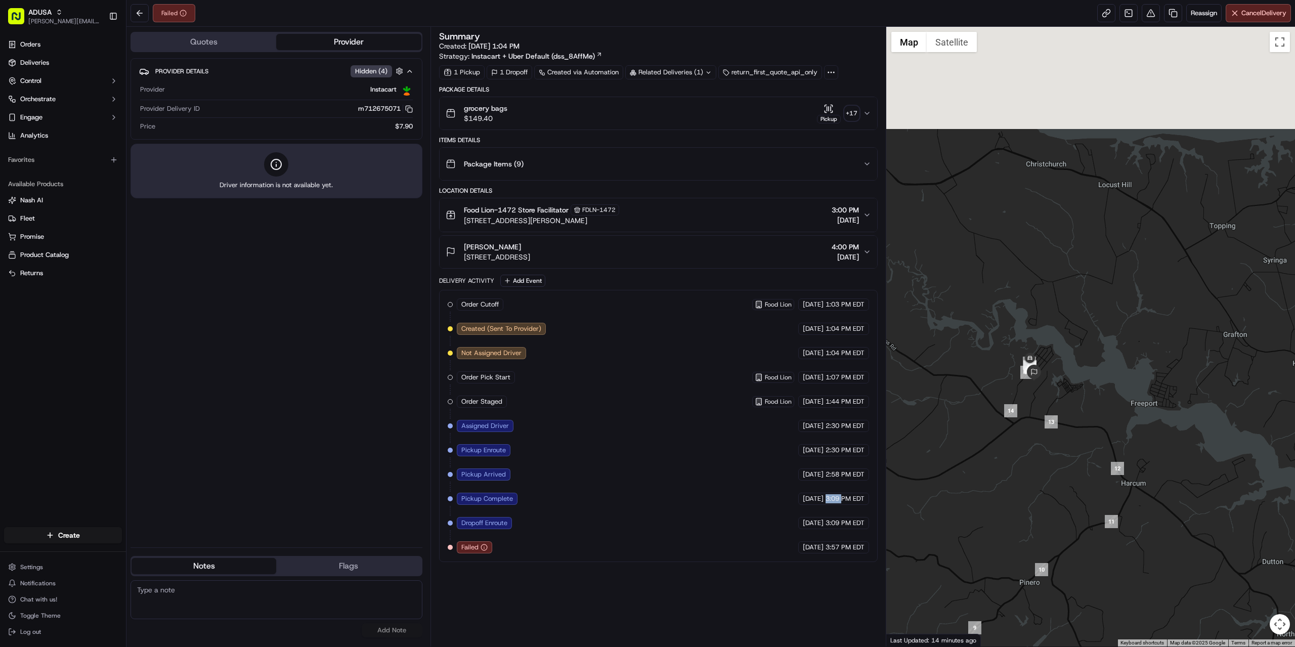
drag, startPoint x: 1068, startPoint y: 348, endPoint x: 1034, endPoint y: 497, distance: 153.5
click at [1034, 497] on div at bounding box center [1090, 337] width 409 height 620
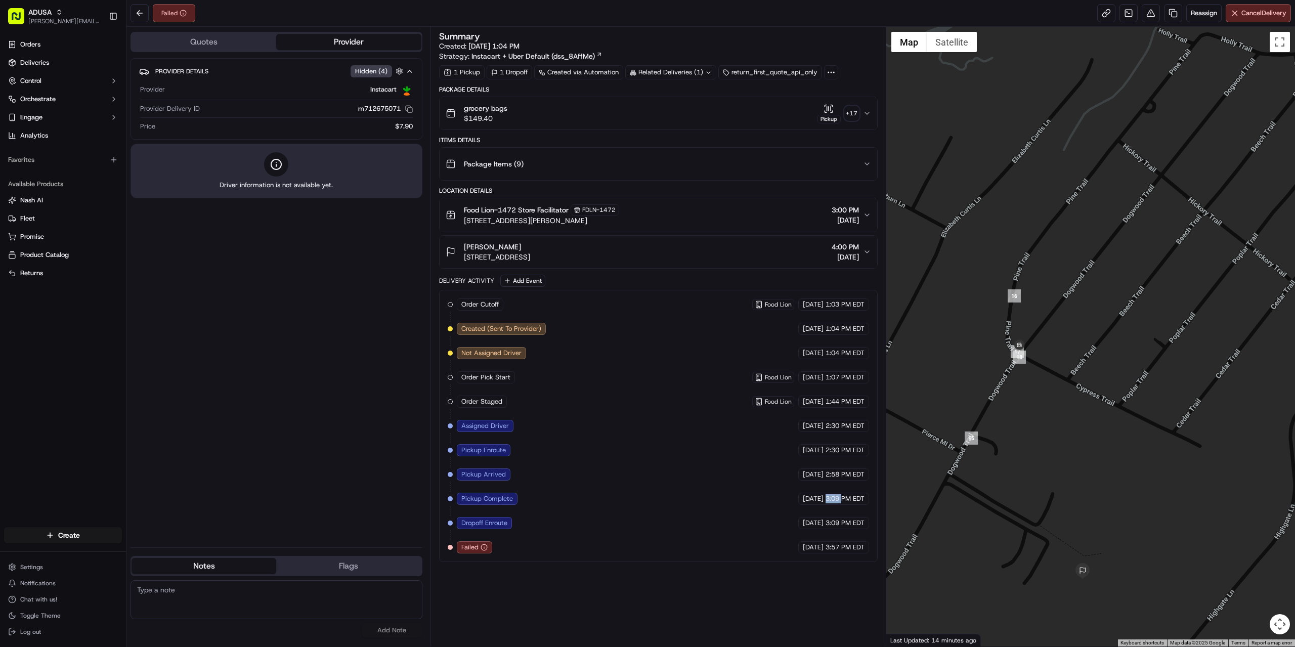
drag, startPoint x: 984, startPoint y: 441, endPoint x: 1086, endPoint y: 383, distance: 116.6
click at [1086, 383] on div at bounding box center [1090, 337] width 409 height 620
click at [1022, 357] on img "18" at bounding box center [1019, 357] width 13 height 13
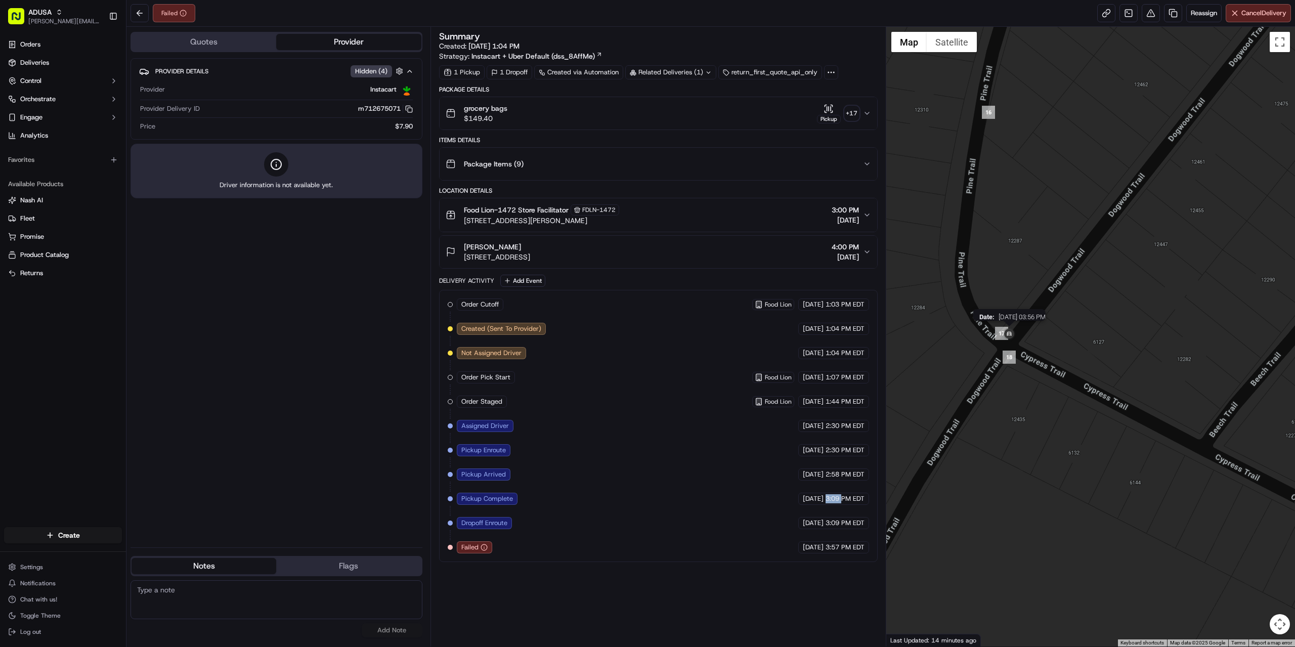
click at [1001, 336] on img at bounding box center [1009, 334] width 16 height 16
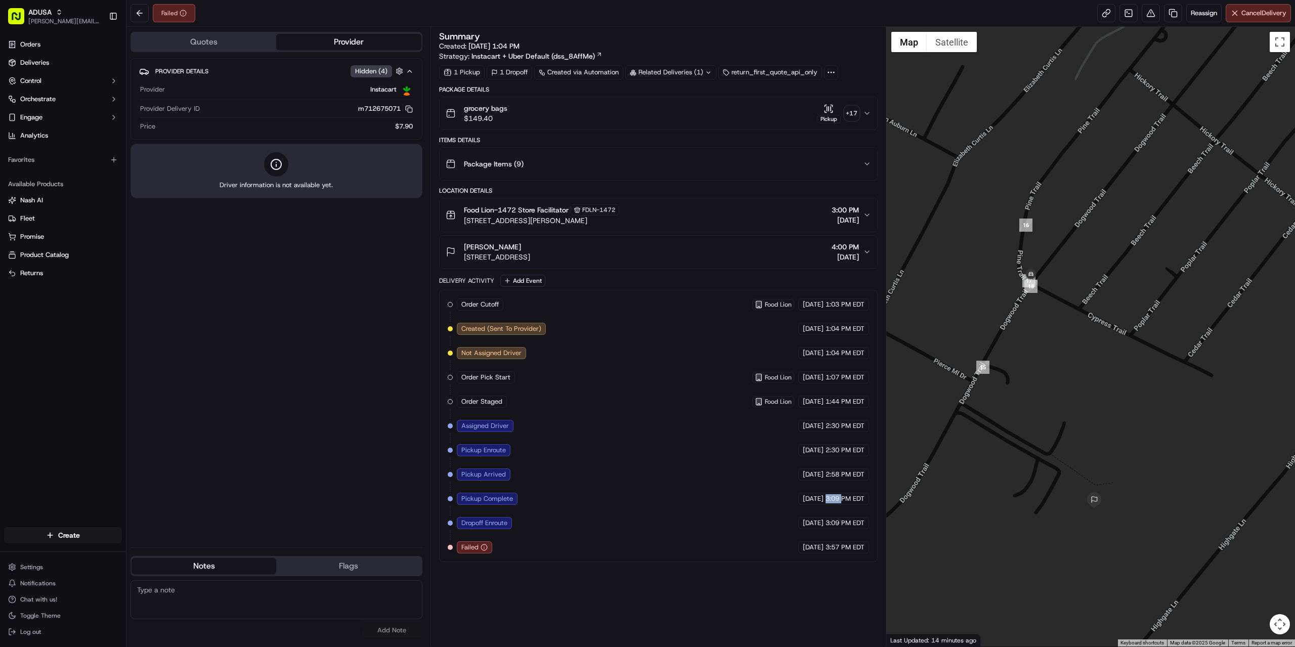
drag, startPoint x: 1083, startPoint y: 511, endPoint x: 1088, endPoint y: 423, distance: 88.6
click at [1088, 423] on div at bounding box center [1090, 337] width 409 height 620
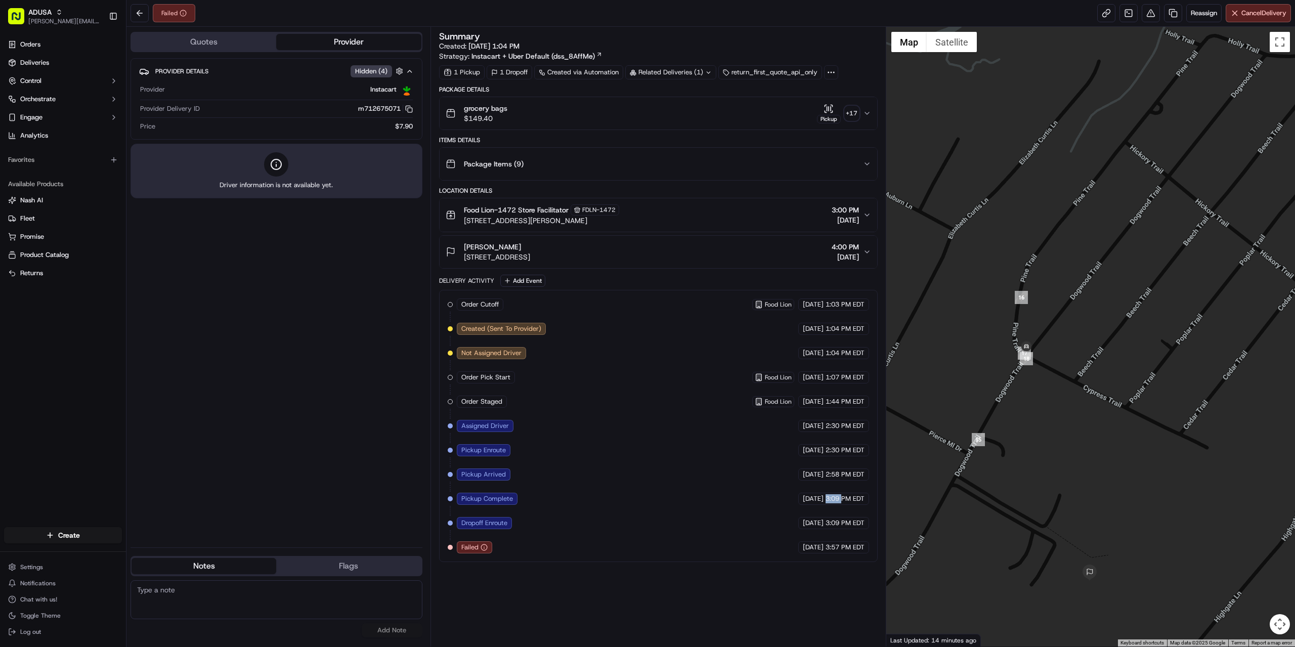
drag, startPoint x: 1068, startPoint y: 328, endPoint x: 1063, endPoint y: 402, distance: 74.5
click at [1063, 402] on div at bounding box center [1090, 337] width 409 height 620
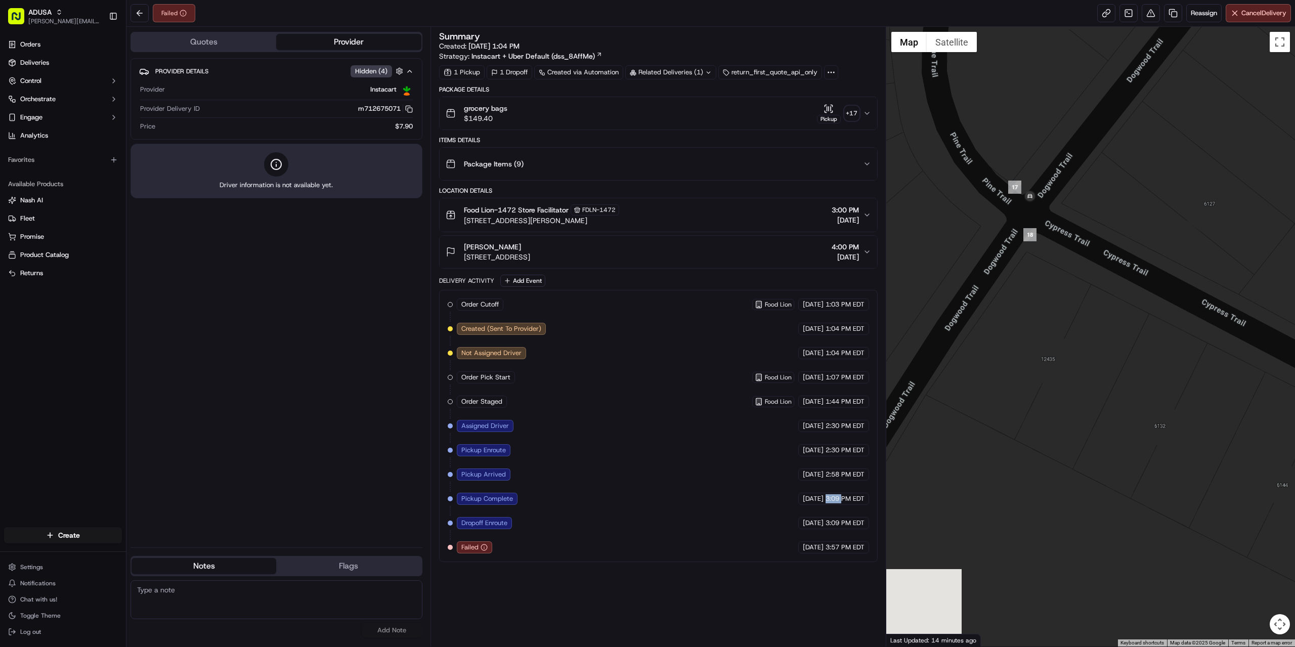
drag, startPoint x: 980, startPoint y: 471, endPoint x: 1073, endPoint y: 382, distance: 128.8
click at [1078, 363] on div at bounding box center [1090, 337] width 409 height 620
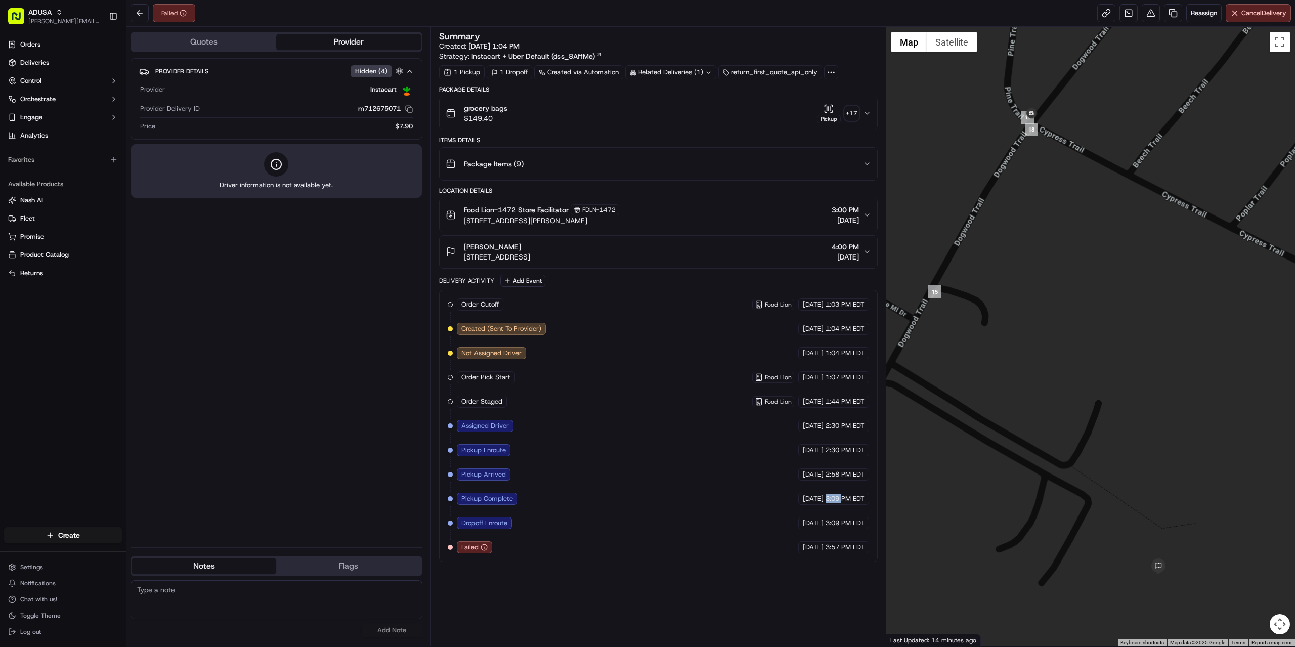
drag, startPoint x: 1111, startPoint y: 472, endPoint x: 1074, endPoint y: 257, distance: 218.6
click at [1074, 257] on div at bounding box center [1090, 337] width 409 height 620
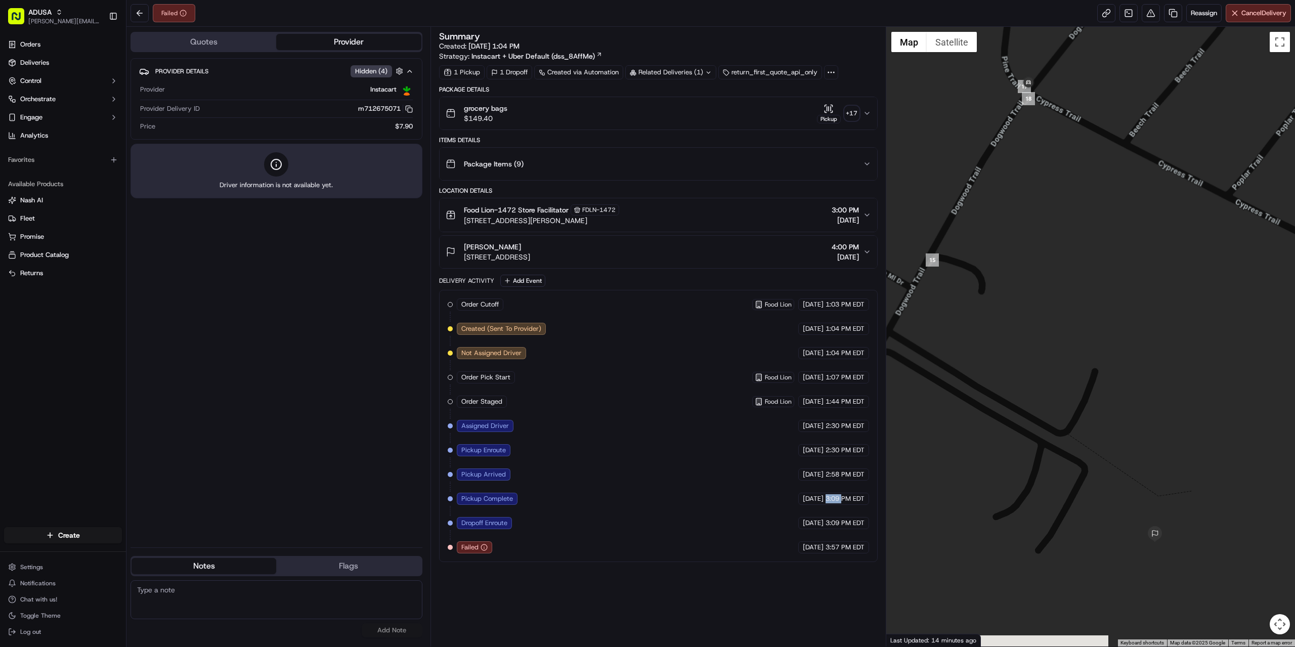
drag, startPoint x: 1101, startPoint y: 465, endPoint x: 1097, endPoint y: 433, distance: 33.1
click at [1097, 433] on div at bounding box center [1090, 337] width 409 height 620
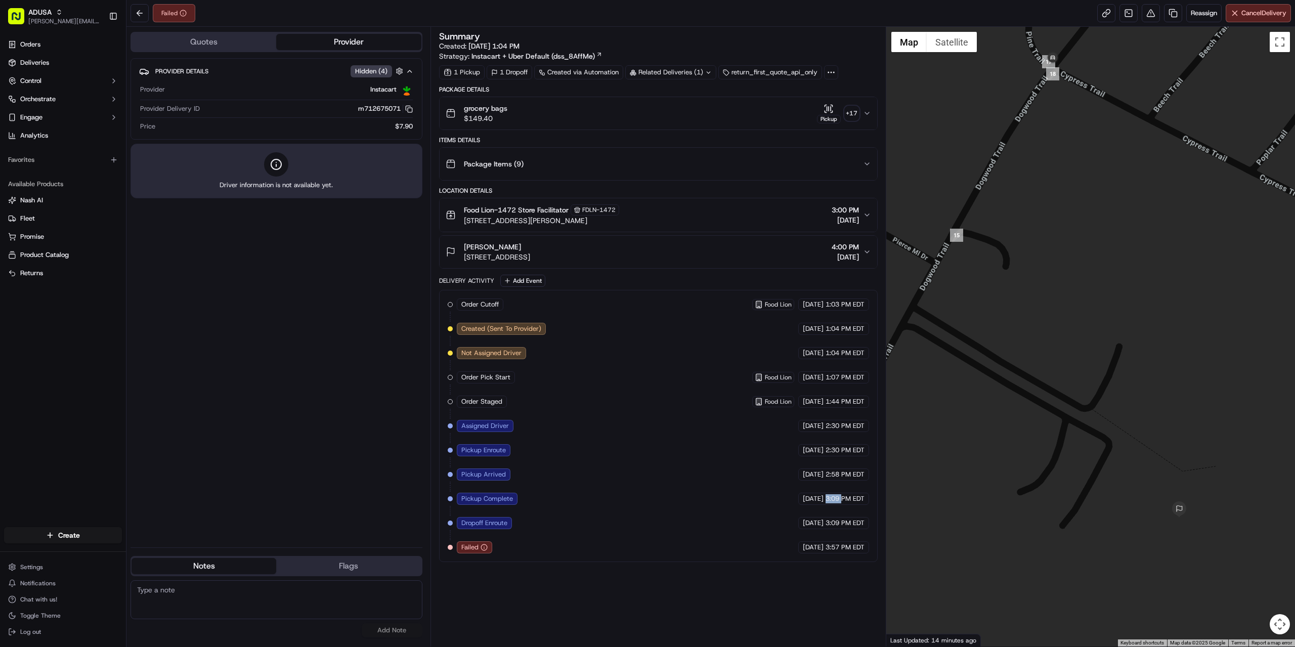
drag, startPoint x: 984, startPoint y: 354, endPoint x: 1010, endPoint y: 329, distance: 35.8
click at [1010, 329] on div at bounding box center [1090, 337] width 409 height 620
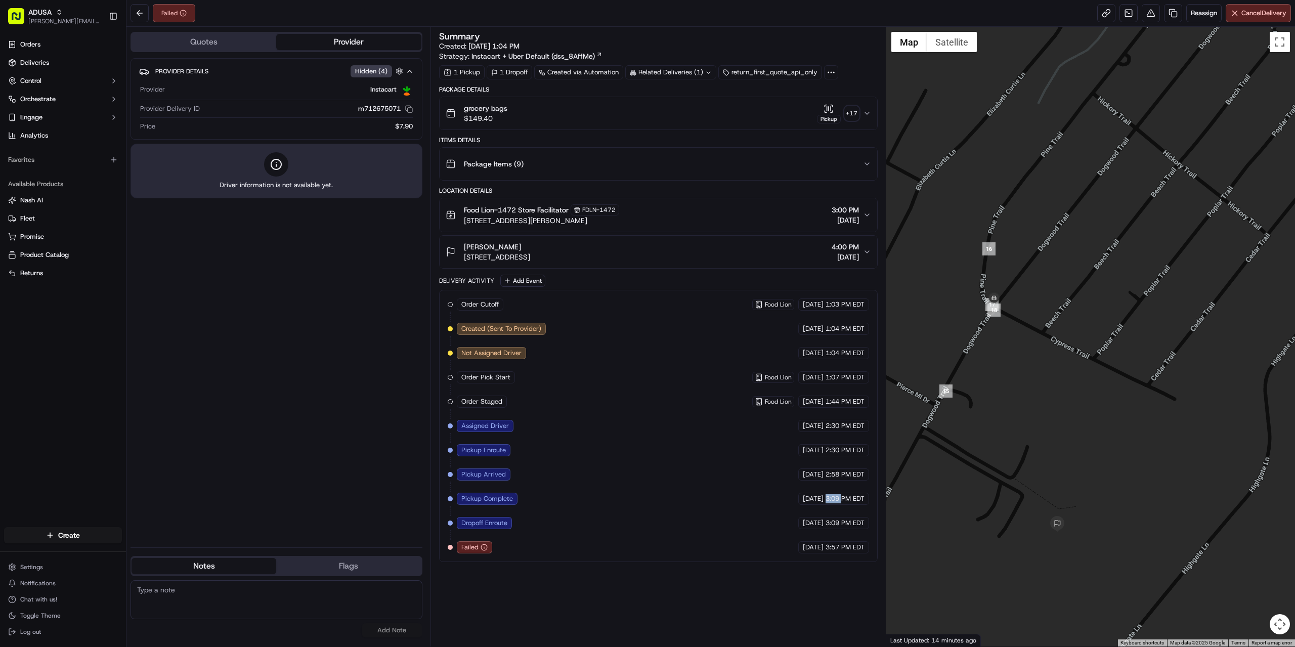
drag, startPoint x: 950, startPoint y: 322, endPoint x: 986, endPoint y: 356, distance: 50.1
click at [986, 356] on div at bounding box center [1090, 337] width 409 height 620
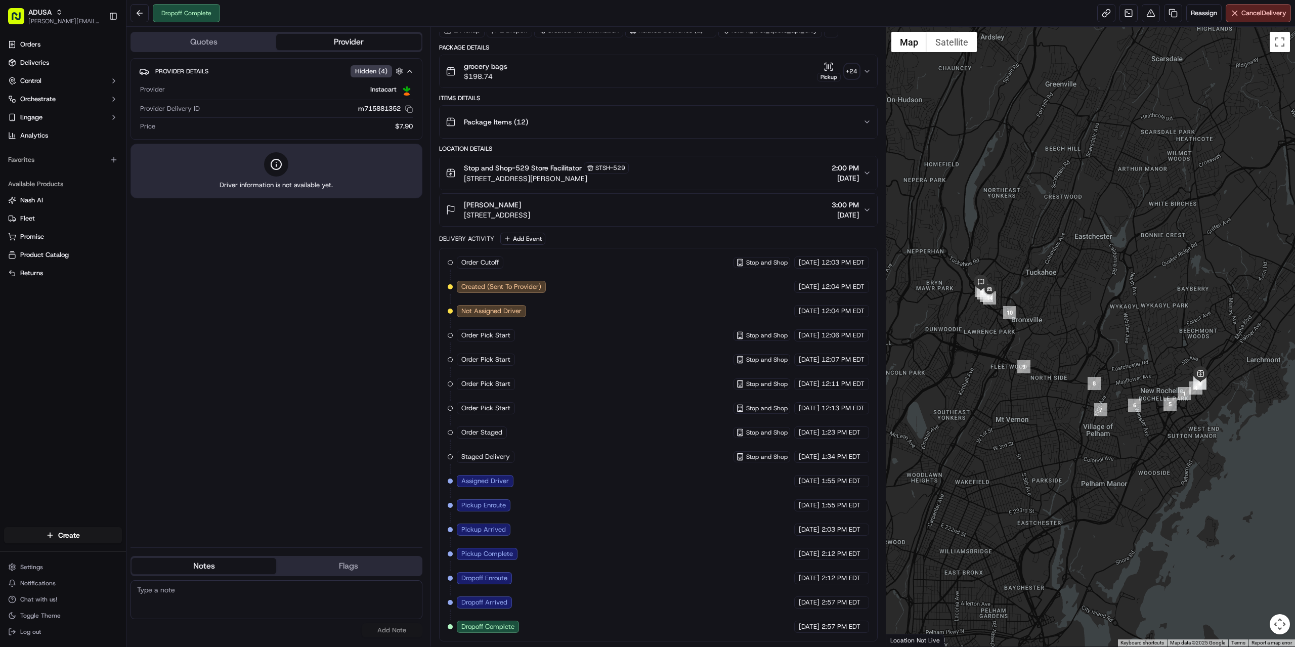
click at [244, 594] on textarea at bounding box center [277, 599] width 292 height 39
drag, startPoint x: 331, startPoint y: 594, endPoint x: 117, endPoint y: 599, distance: 214.5
click at [108, 599] on div "ADUSA [PERSON_NAME][EMAIL_ADDRESS][PERSON_NAME][DOMAIN_NAME] Toggle Sidebar Ord…" at bounding box center [647, 323] width 1295 height 647
type textarea "flex informed of fraud after delivery."
click at [393, 629] on button "Add Note" at bounding box center [392, 630] width 61 height 14
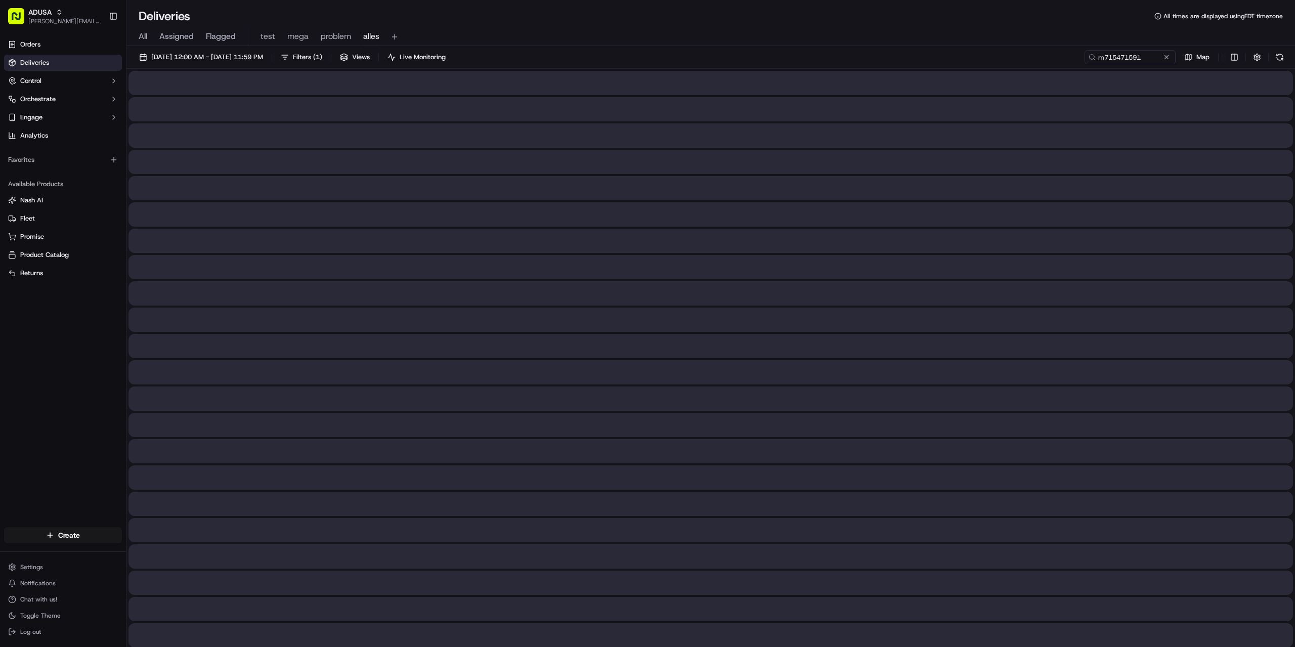
type input "m715471591"
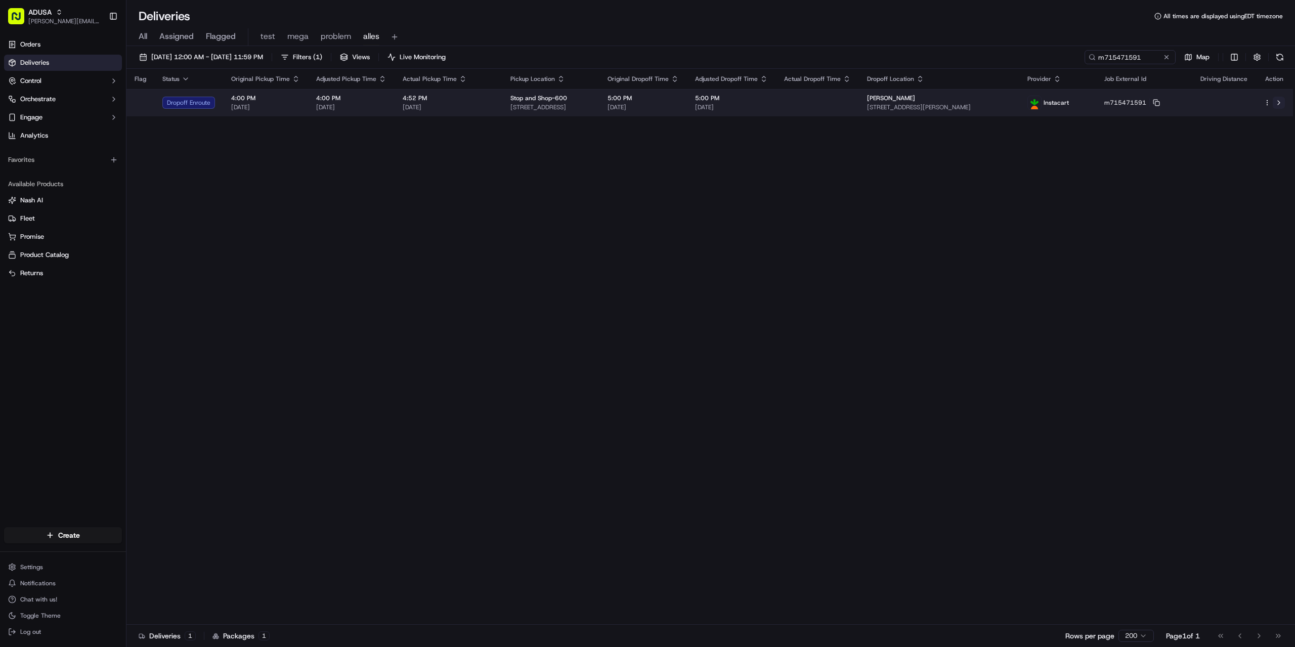
click at [1281, 104] on button at bounding box center [1279, 103] width 12 height 12
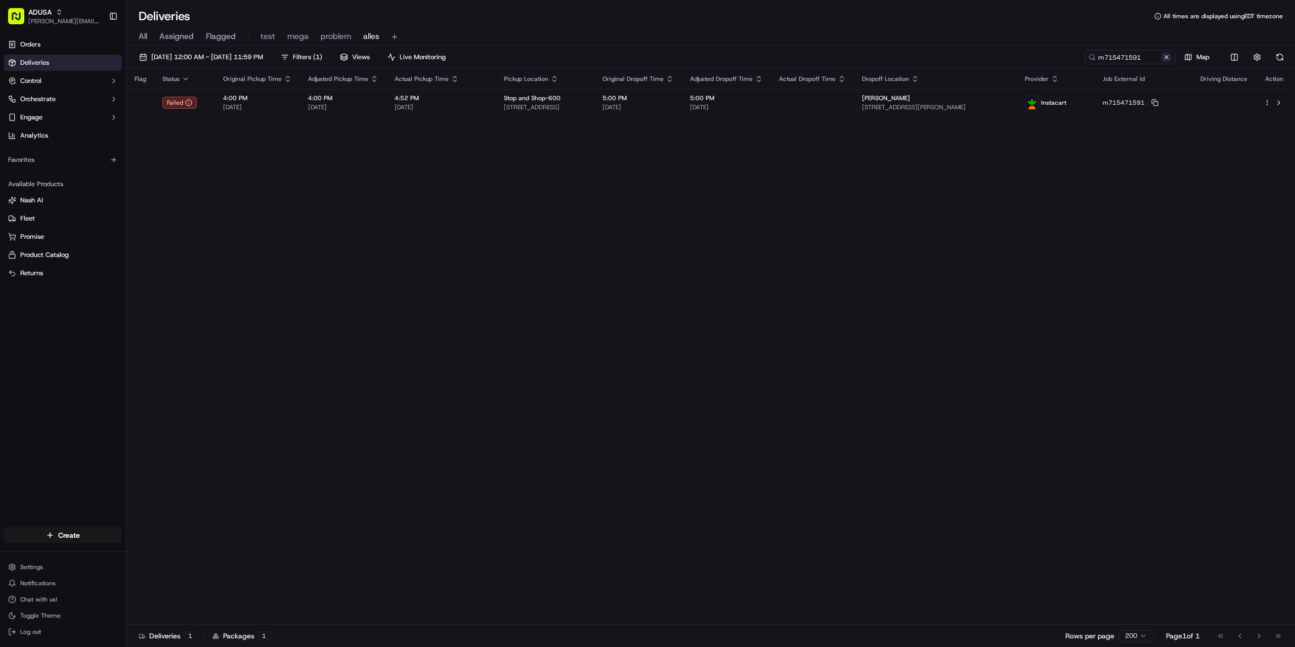
click at [1165, 56] on button at bounding box center [1166, 57] width 10 height 10
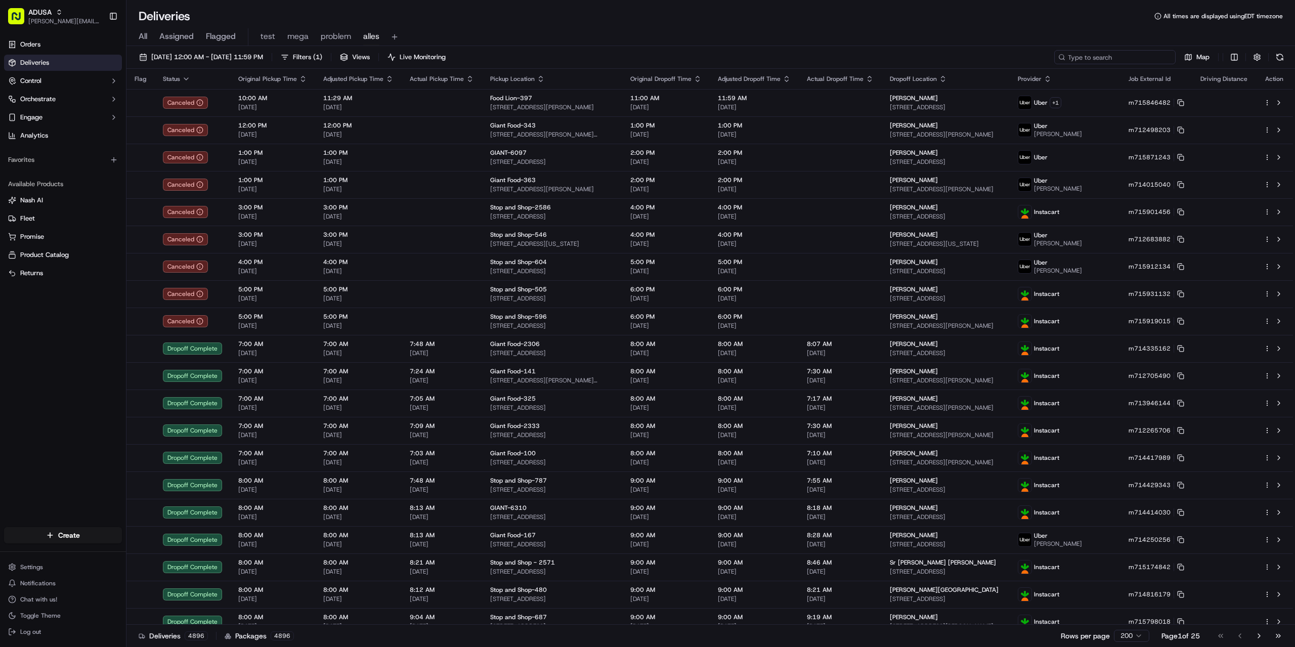
paste input "m715436517"
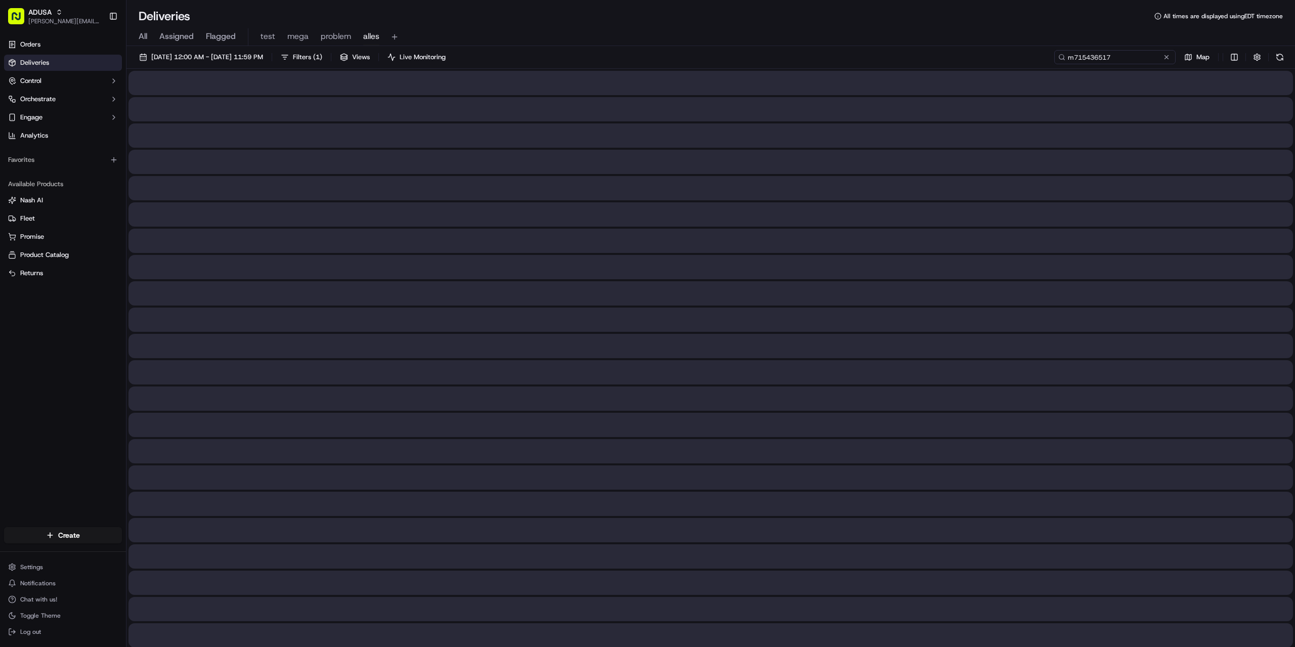
type input "m715436517"
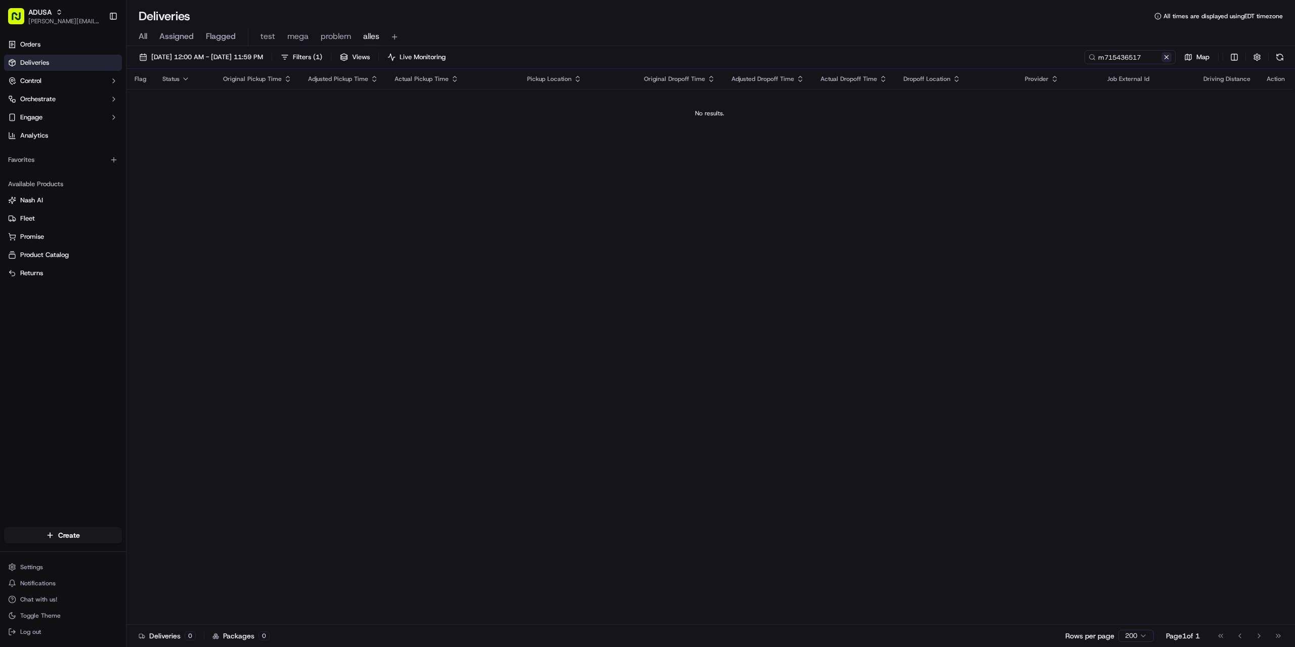
click at [1165, 57] on button at bounding box center [1166, 57] width 10 height 10
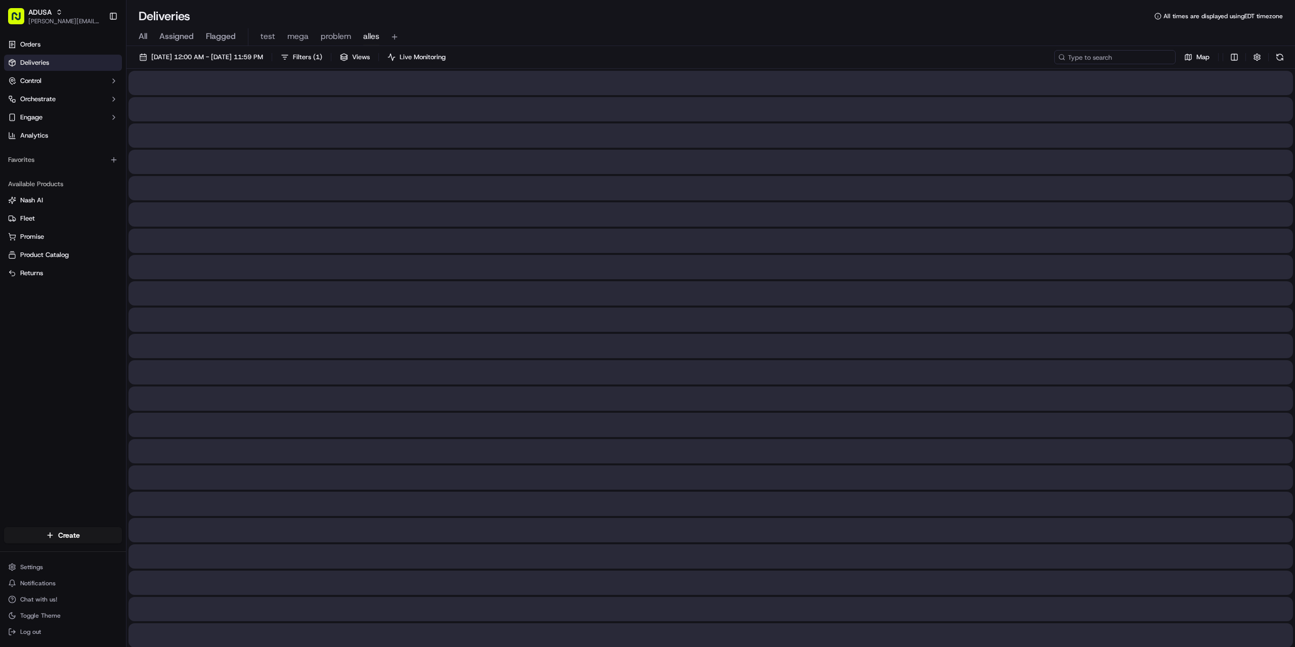
paste input "m517215802"
type input "m517215802"
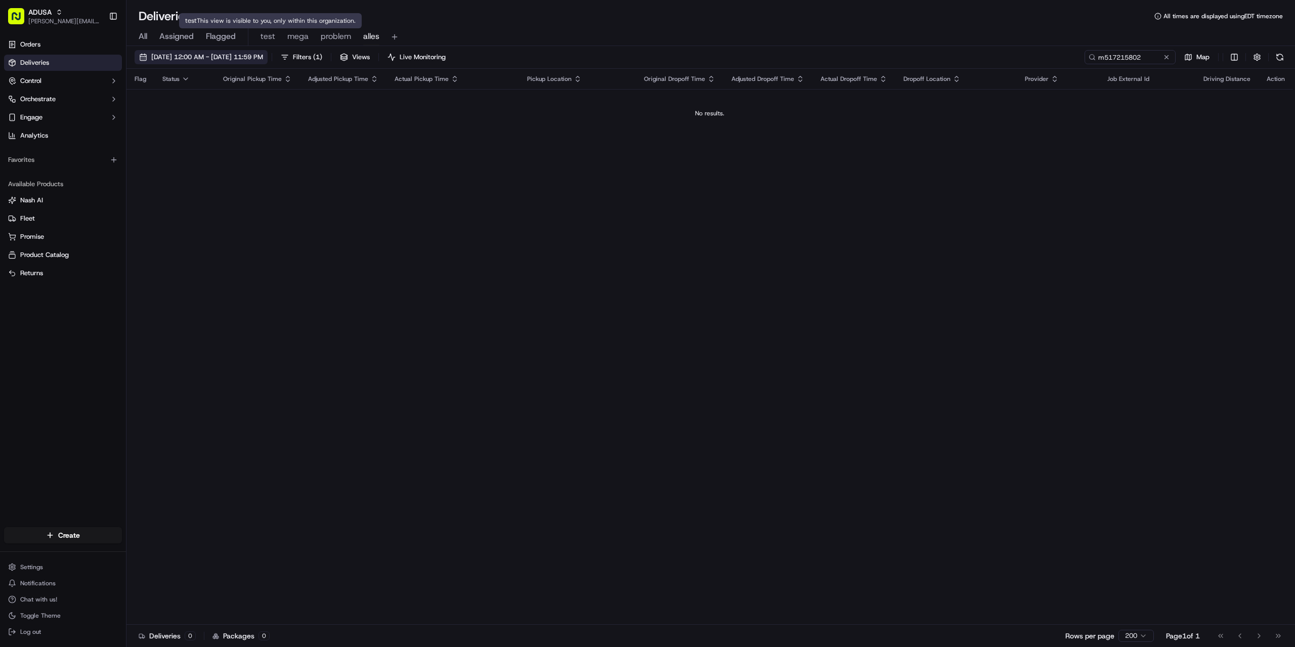
click at [250, 54] on span "[DATE] 12:00 AM - [DATE] 11:59 PM" at bounding box center [207, 57] width 112 height 9
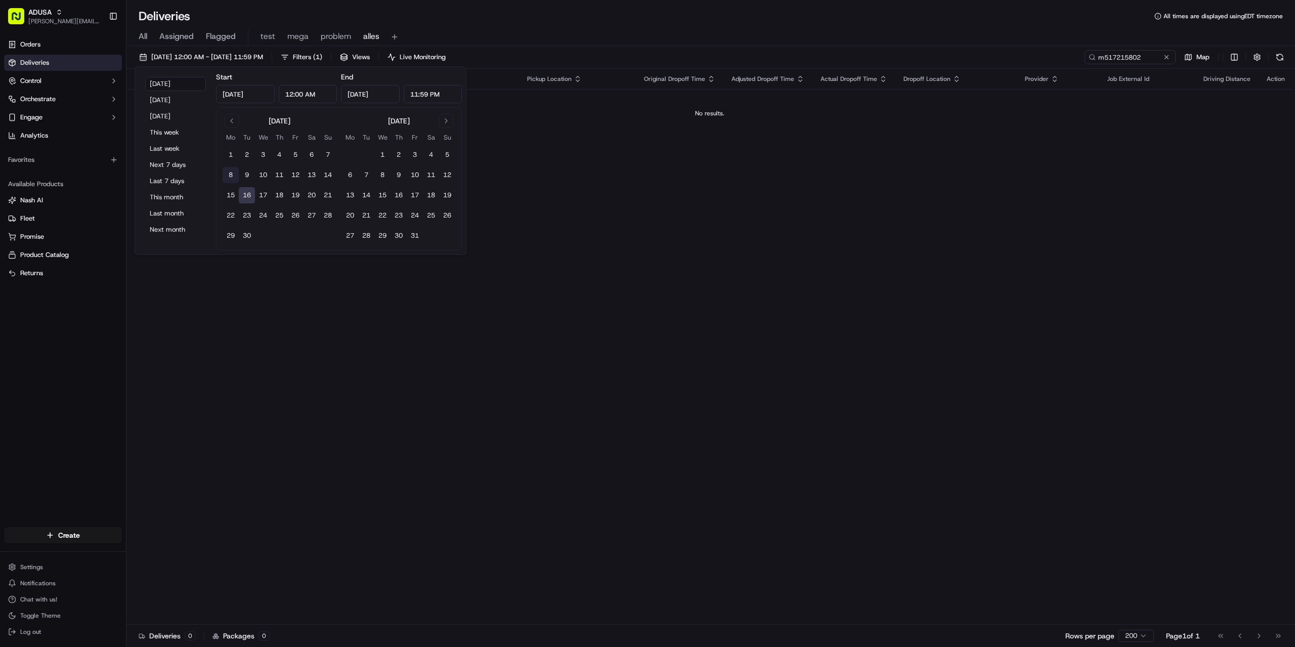
click at [230, 175] on button "8" at bounding box center [231, 175] width 16 height 16
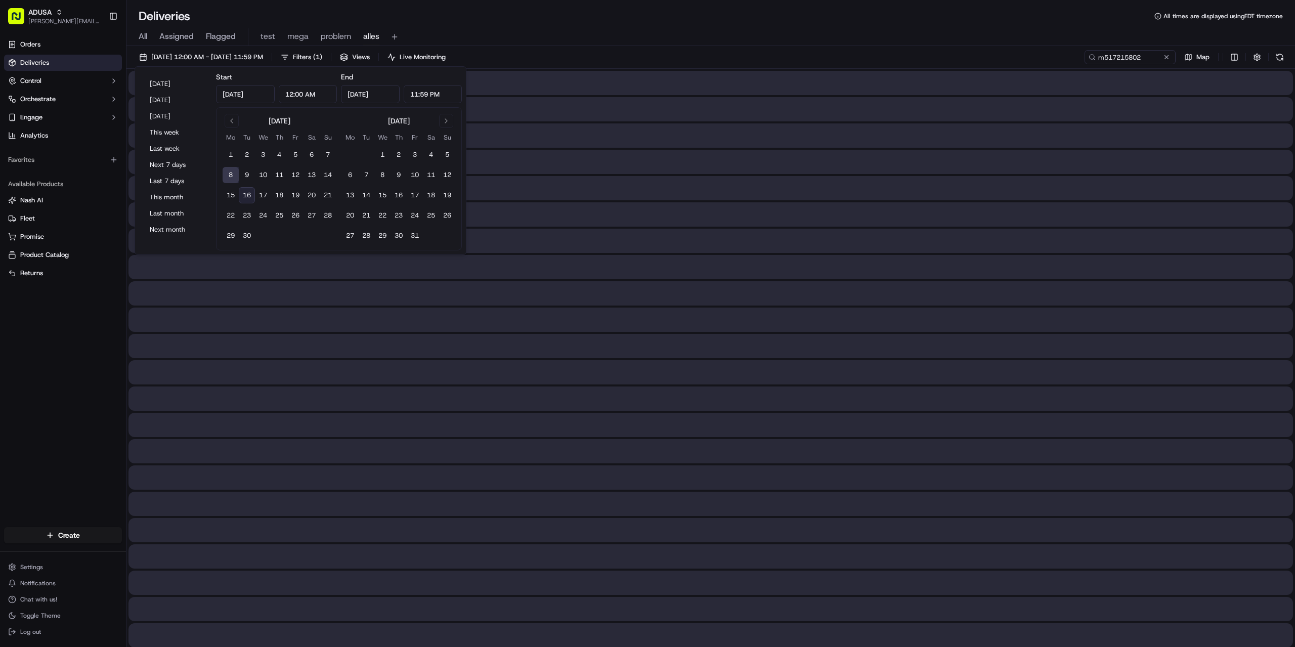
type input "Sep 8, 2025"
click at [326, 197] on button "21" at bounding box center [328, 195] width 16 height 16
type input "Sep 21, 2025"
click at [887, 34] on div "All Assigned Flagged test mega problem alles" at bounding box center [710, 37] width 1169 height 18
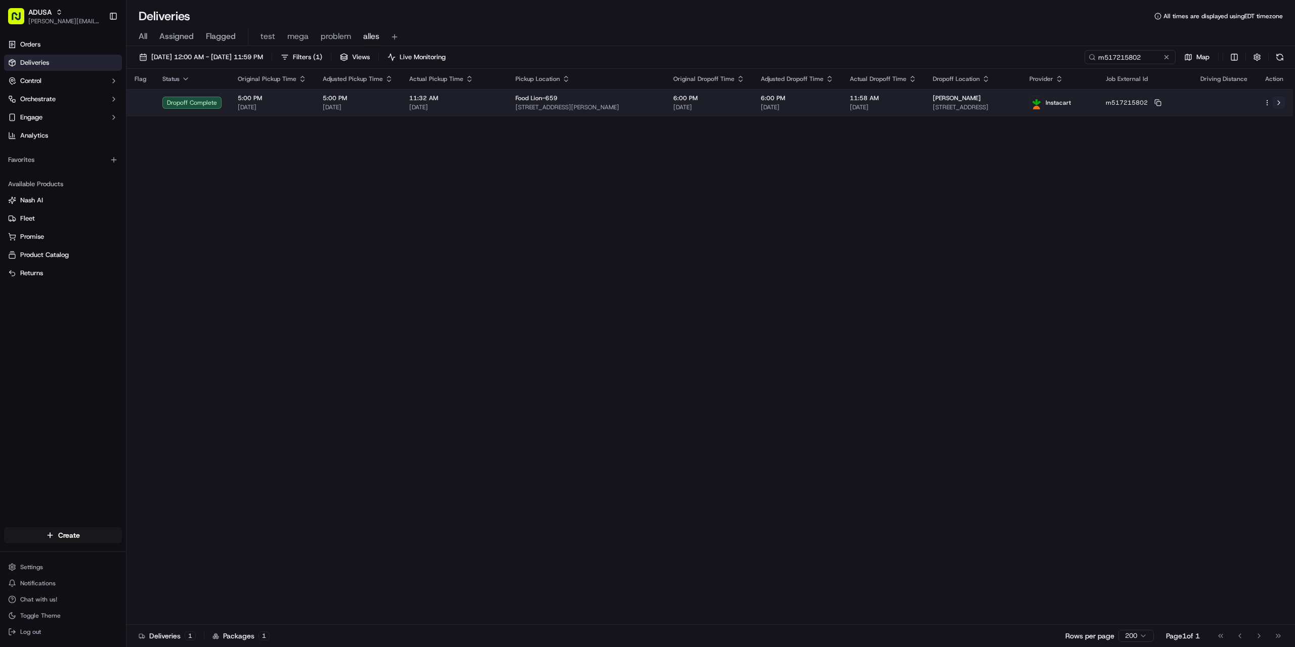
click at [1275, 100] on button at bounding box center [1279, 103] width 12 height 12
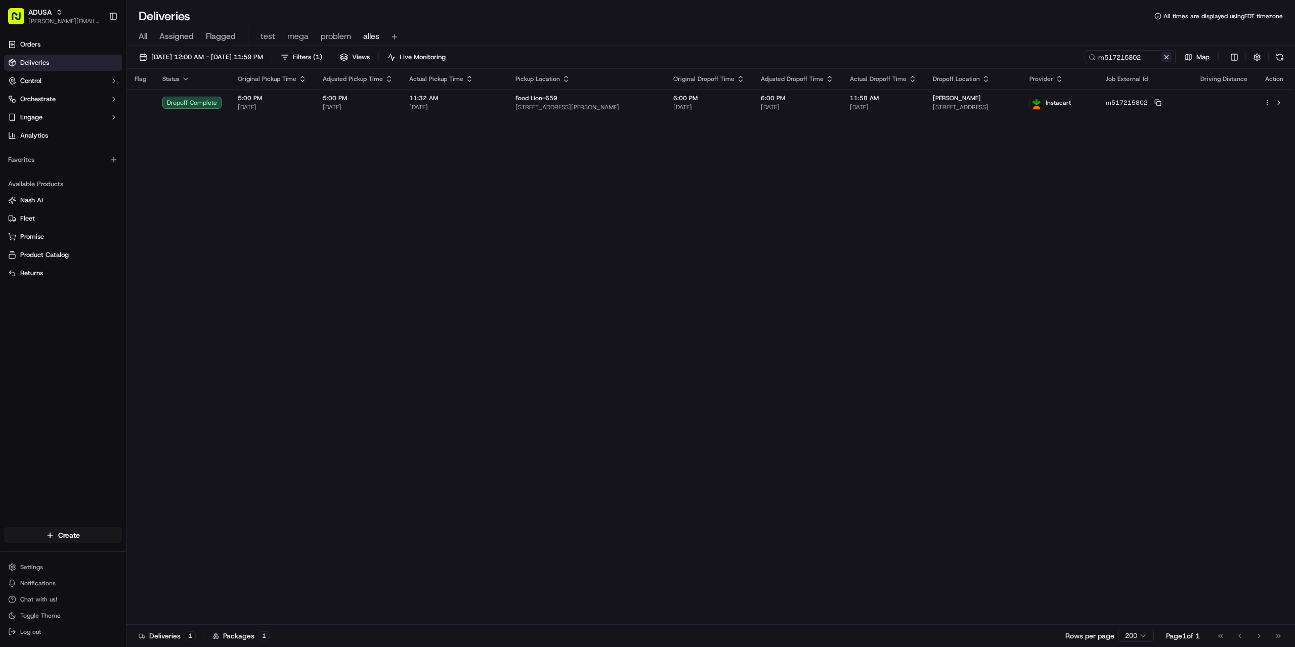
click at [1161, 56] on button at bounding box center [1166, 57] width 10 height 10
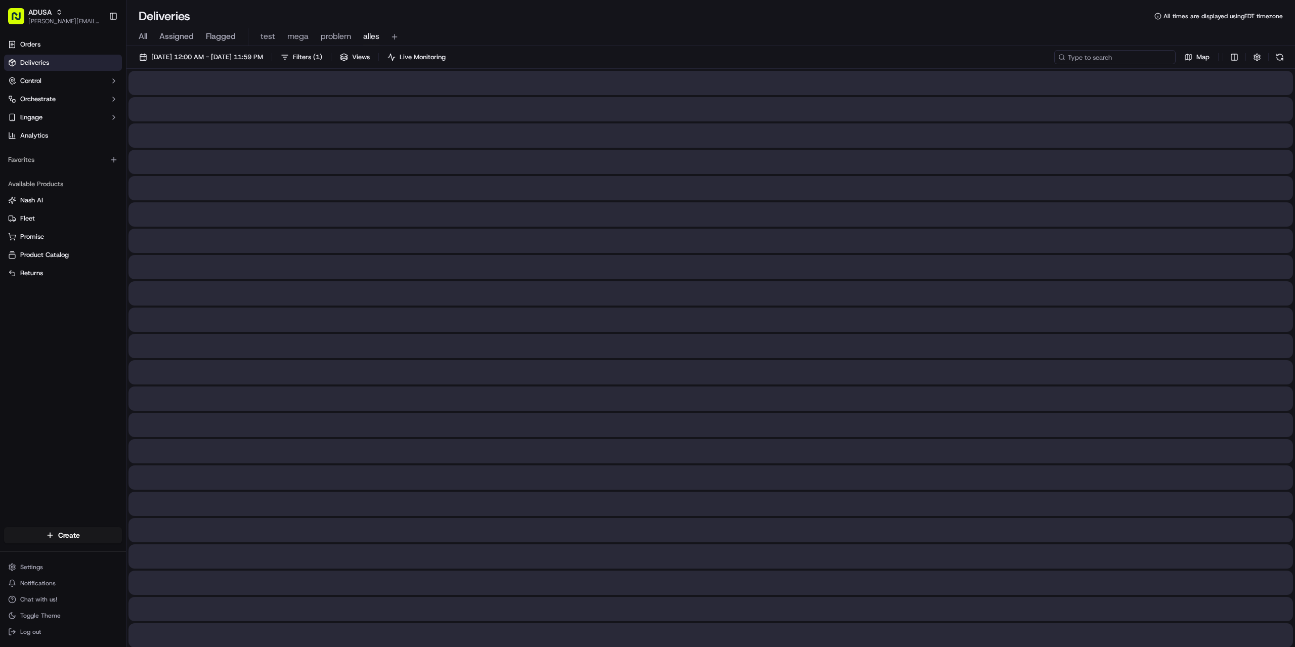
paste input "m714015040"
type input "m714015040"
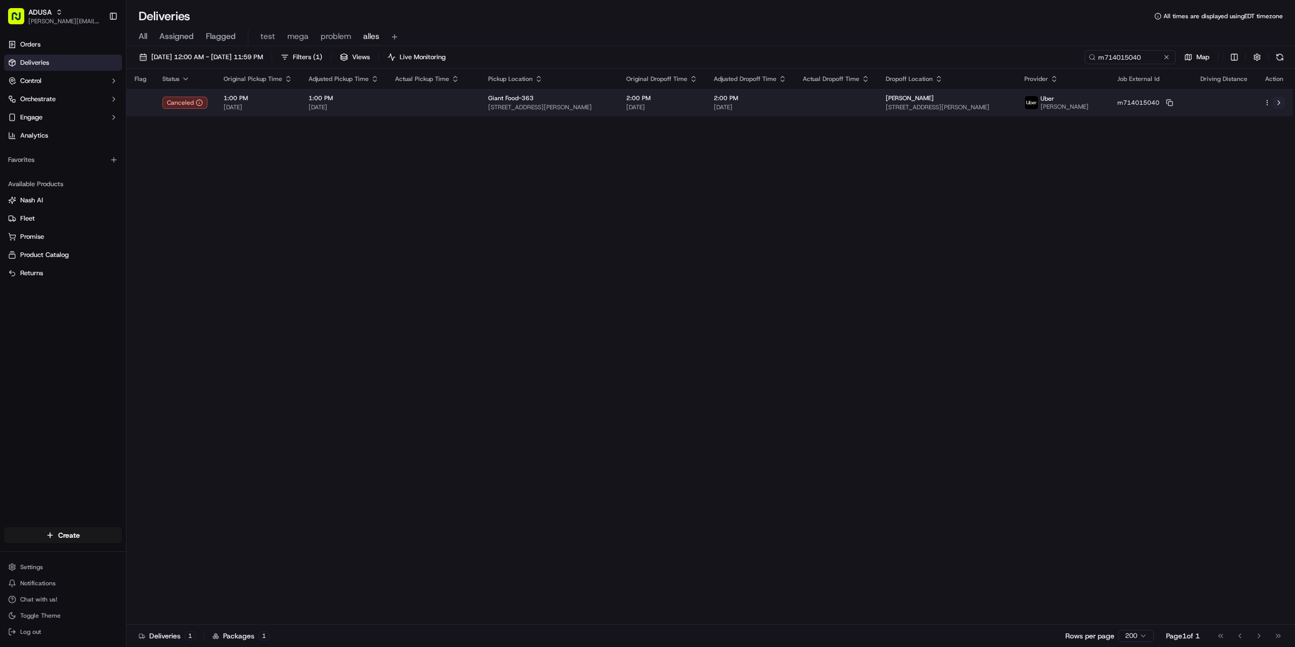
click at [1278, 101] on button at bounding box center [1279, 103] width 12 height 12
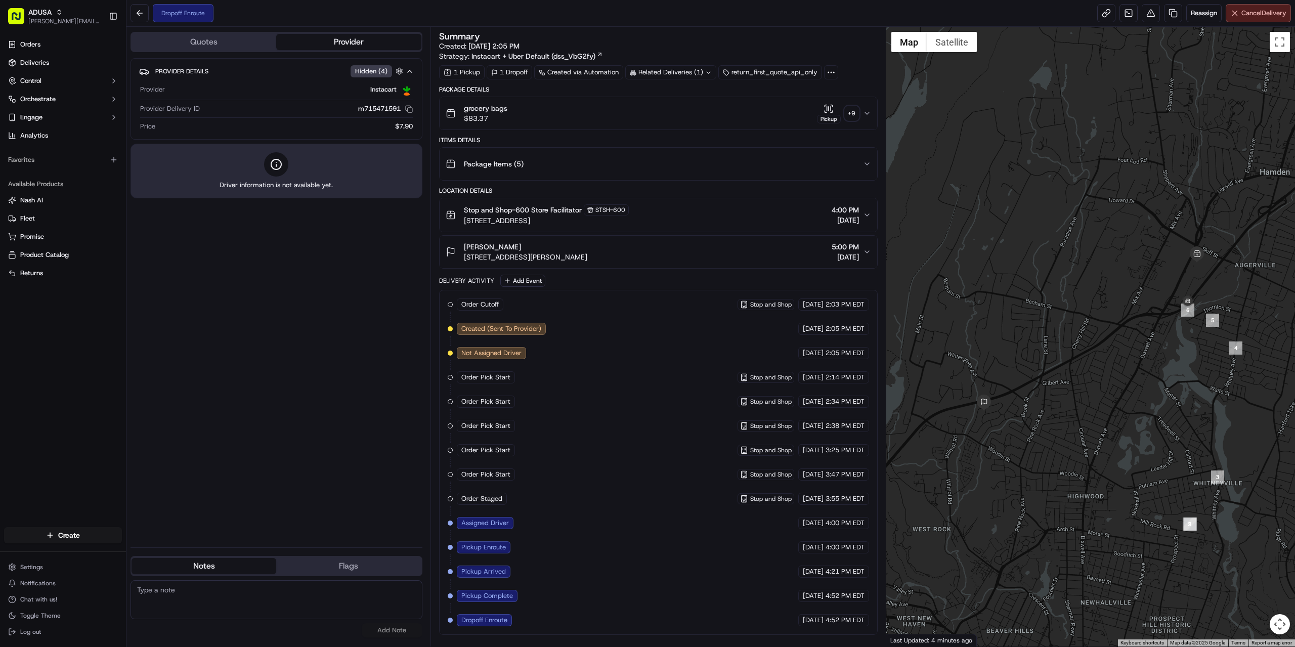
click at [1254, 13] on span "Cancel Delivery" at bounding box center [1263, 13] width 45 height 9
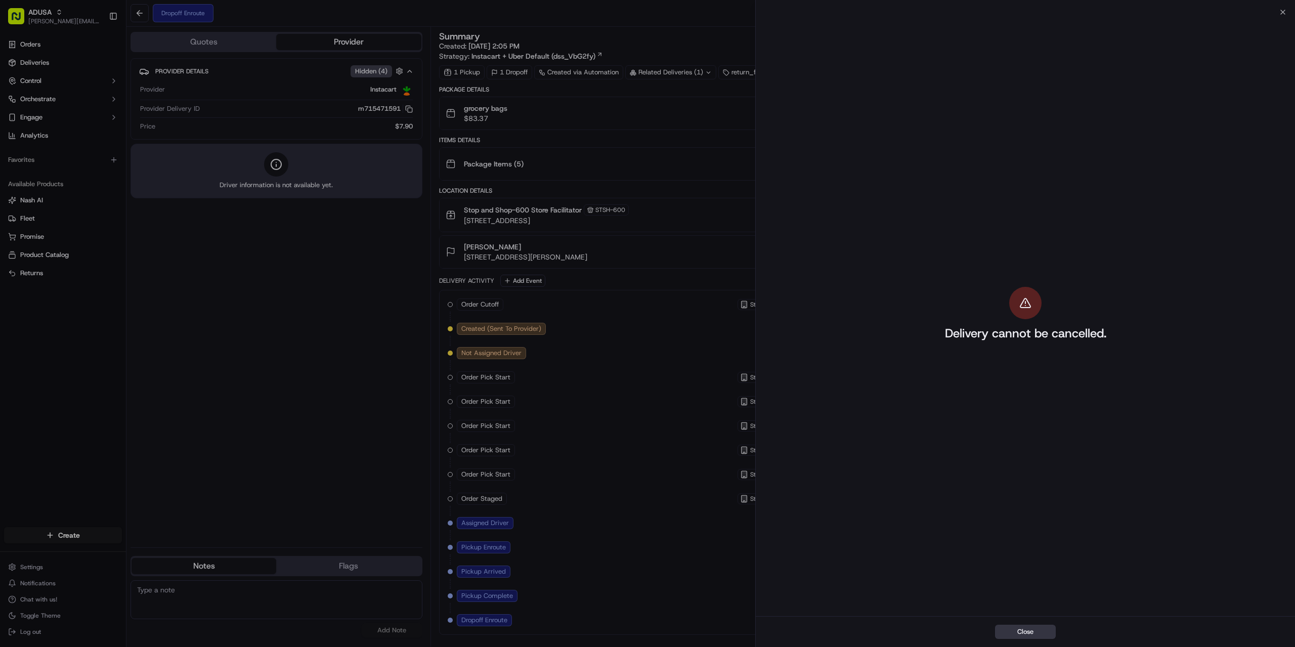
click at [1033, 630] on button "Close" at bounding box center [1025, 632] width 61 height 14
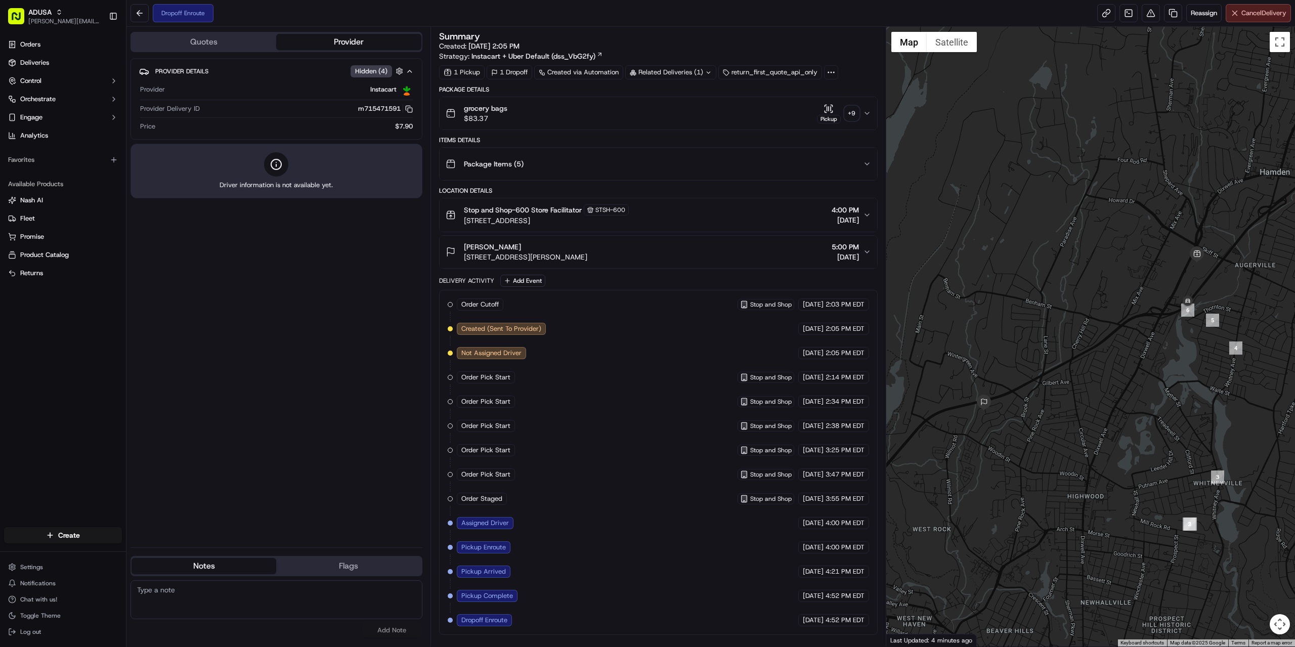
click at [1253, 14] on span "Cancel Delivery" at bounding box center [1263, 13] width 45 height 9
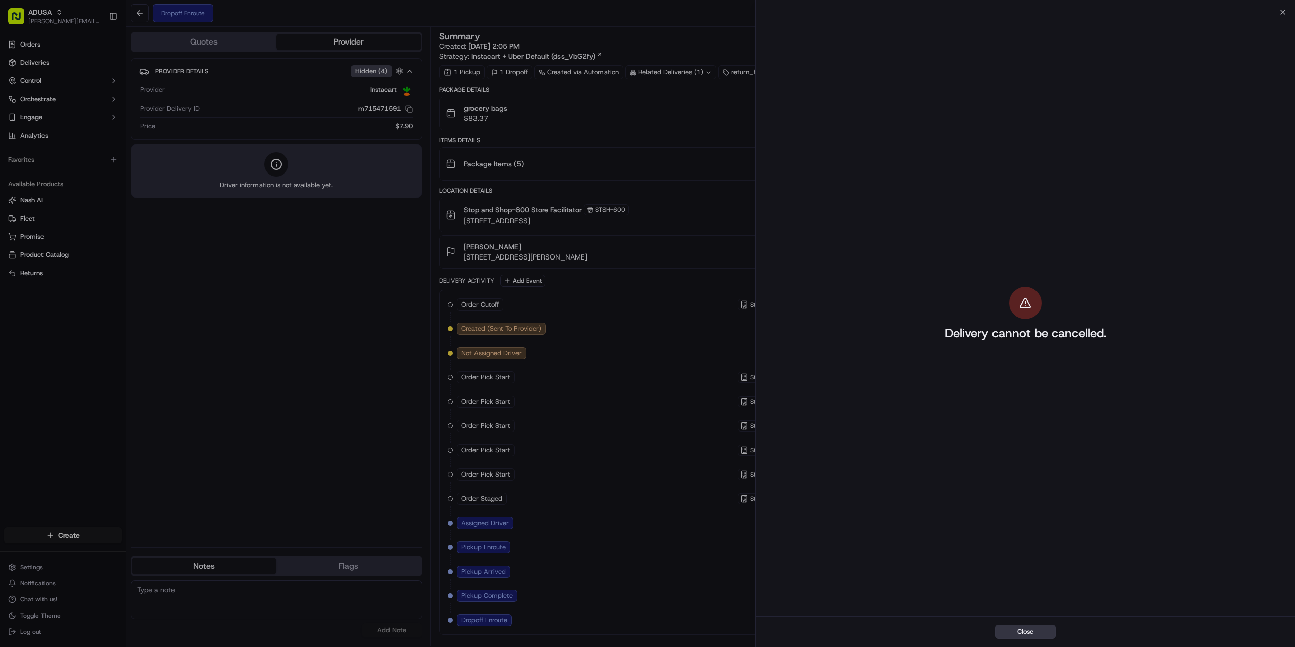
click at [1037, 625] on button "Close" at bounding box center [1025, 632] width 61 height 14
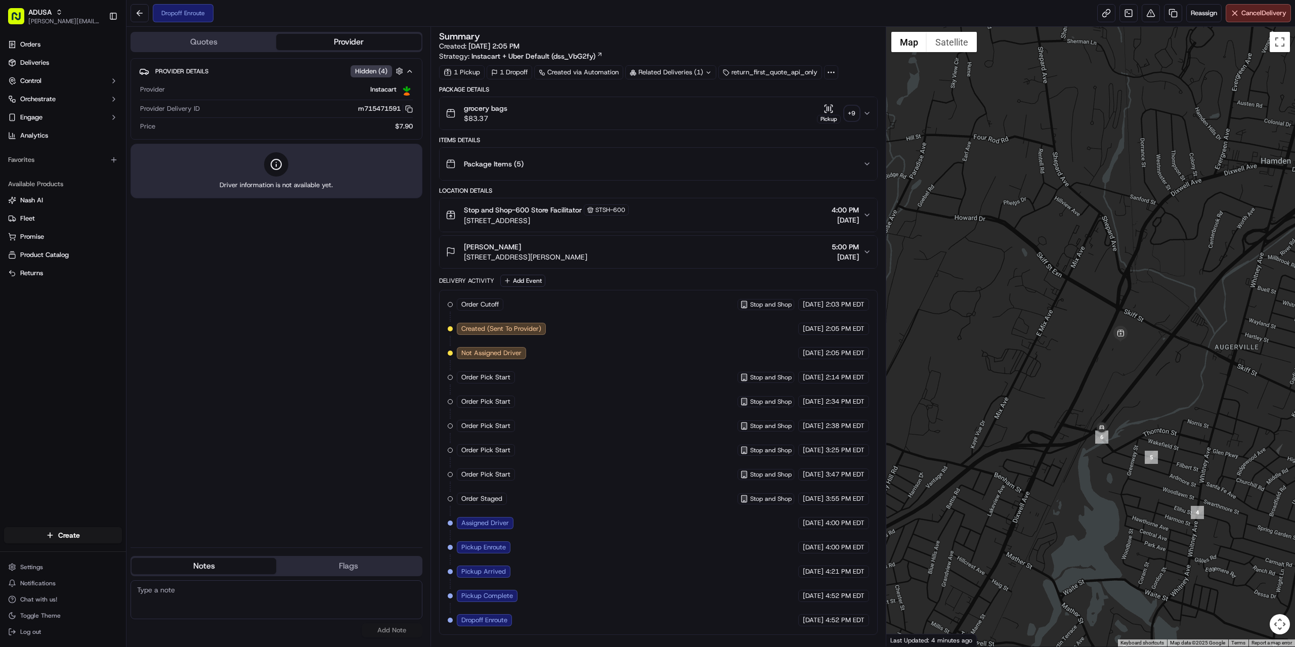
click at [367, 492] on div "Provider Details Hidden ( 4 ) Provider Instacart Provider Delivery ID m71547159…" at bounding box center [277, 298] width 292 height 481
click at [324, 593] on textarea at bounding box center [277, 599] width 292 height 39
click at [162, 593] on textarea "cust reqested" at bounding box center [277, 599] width 292 height 39
click at [235, 608] on textarea "cust requested" at bounding box center [277, 599] width 292 height 39
type textarea "cust requested cancel."
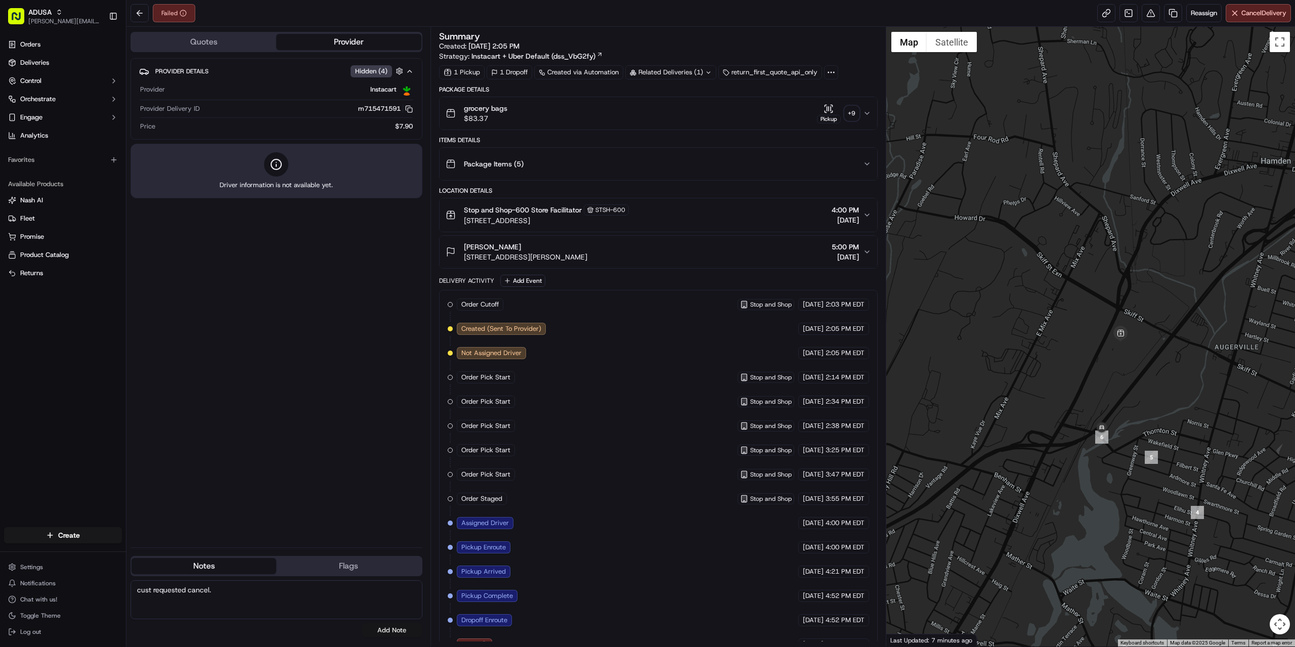
click at [381, 626] on button "Add Note" at bounding box center [392, 630] width 61 height 14
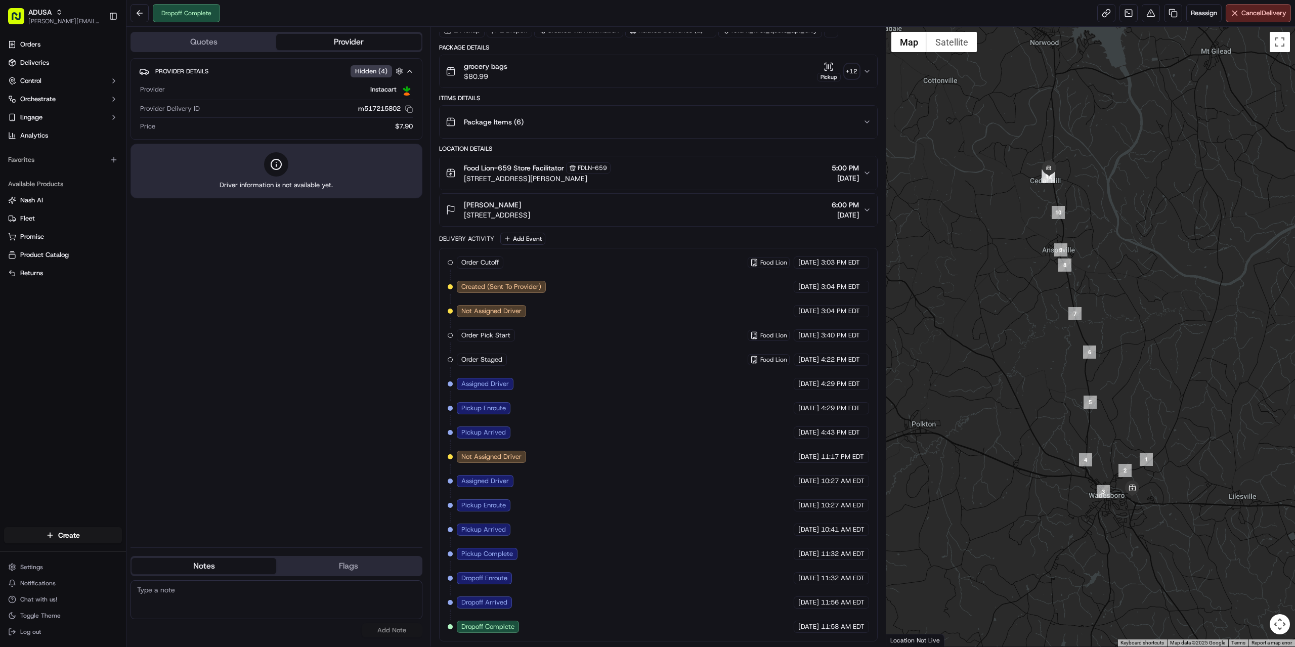
paste textarea "p40023k emailed service record to [DOMAIN_NAME][EMAIL_ADDRESS][DOMAIN_NAME], [D…"
type textarea "p40023k emailed service record to [DOMAIN_NAME][EMAIL_ADDRESS][DOMAIN_NAME], [D…"
click at [397, 629] on button "Add Note" at bounding box center [392, 630] width 61 height 14
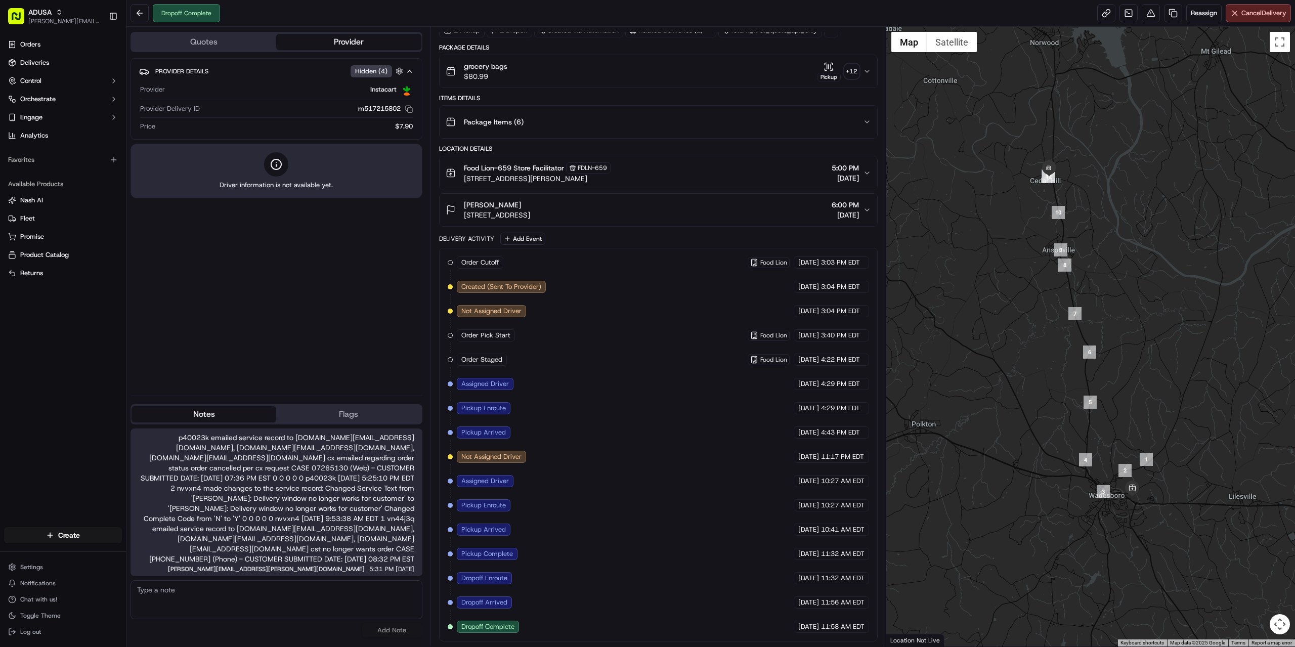
click at [625, 518] on div "Order Cutoff Food Lion [DATE] 3:03 PM EDT Created (Sent To Provider) Instacart …" at bounding box center [658, 444] width 421 height 376
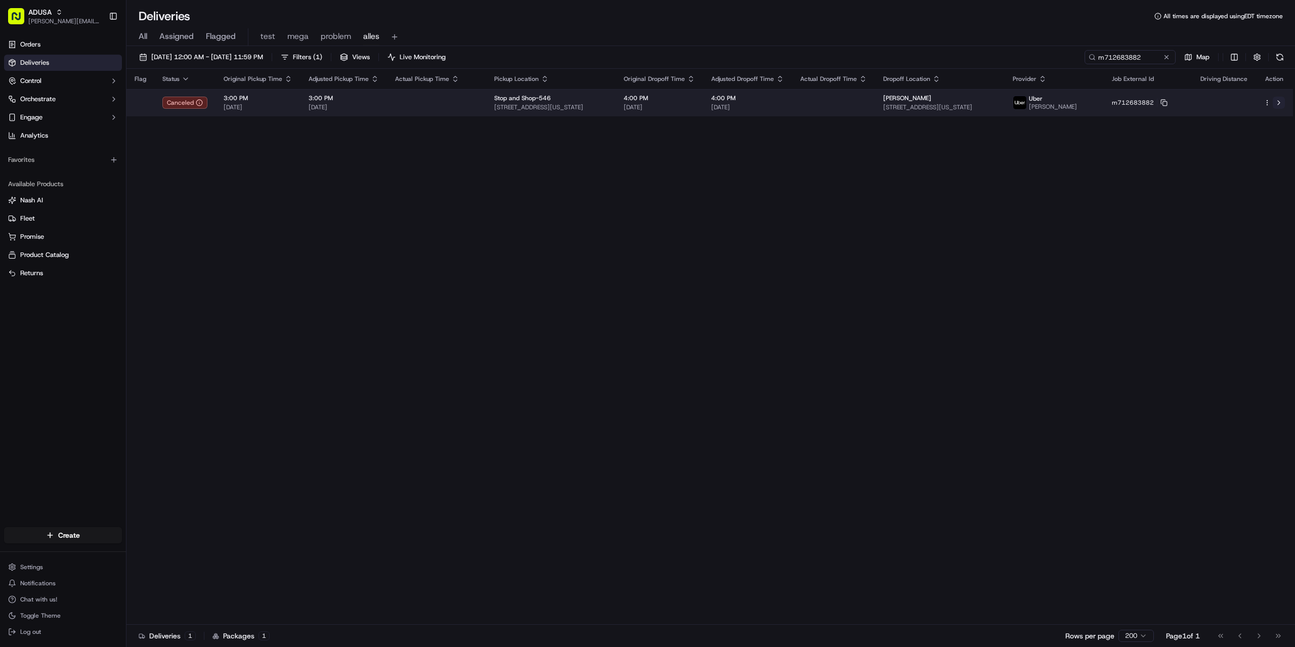
click at [1277, 100] on button at bounding box center [1279, 103] width 12 height 12
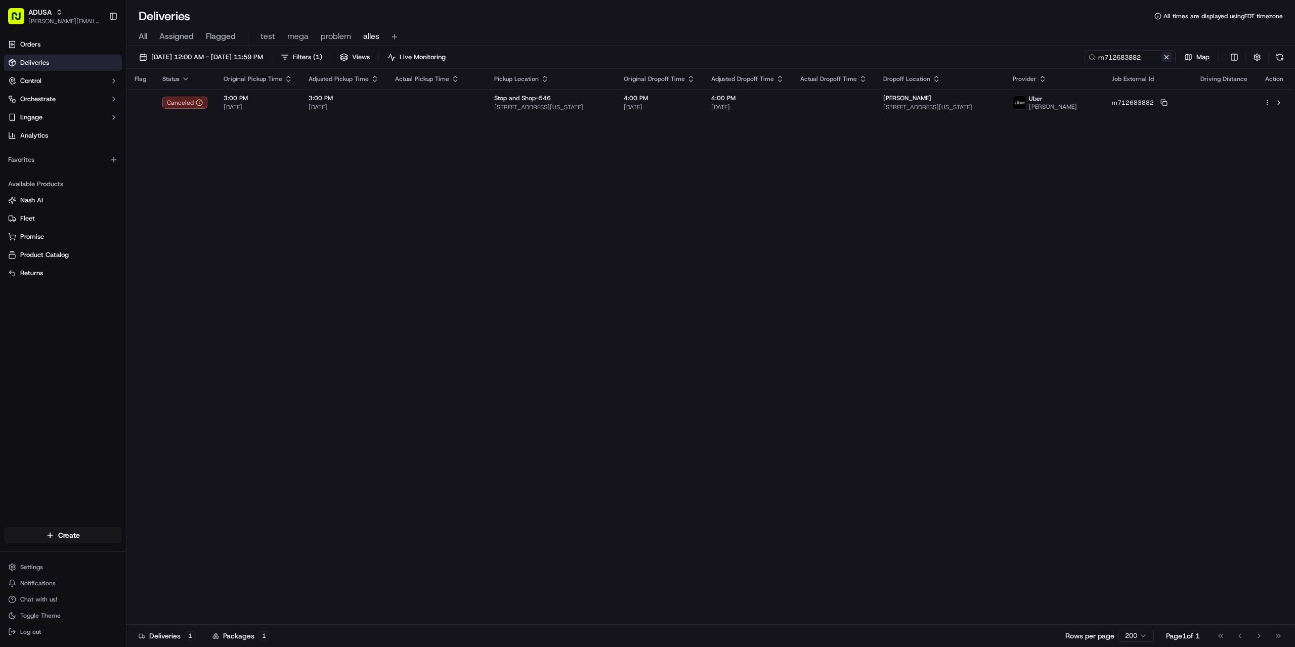
click at [1168, 55] on button at bounding box center [1166, 57] width 10 height 10
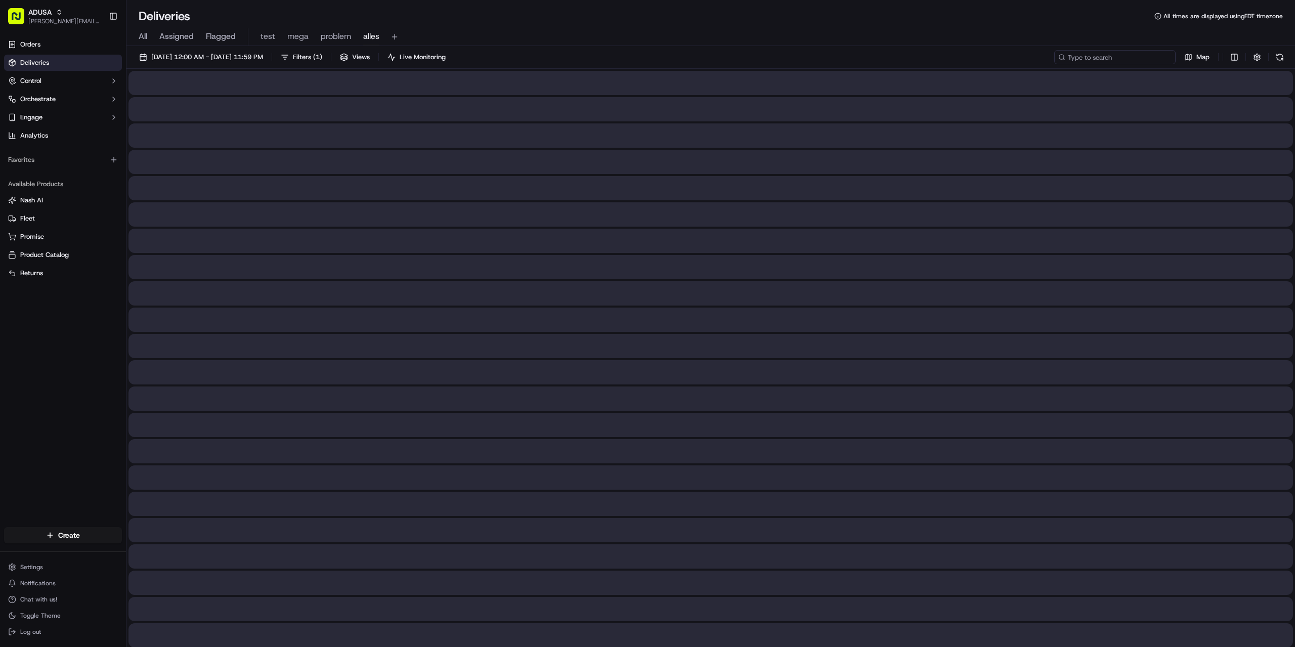
paste input "m715400148"
drag, startPoint x: 1076, startPoint y: 55, endPoint x: 1068, endPoint y: 54, distance: 7.6
click at [1068, 54] on input "m715400148" at bounding box center [1114, 57] width 121 height 14
type input "m715400148"
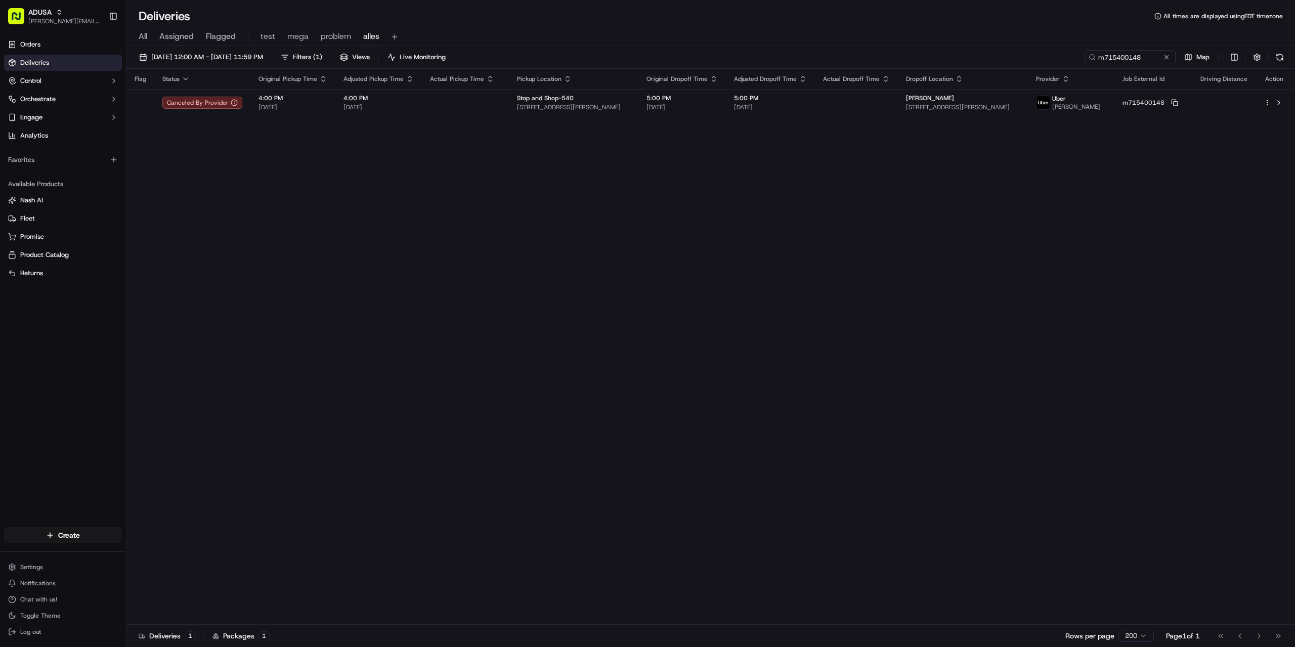
click at [769, 254] on div "Flag Status Original Pickup Time Adjusted Pickup Time Actual Pickup Time Pickup…" at bounding box center [709, 347] width 1167 height 556
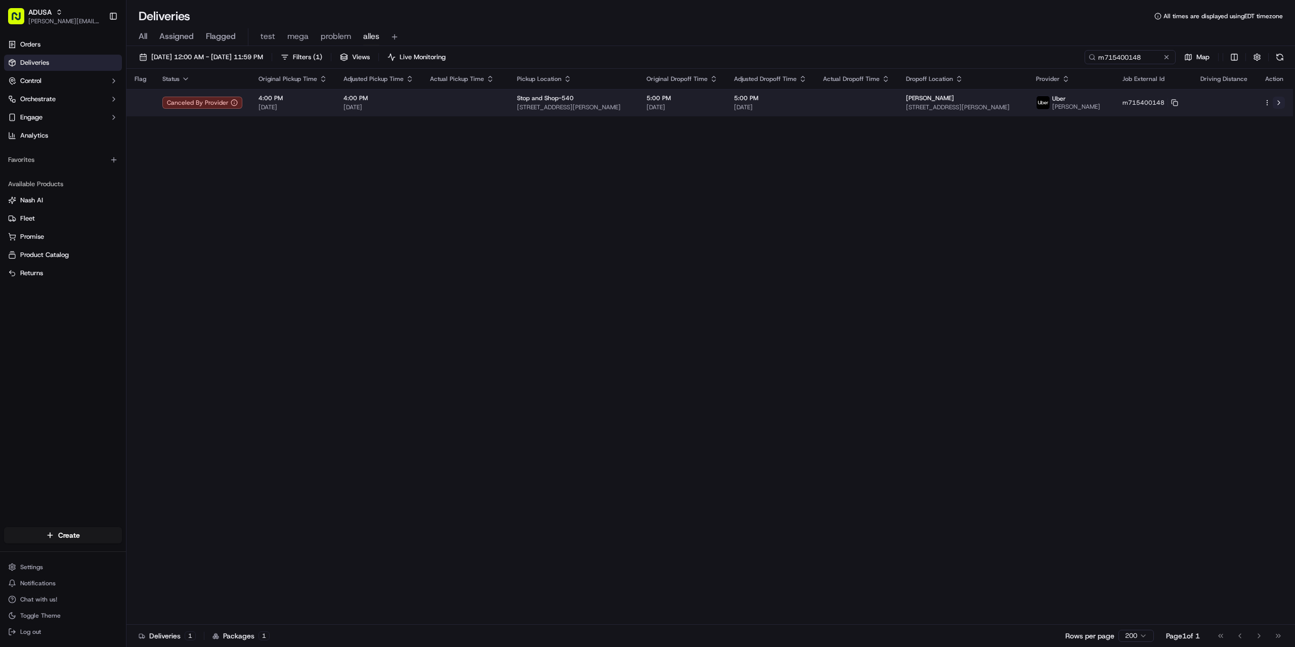
click at [1281, 105] on button at bounding box center [1279, 103] width 12 height 12
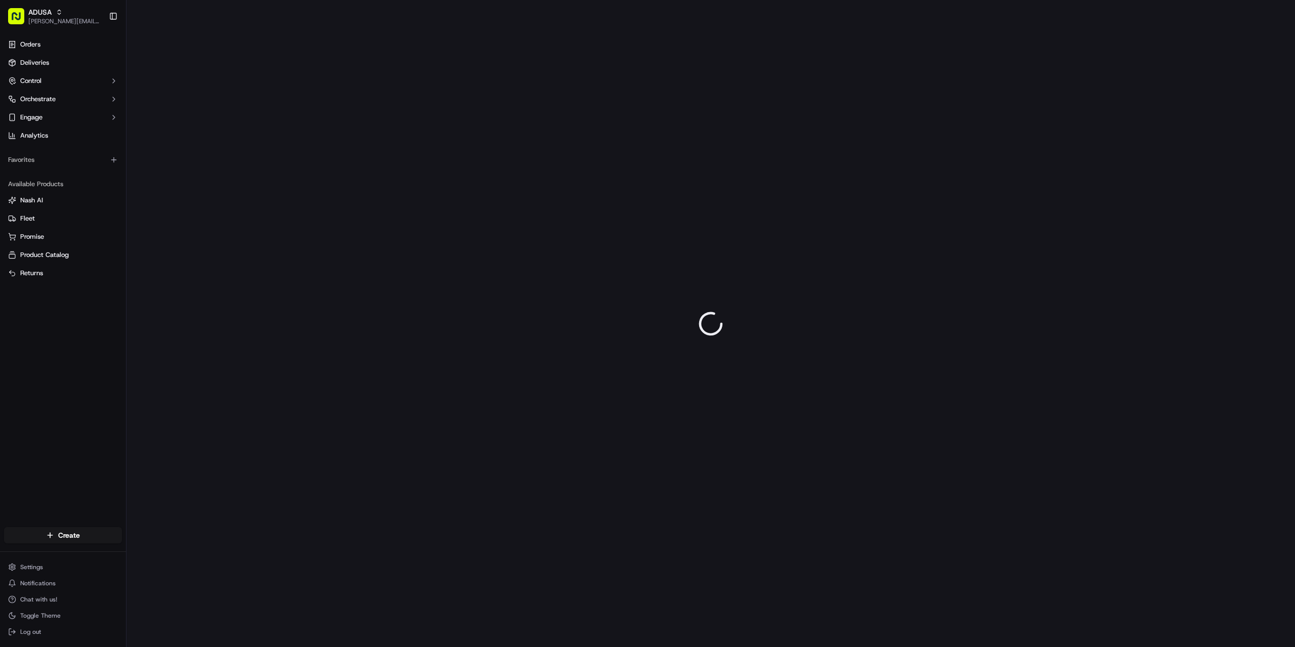
click at [669, 474] on div at bounding box center [710, 323] width 1169 height 647
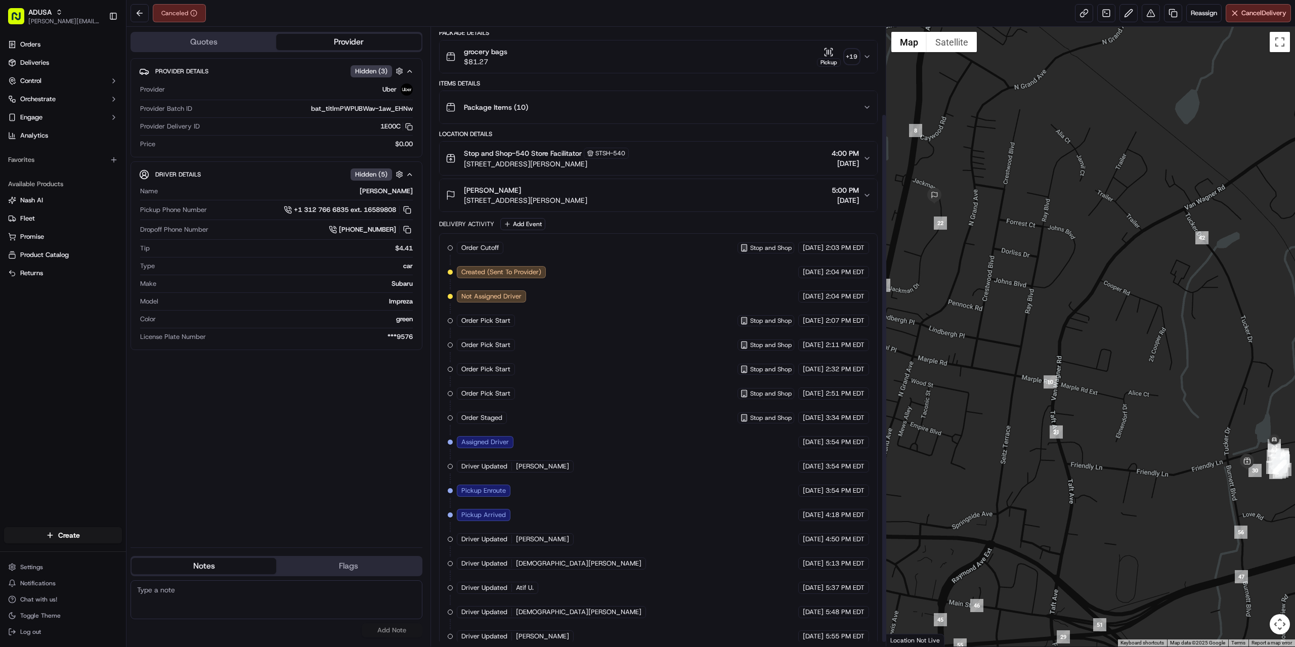
scroll to position [107, 0]
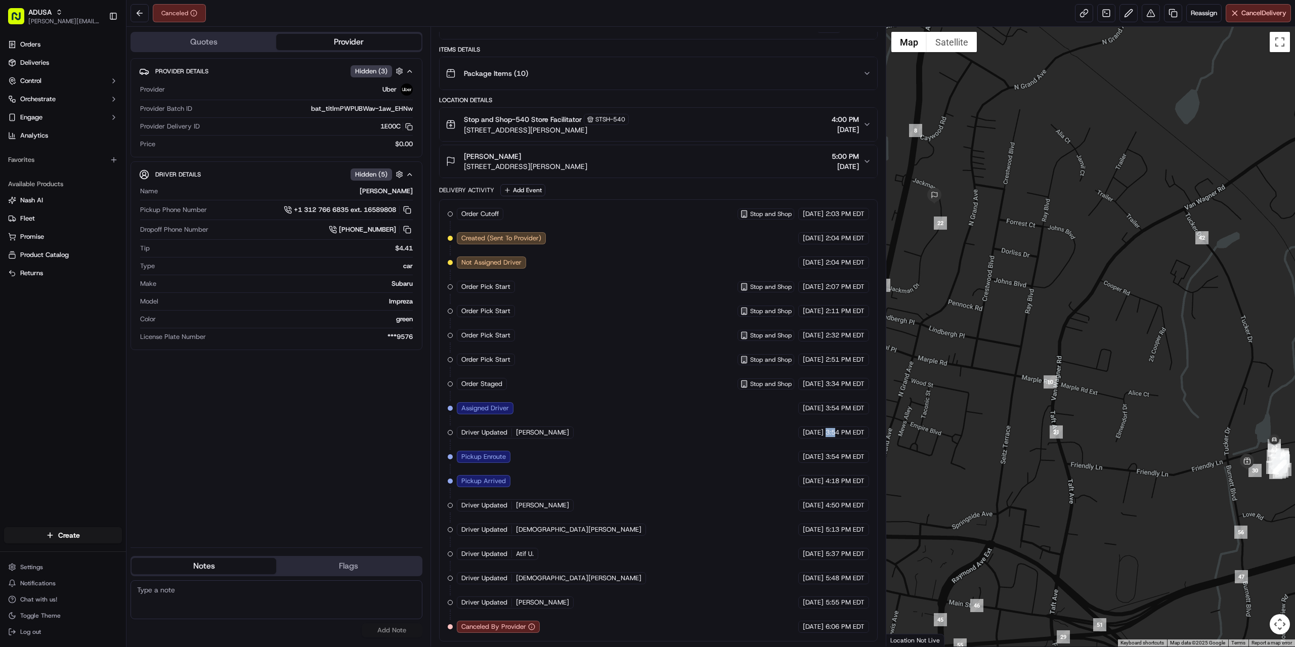
drag, startPoint x: 827, startPoint y: 433, endPoint x: 835, endPoint y: 433, distance: 8.6
click at [835, 433] on span "3:54 PM EDT" at bounding box center [845, 432] width 39 height 9
drag, startPoint x: 827, startPoint y: 480, endPoint x: 850, endPoint y: 479, distance: 23.3
click at [850, 479] on span "4:18 PM EDT" at bounding box center [845, 481] width 39 height 9
drag, startPoint x: 822, startPoint y: 482, endPoint x: 856, endPoint y: 479, distance: 34.0
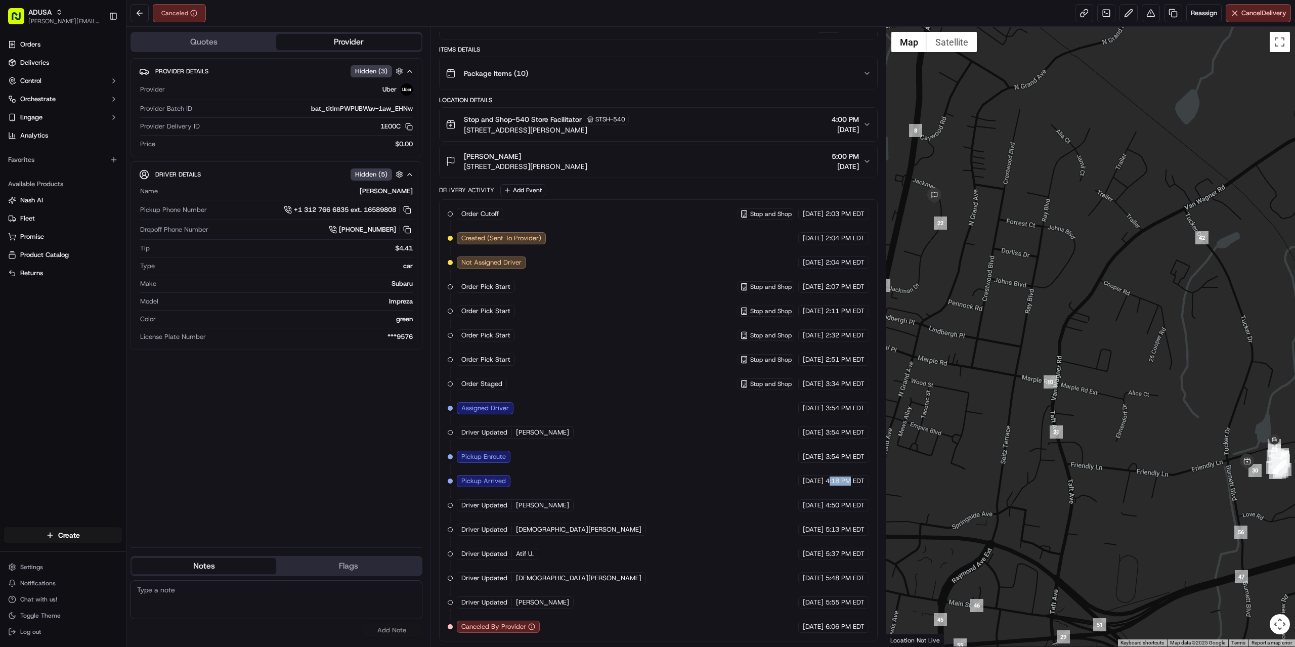
click at [856, 479] on div "09/16/2025 4:18 PM EDT" at bounding box center [833, 481] width 71 height 12
click at [301, 595] on textarea at bounding box center [277, 599] width 292 height 39
drag, startPoint x: 1124, startPoint y: 323, endPoint x: 1129, endPoint y: 318, distance: 6.8
click at [1127, 317] on div at bounding box center [1090, 337] width 409 height 620
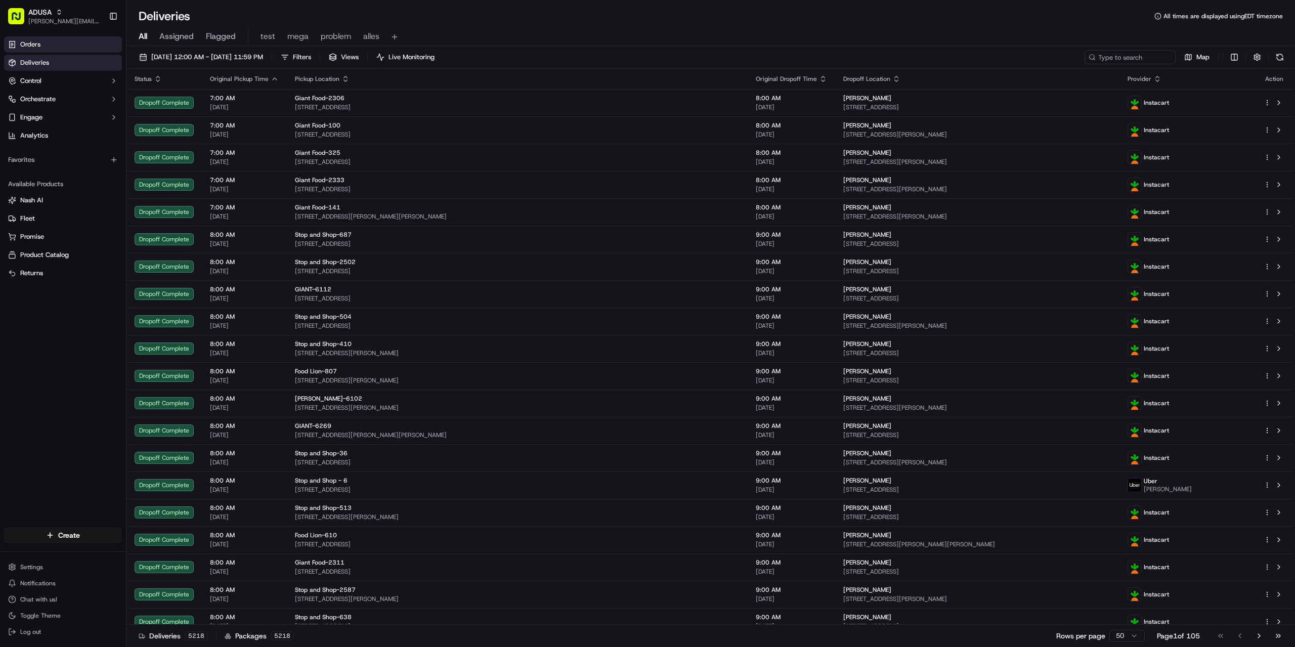
click at [79, 50] on link "Orders" at bounding box center [63, 44] width 118 height 16
paste input "m714701367"
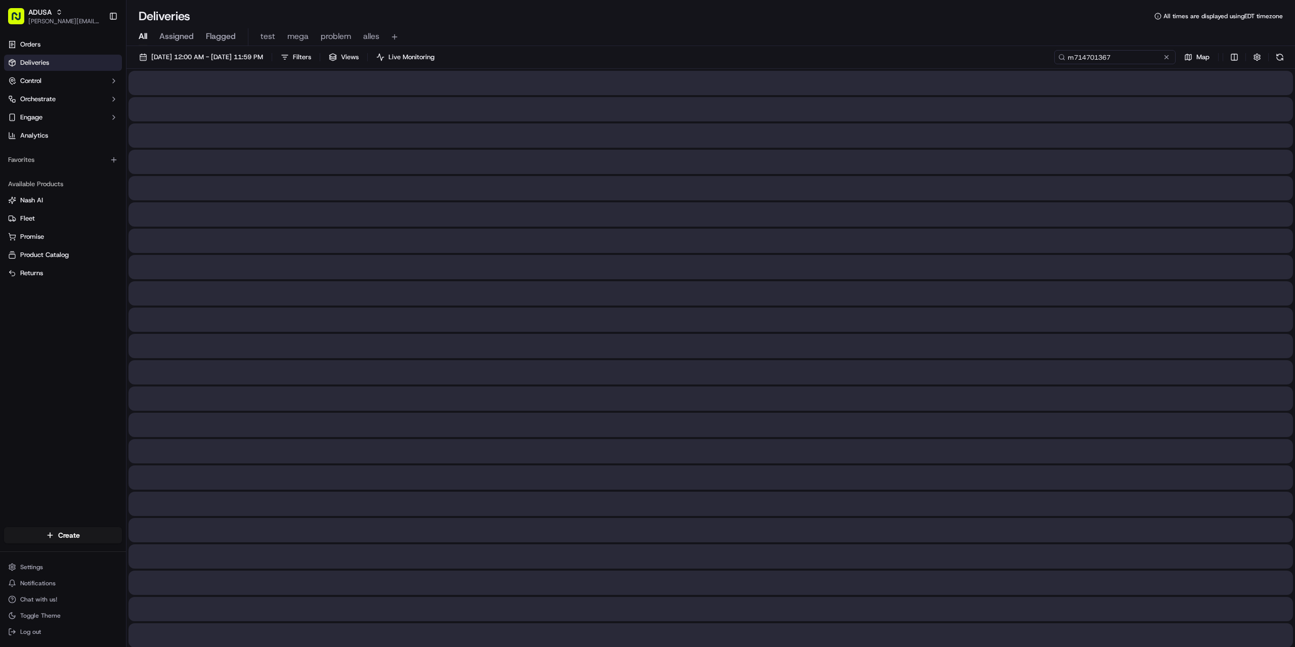
type input "m714701367"
click at [369, 36] on span "alles" at bounding box center [371, 36] width 16 height 12
paste input "m714701367"
type input "m714701367"
